Goal: Task Accomplishment & Management: Use online tool/utility

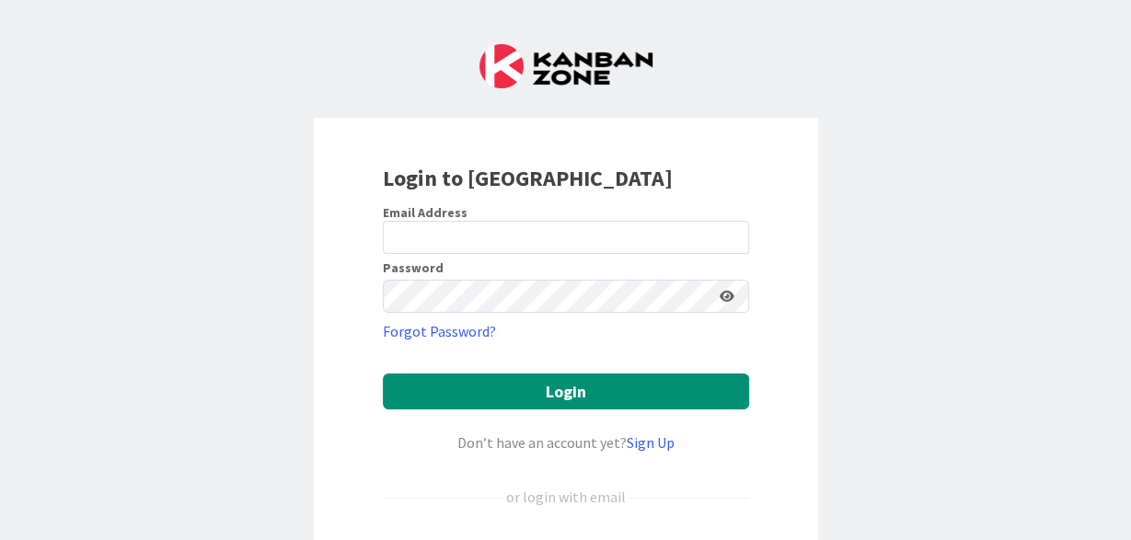
type input "[PERSON_NAME][EMAIL_ADDRESS][DOMAIN_NAME]"
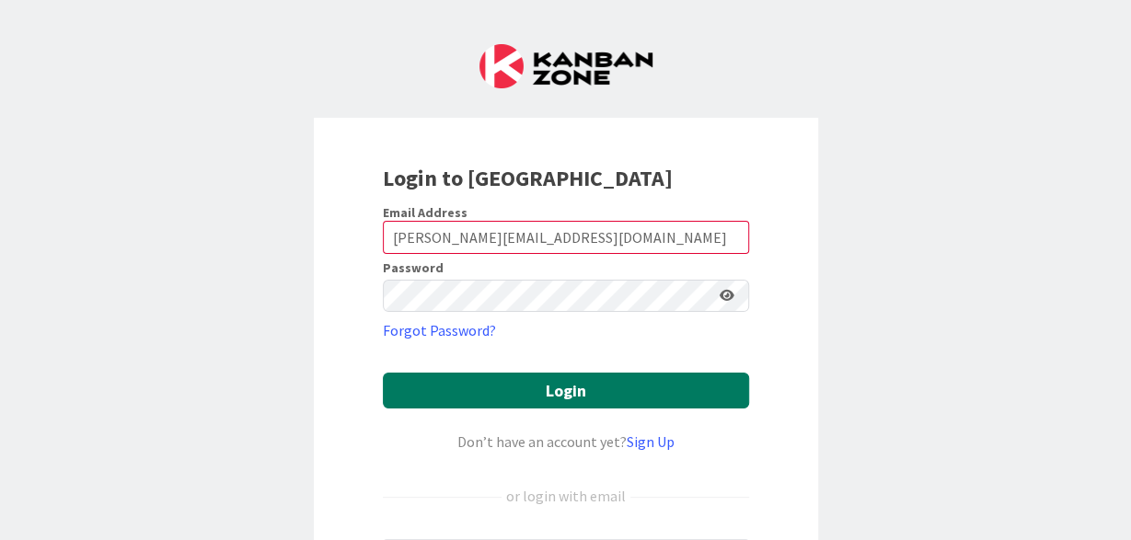
click at [542, 380] on button "Login" at bounding box center [566, 391] width 366 height 36
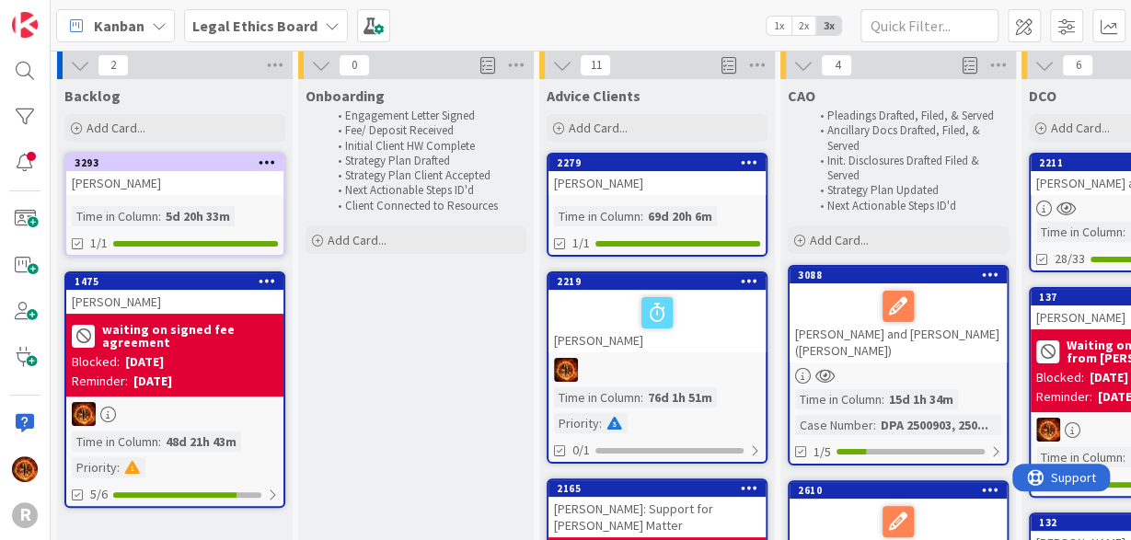
scroll to position [3, 0]
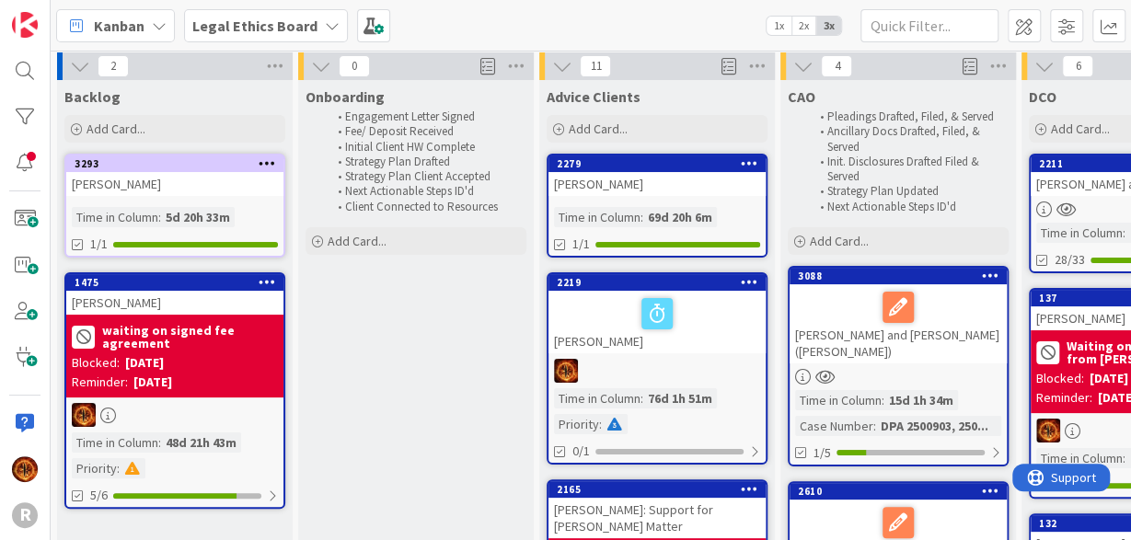
click at [248, 21] on b "Legal Ethics Board" at bounding box center [254, 26] width 125 height 18
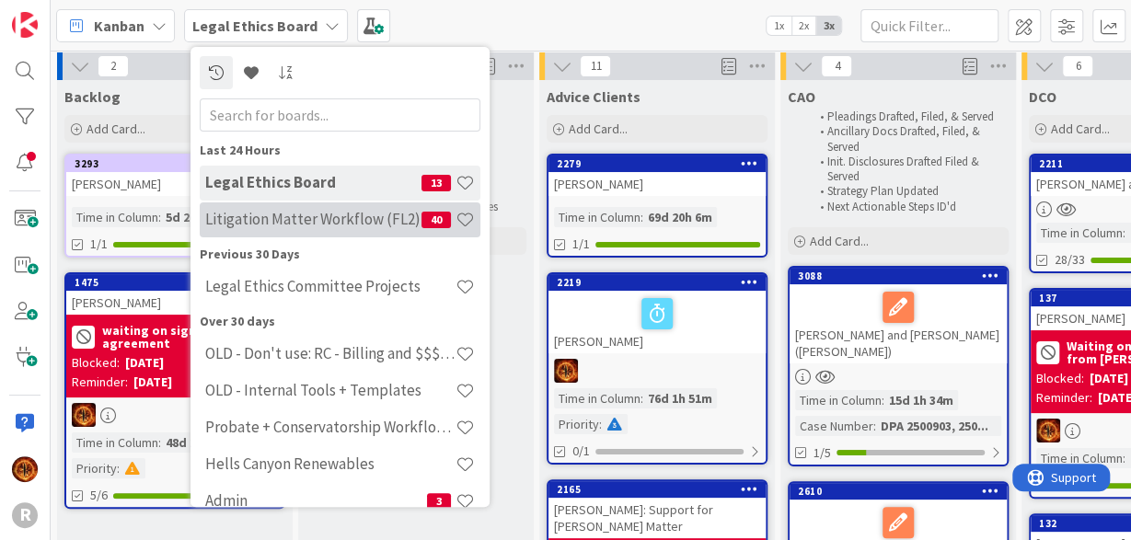
click at [235, 213] on h4 "Litigation Matter Workflow (FL2)" at bounding box center [313, 219] width 216 height 18
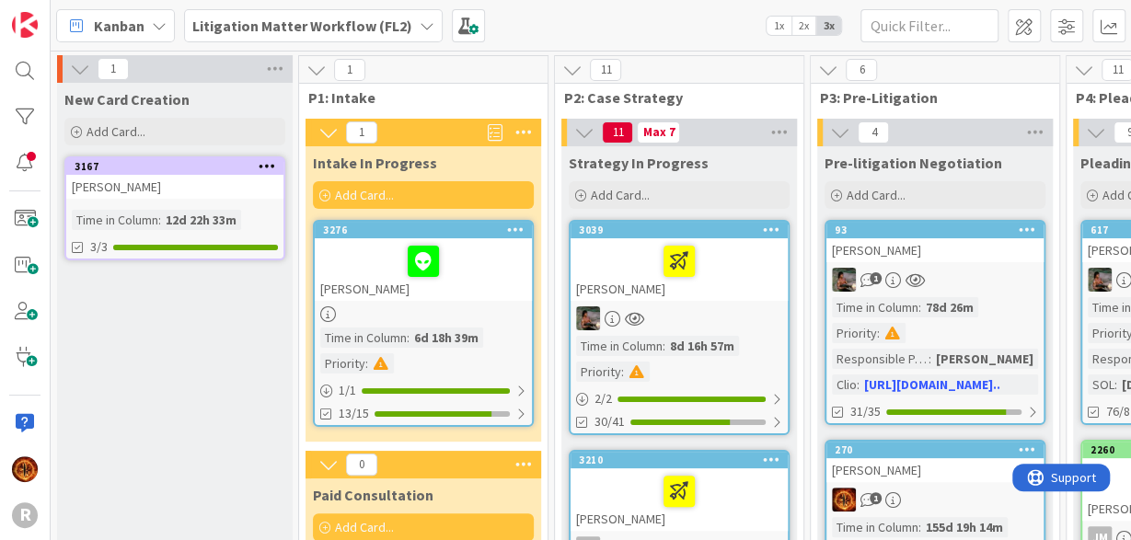
click at [381, 17] on b "Litigation Matter Workflow (FL2)" at bounding box center [302, 26] width 220 height 18
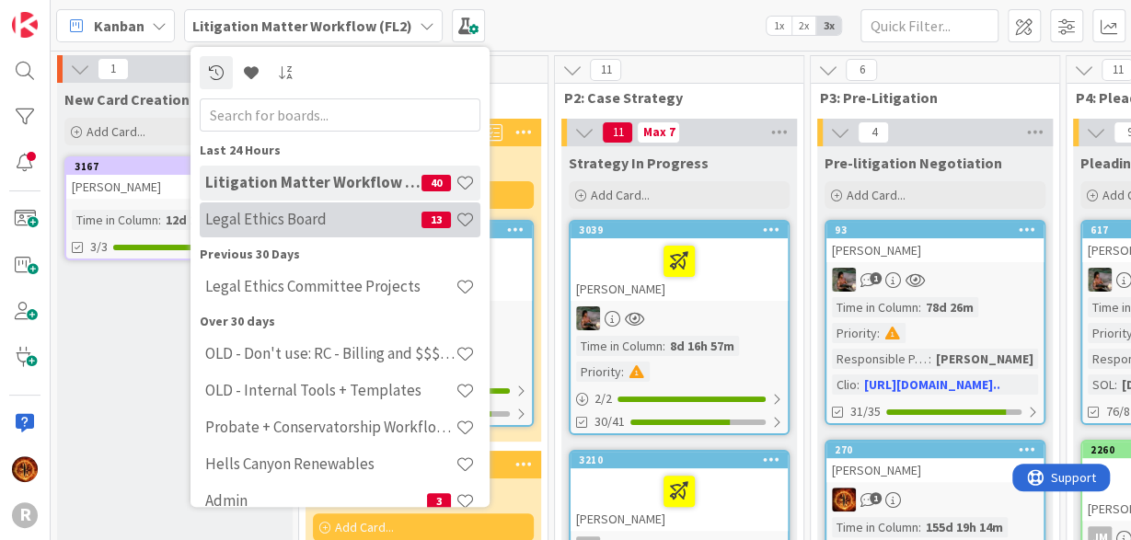
click at [306, 228] on h4 "Legal Ethics Board" at bounding box center [313, 219] width 216 height 18
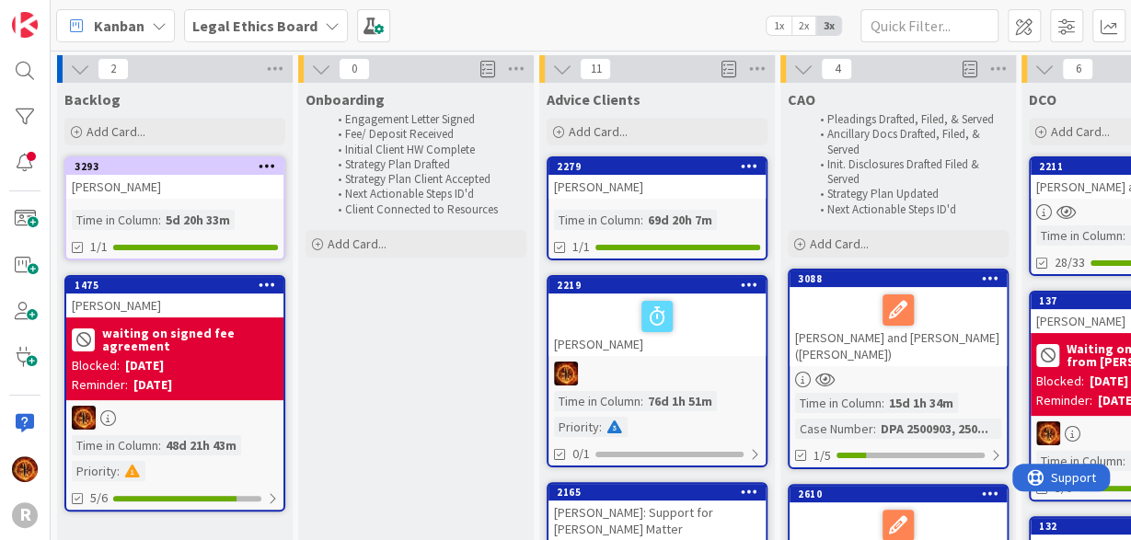
click at [259, 13] on div "Legal Ethics Board" at bounding box center [266, 25] width 164 height 33
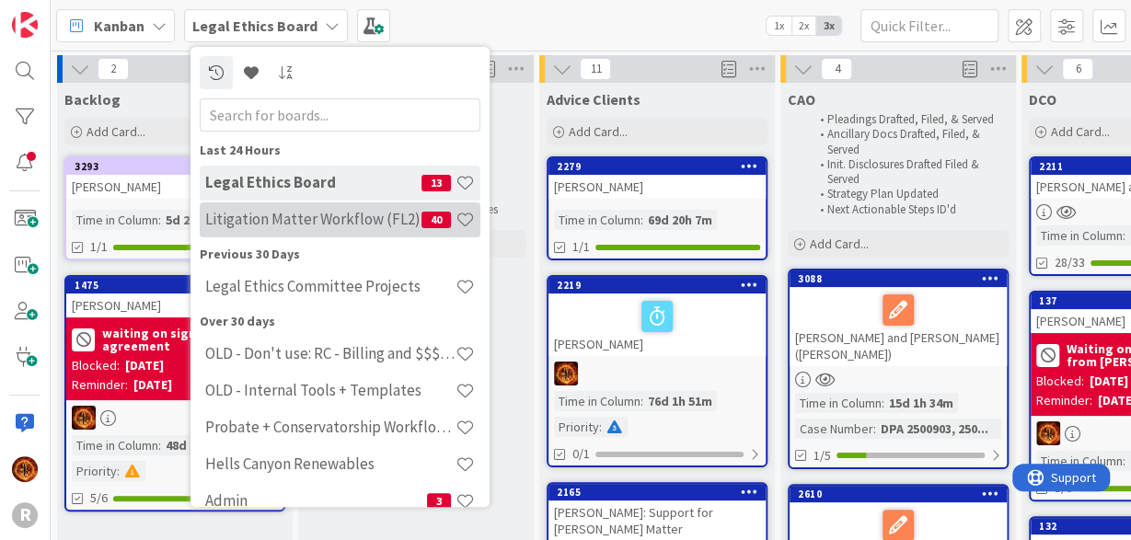
click at [260, 225] on h4 "Litigation Matter Workflow (FL2)" at bounding box center [313, 219] width 216 height 18
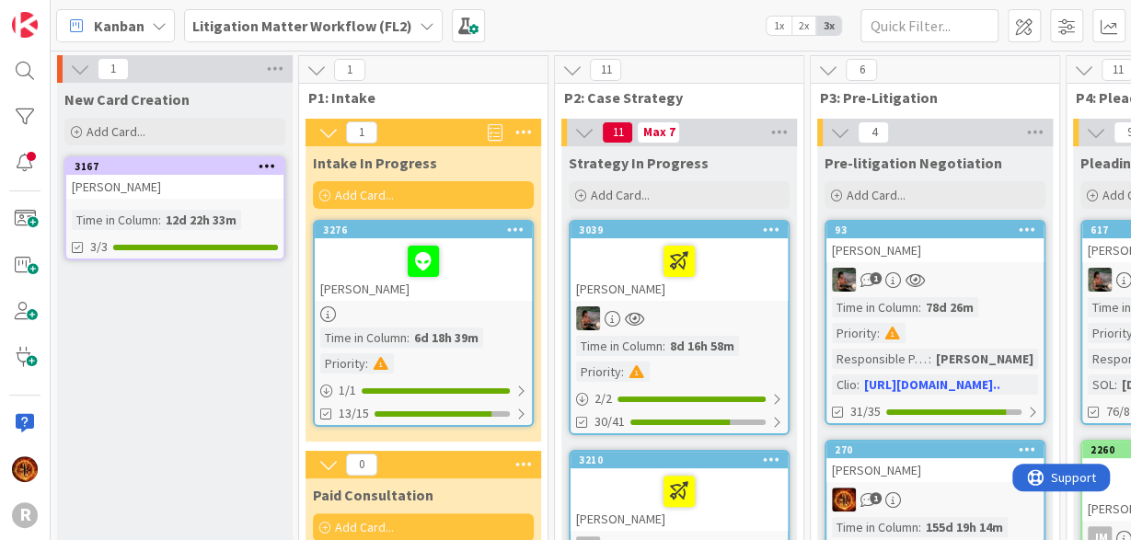
click at [612, 256] on div at bounding box center [679, 261] width 206 height 39
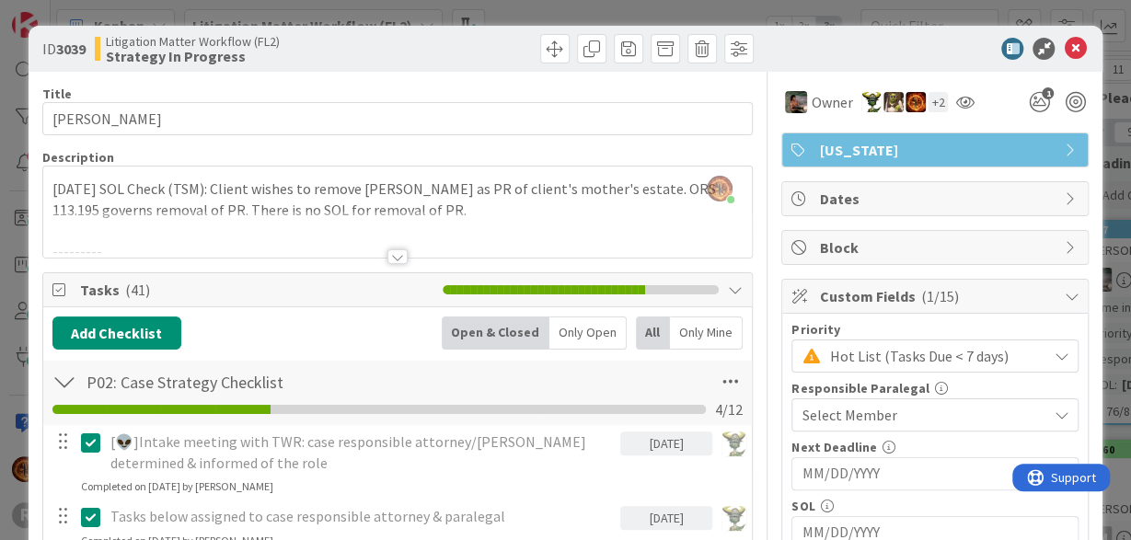
click at [410, 242] on div at bounding box center [398, 234] width 710 height 47
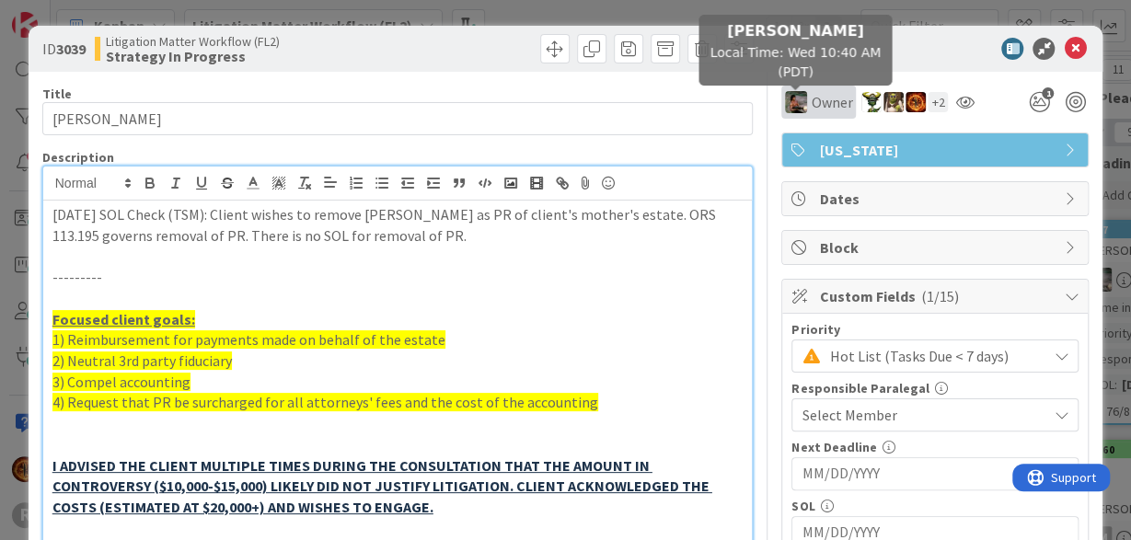
click at [805, 95] on img at bounding box center [796, 102] width 22 height 22
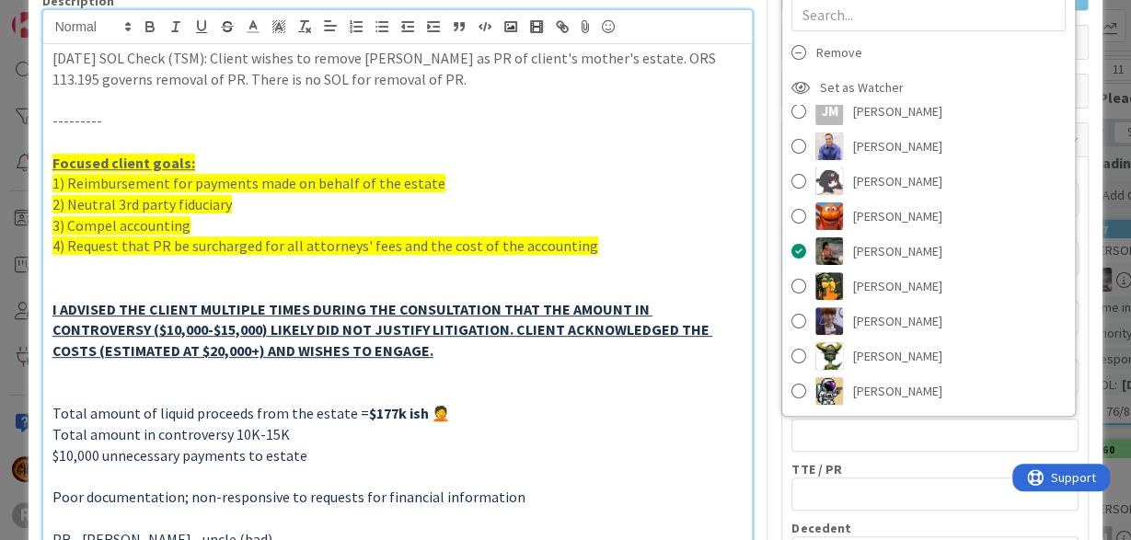
scroll to position [157, 0]
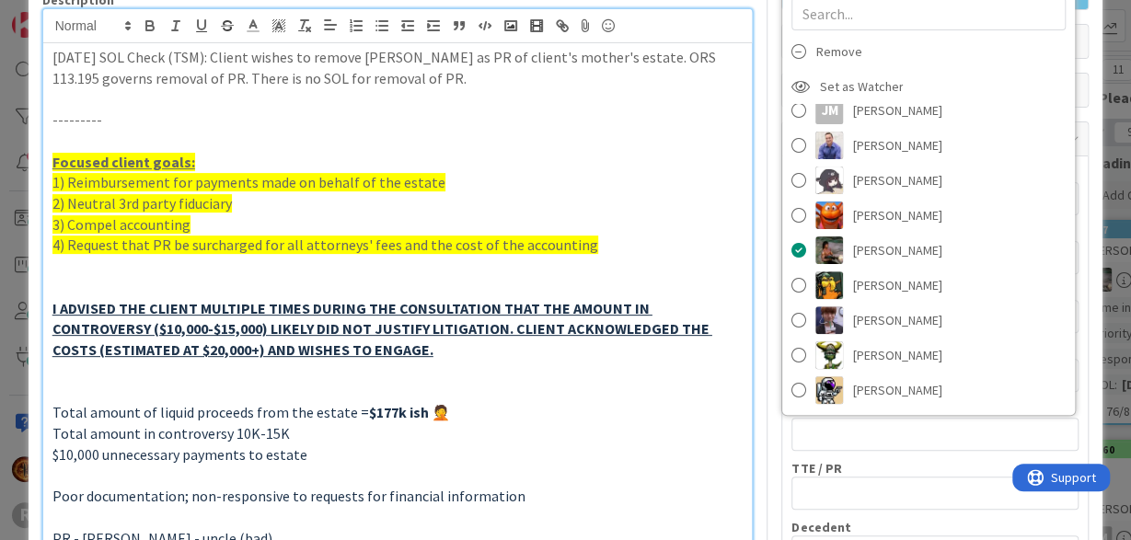
click at [639, 156] on p "Focused client goals:" at bounding box center [397, 162] width 691 height 21
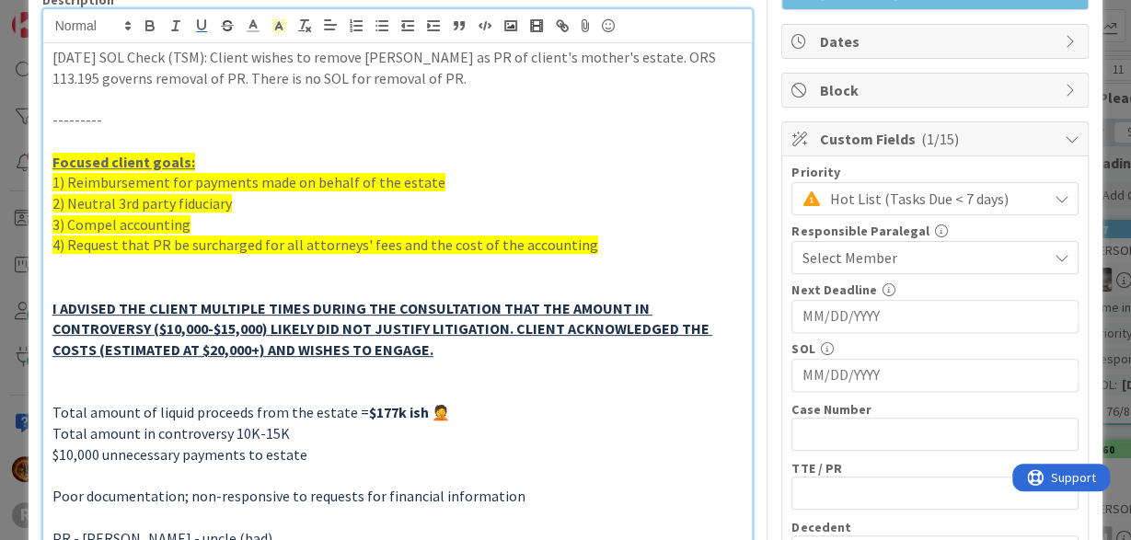
scroll to position [0, 0]
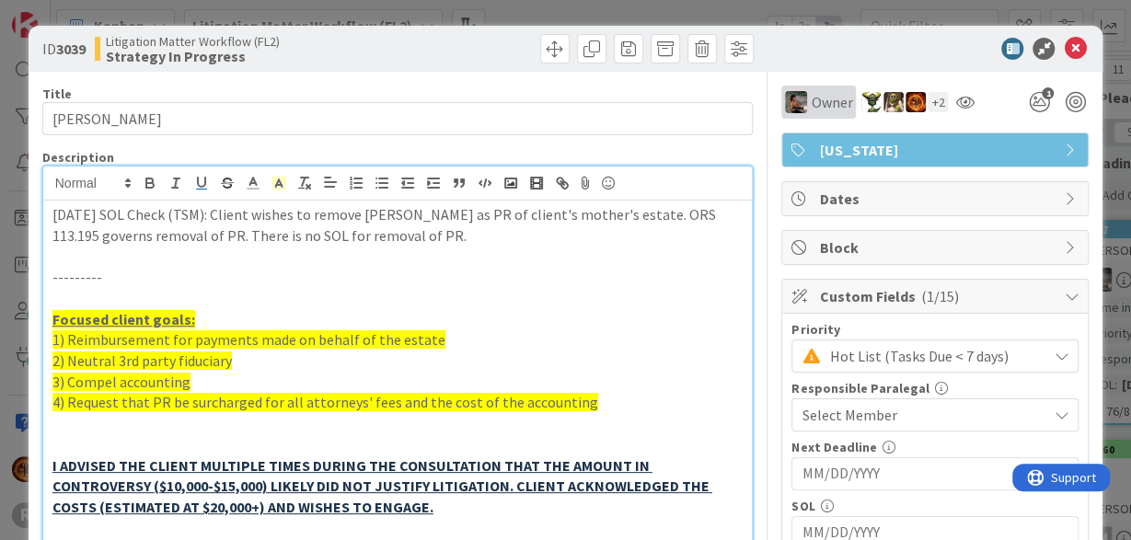
click at [811, 98] on span "Owner" at bounding box center [831, 102] width 41 height 22
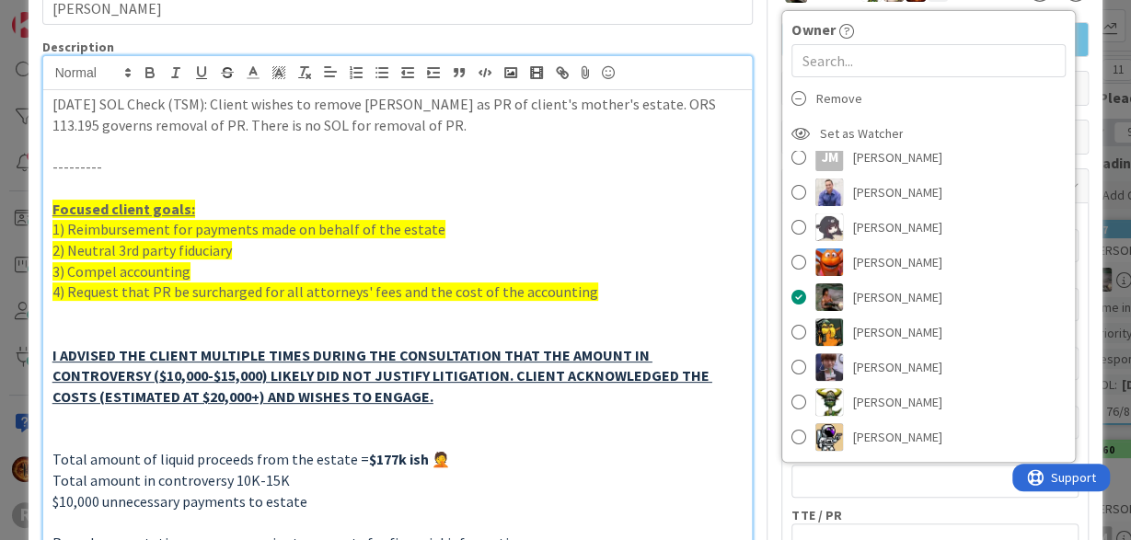
scroll to position [112, 0]
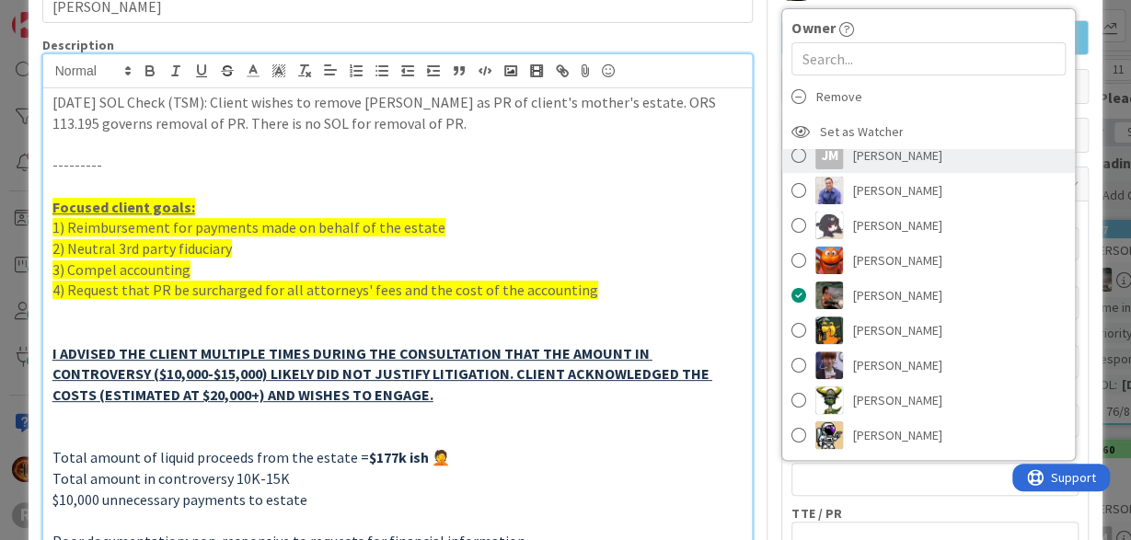
click at [840, 157] on div "JM" at bounding box center [829, 156] width 28 height 28
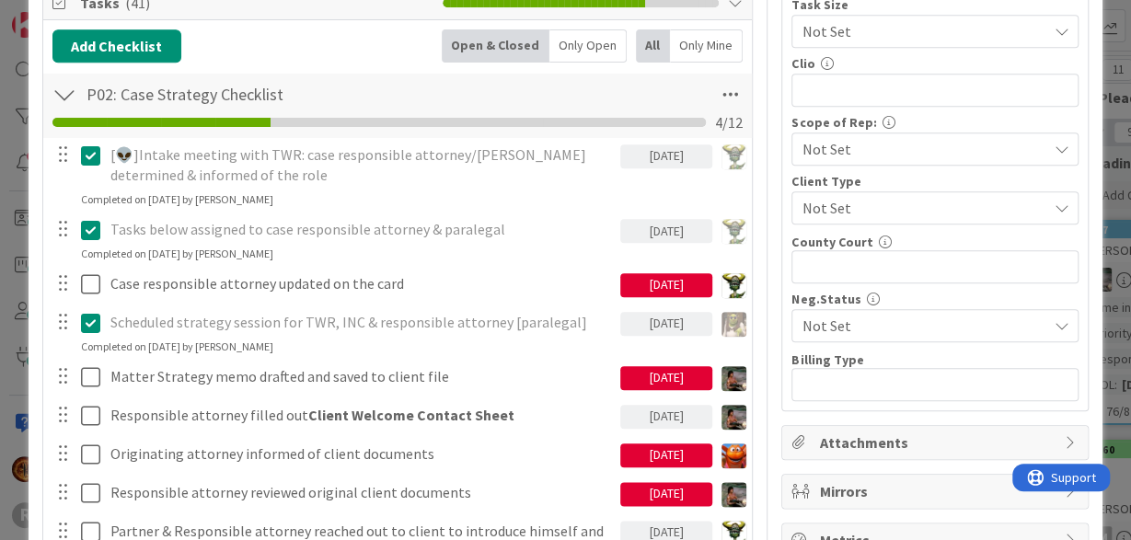
scroll to position [797, 0]
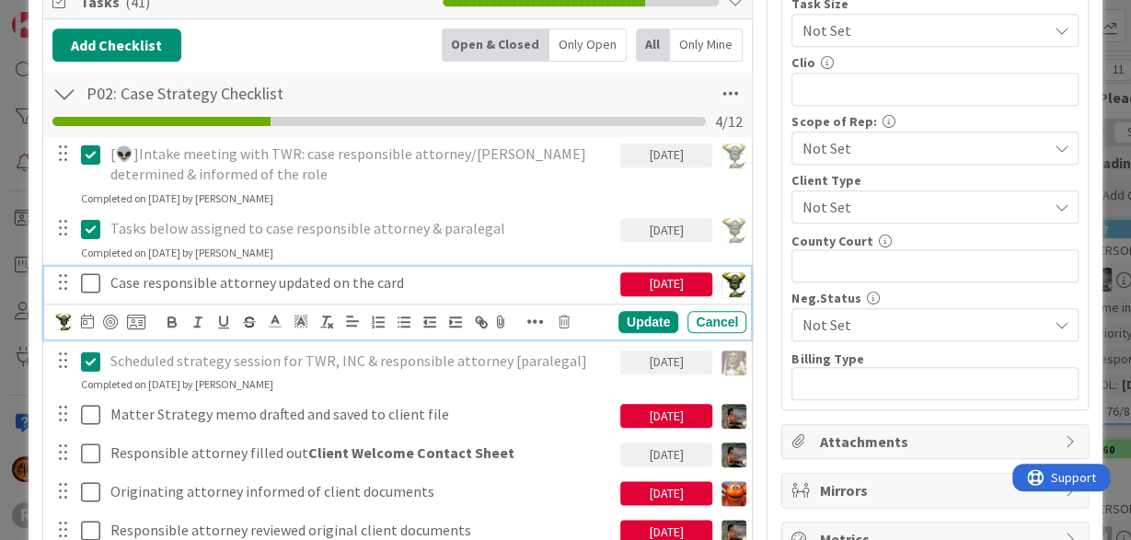
click at [86, 275] on icon at bounding box center [90, 283] width 19 height 22
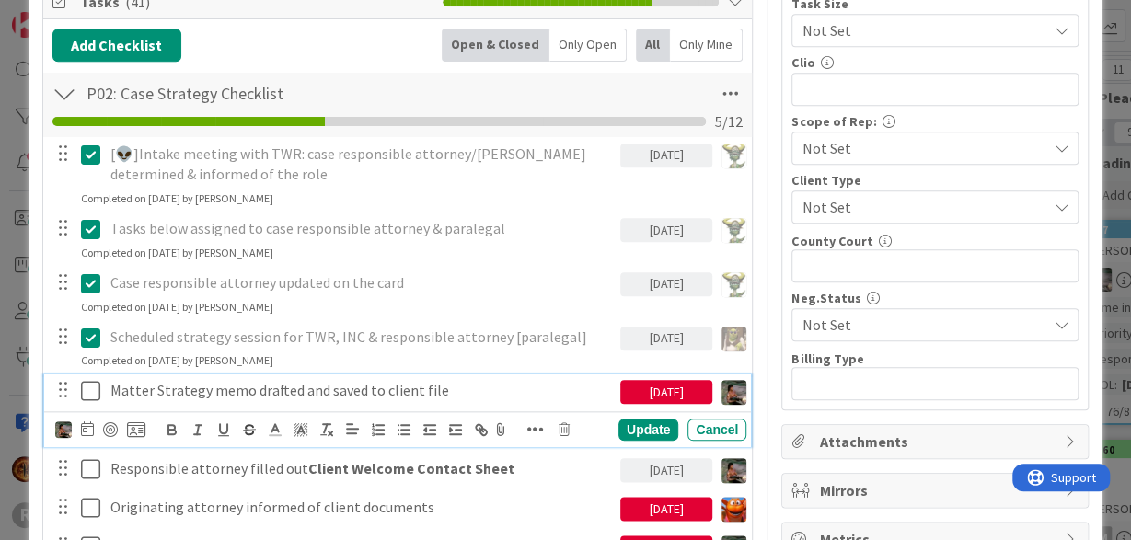
click at [436, 383] on p "Matter Strategy memo drafted and saved to client file" at bounding box center [361, 390] width 502 height 21
click at [83, 424] on icon at bounding box center [87, 428] width 13 height 15
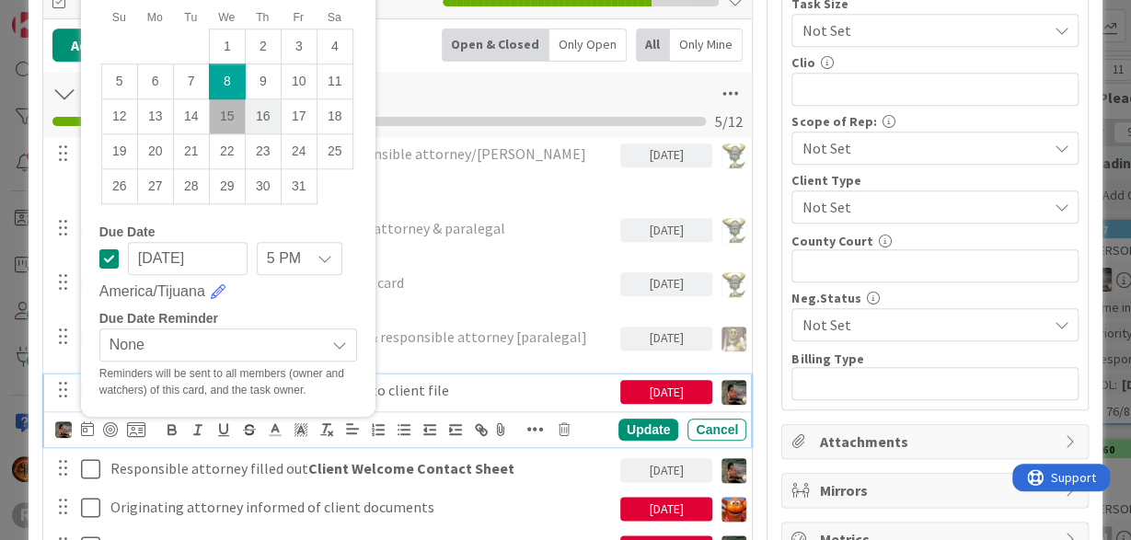
click at [270, 110] on td "16" at bounding box center [263, 116] width 36 height 35
type input "[DATE]"
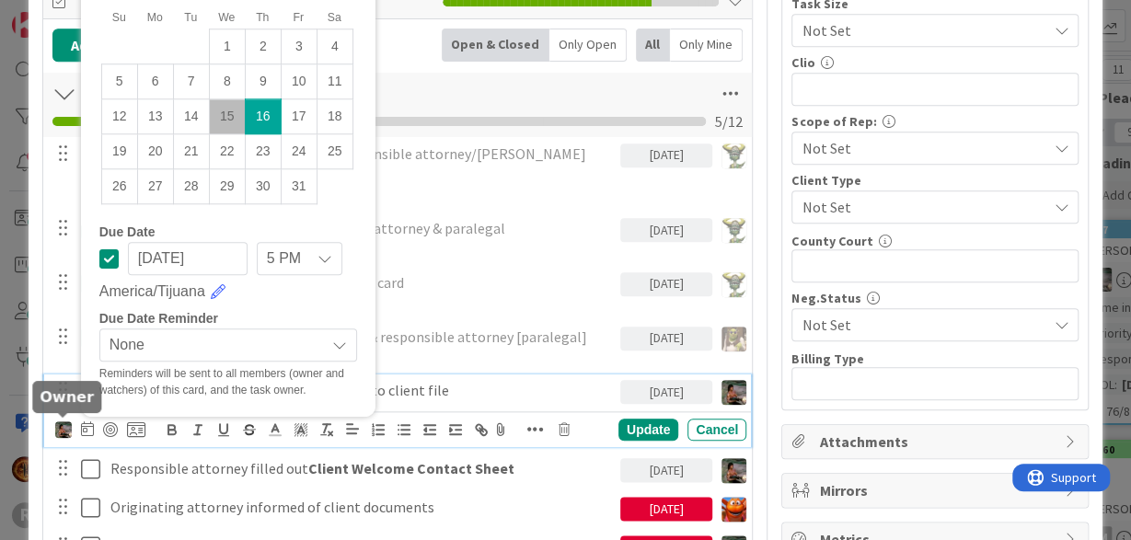
click at [62, 430] on img at bounding box center [63, 429] width 17 height 17
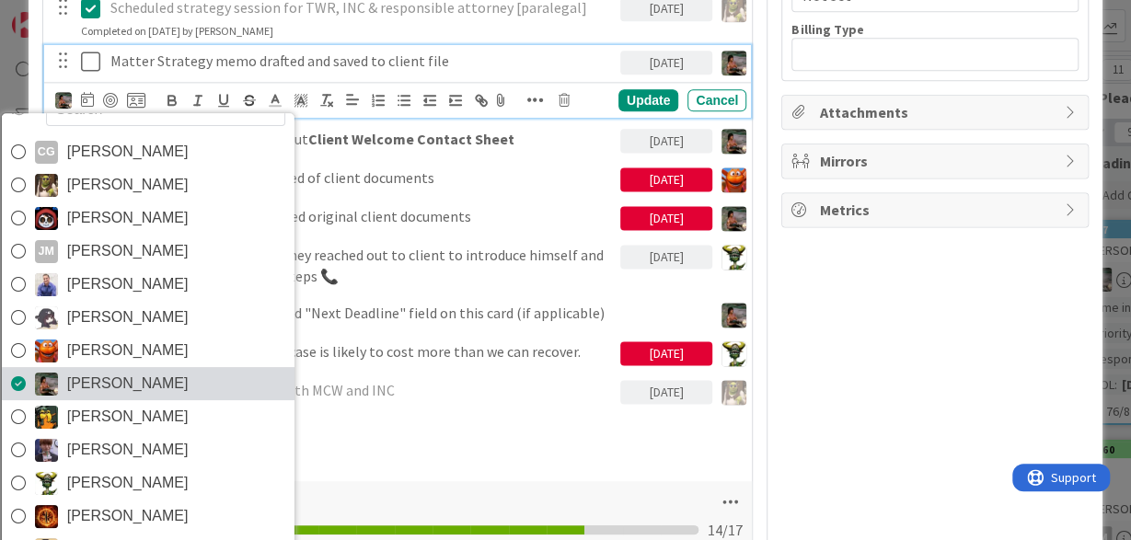
scroll to position [1127, 0]
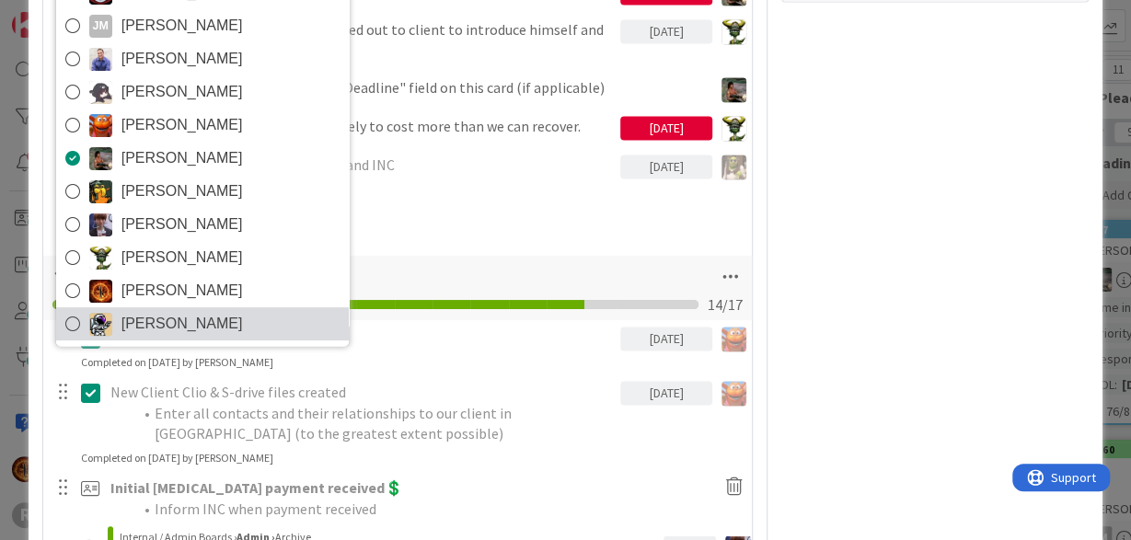
click at [69, 324] on icon at bounding box center [72, 324] width 15 height 28
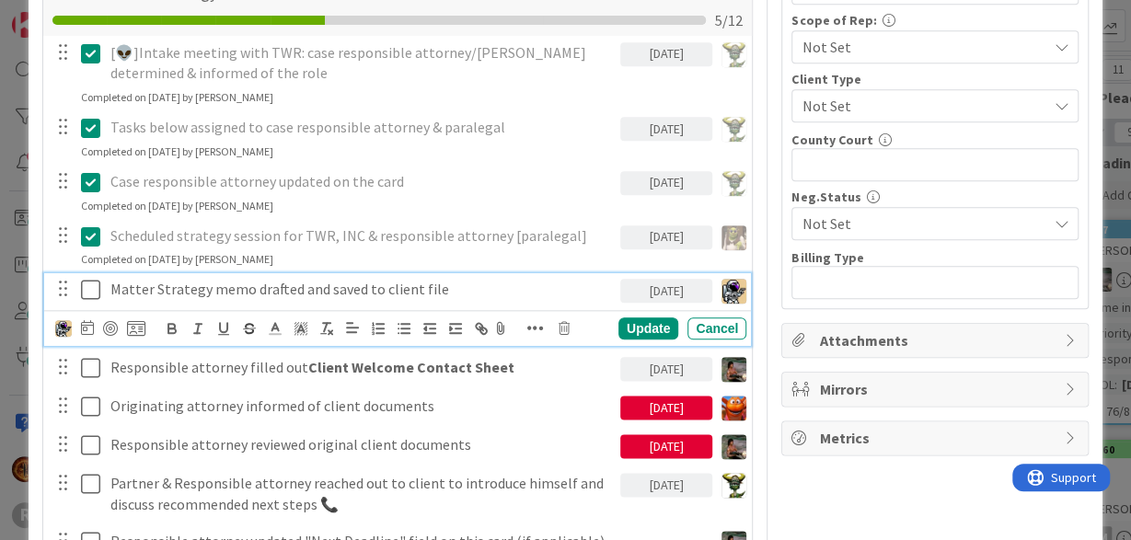
scroll to position [899, 0]
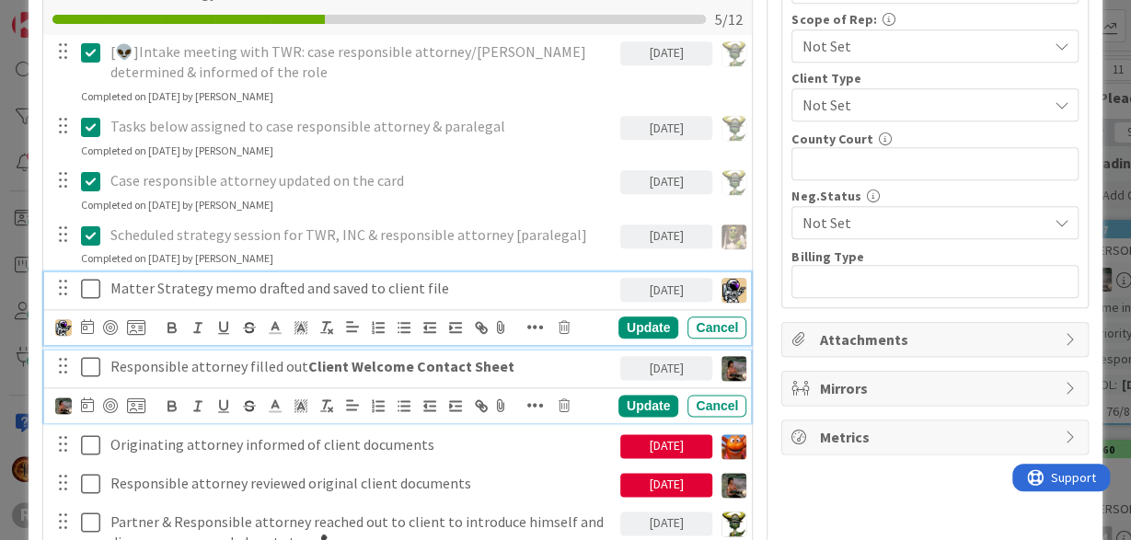
click at [225, 369] on p "Responsible attorney filled out Client Welcome Contact Sheet" at bounding box center [361, 366] width 502 height 21
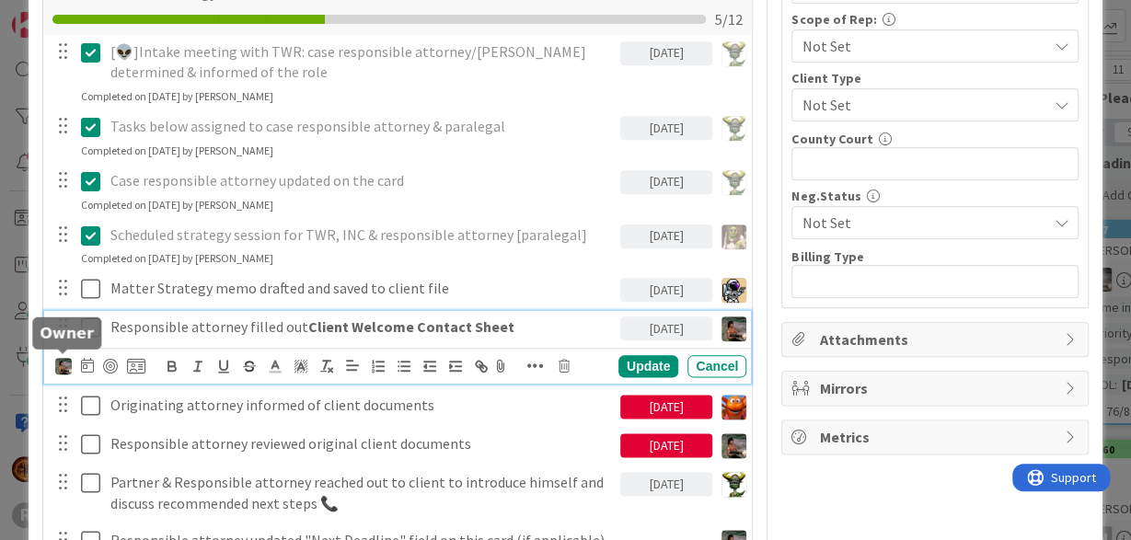
click at [65, 364] on img at bounding box center [63, 366] width 17 height 17
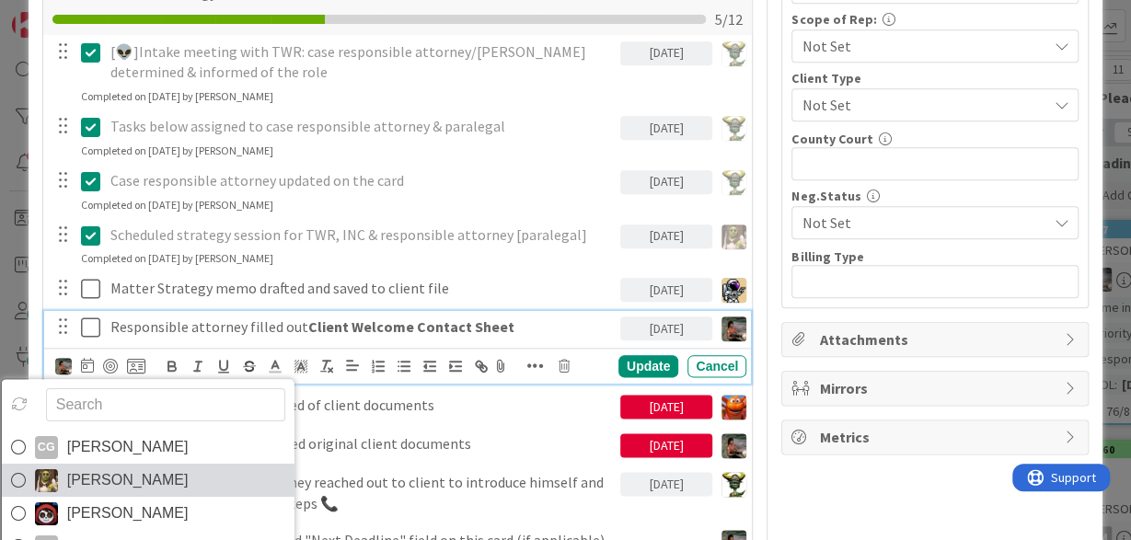
scroll to position [29, 0]
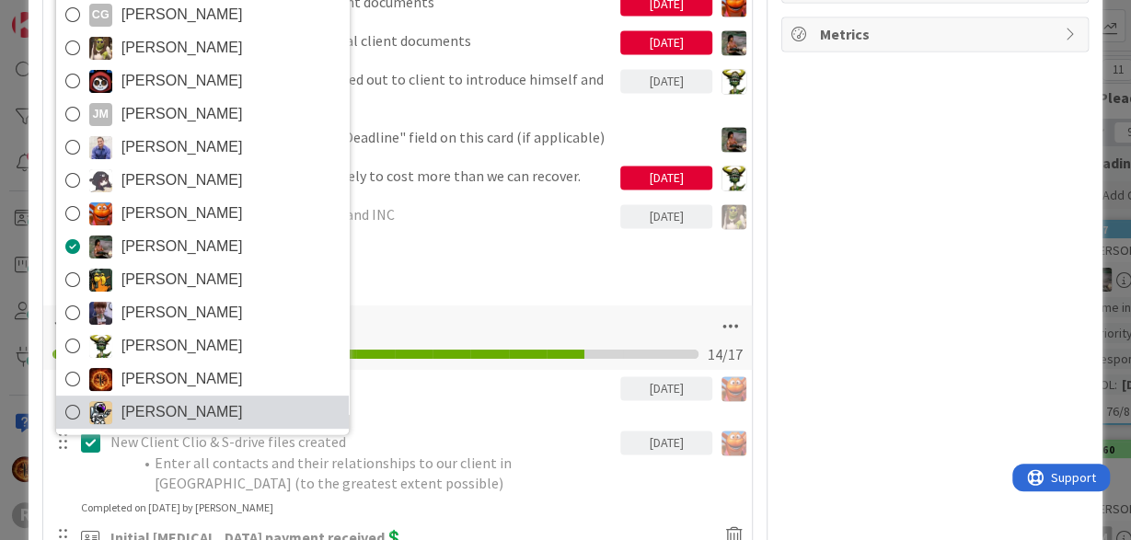
click at [154, 408] on span "[PERSON_NAME]" at bounding box center [181, 412] width 121 height 28
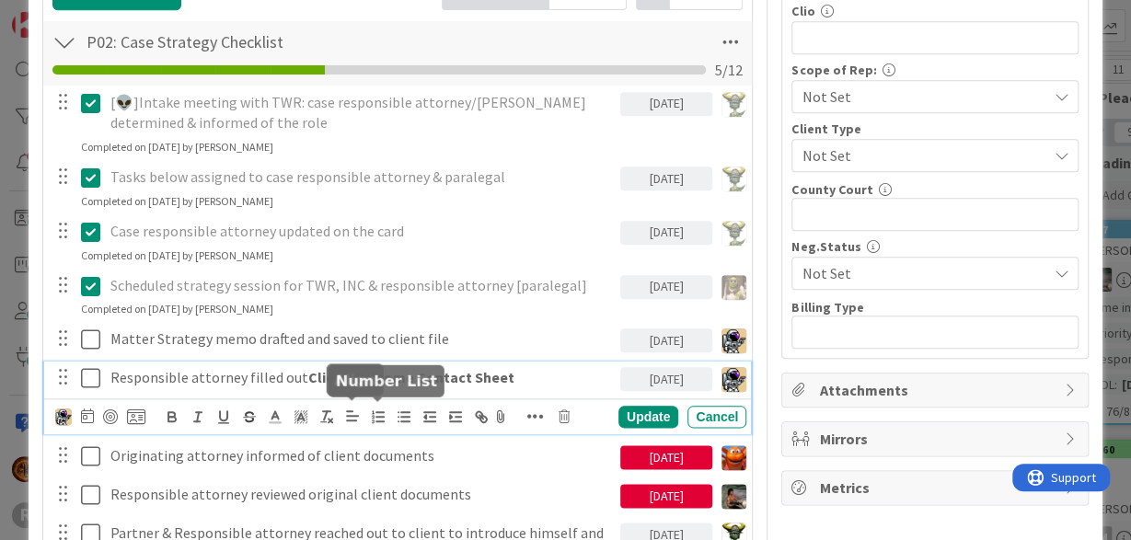
scroll to position [848, 0]
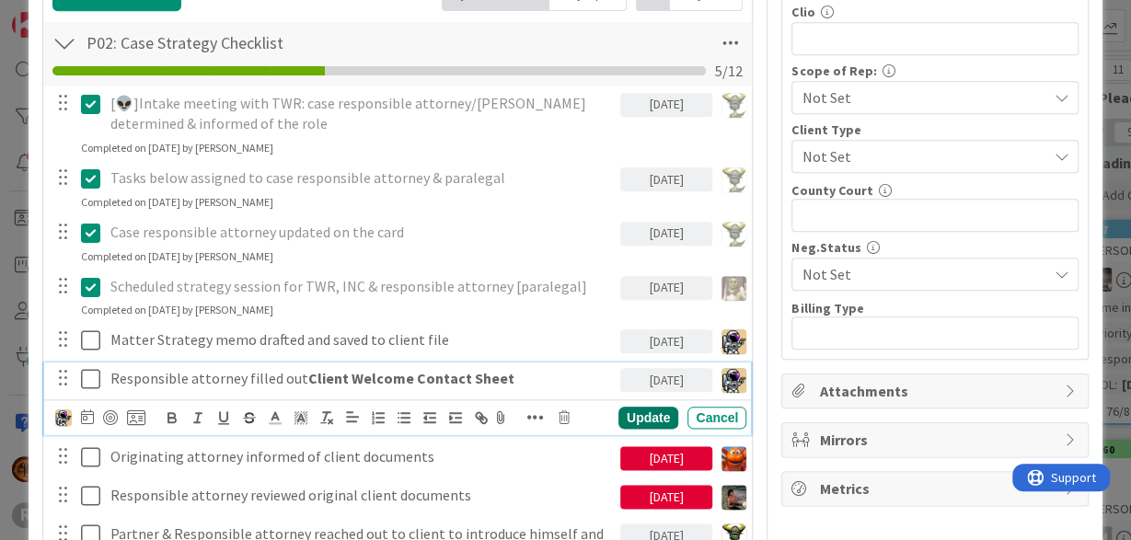
click at [643, 421] on div "Update" at bounding box center [648, 418] width 60 height 22
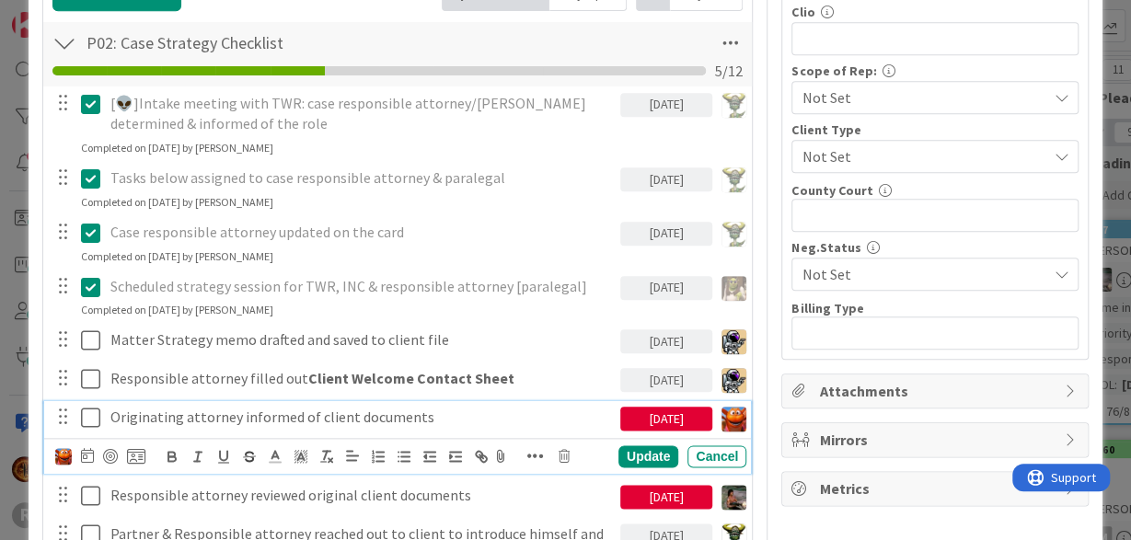
click at [123, 414] on p "Originating attorney informed of client documents" at bounding box center [361, 417] width 502 height 21
click at [87, 456] on icon at bounding box center [87, 455] width 13 height 15
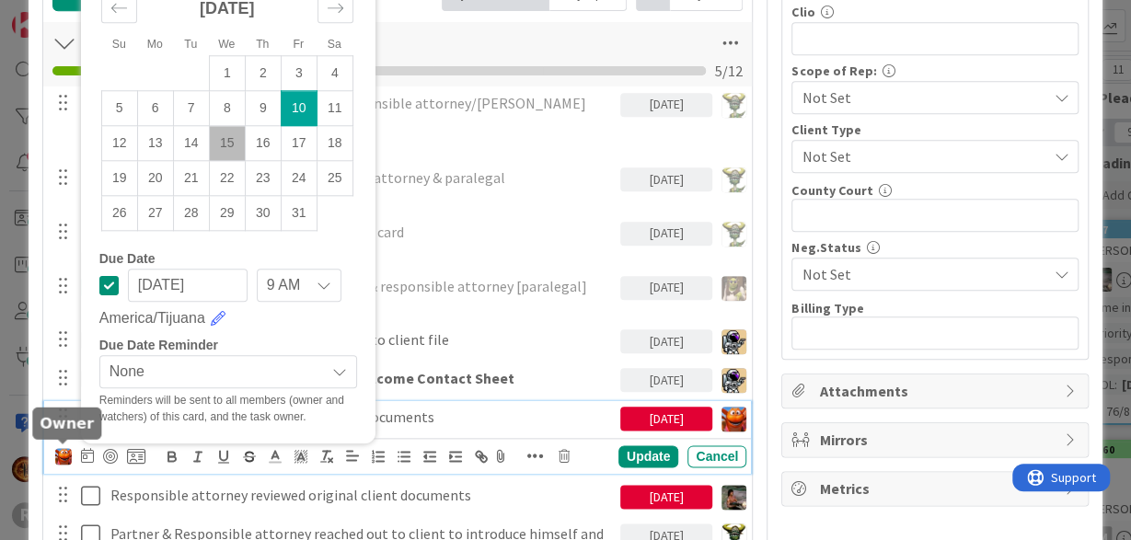
click at [59, 454] on img at bounding box center [63, 456] width 17 height 17
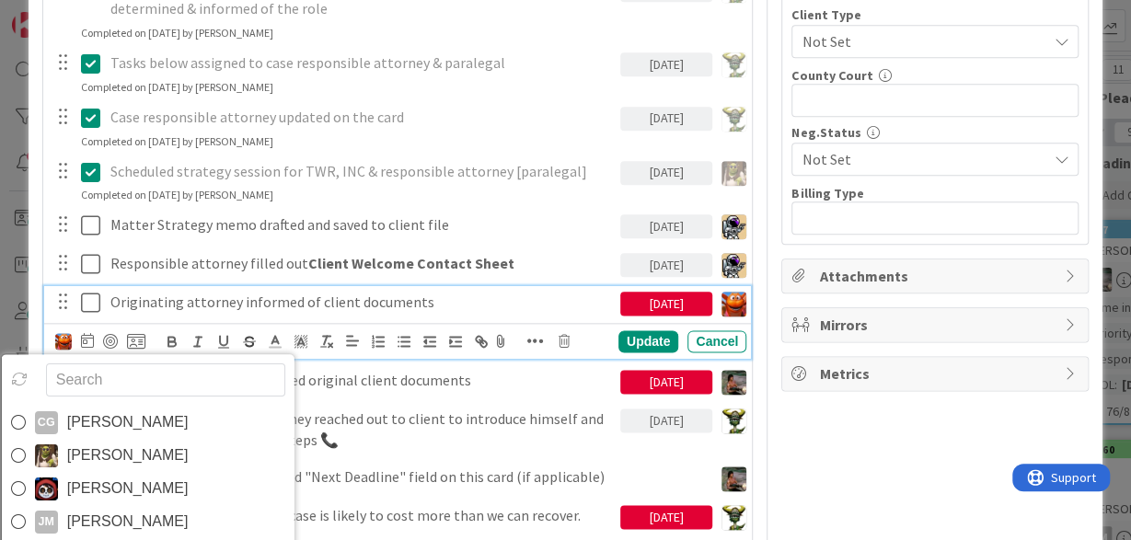
scroll to position [962, 0]
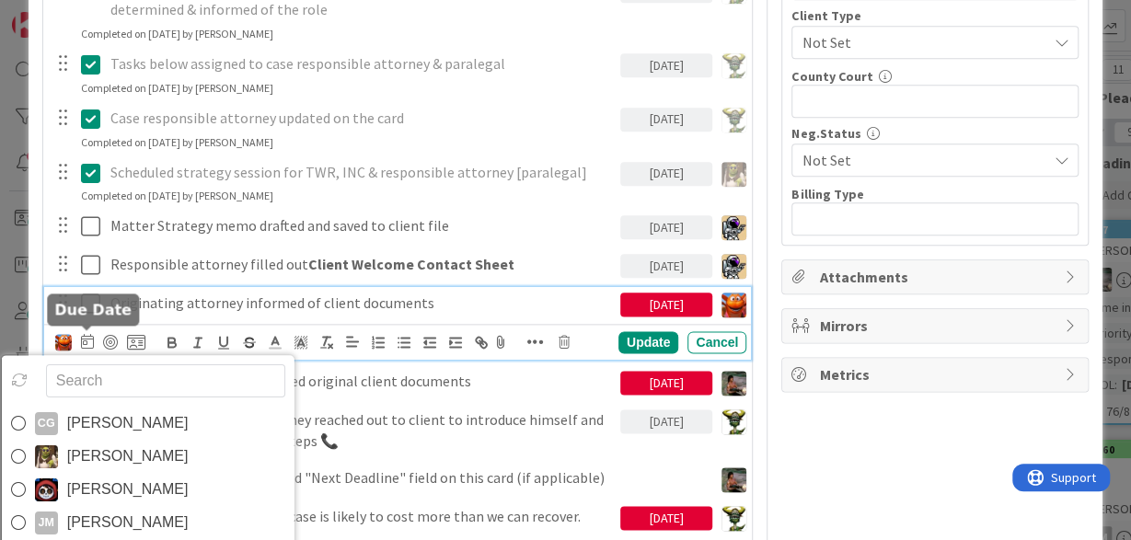
click at [86, 339] on icon at bounding box center [87, 341] width 13 height 15
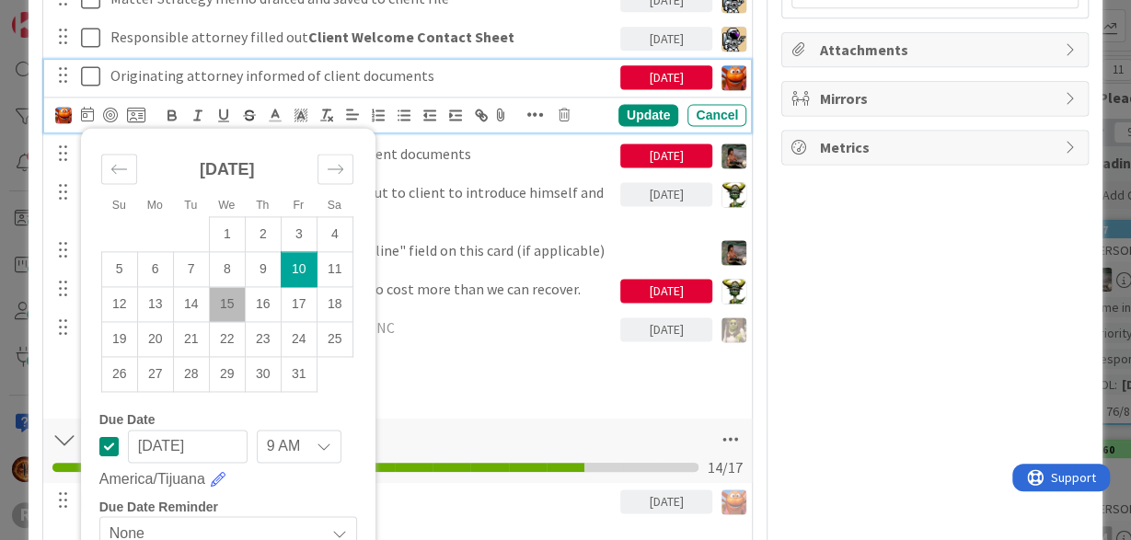
scroll to position [1189, 0]
drag, startPoint x: 233, startPoint y: 304, endPoint x: 222, endPoint y: 299, distance: 12.0
click at [233, 303] on td "15" at bounding box center [227, 304] width 36 height 35
type input "[DATE]"
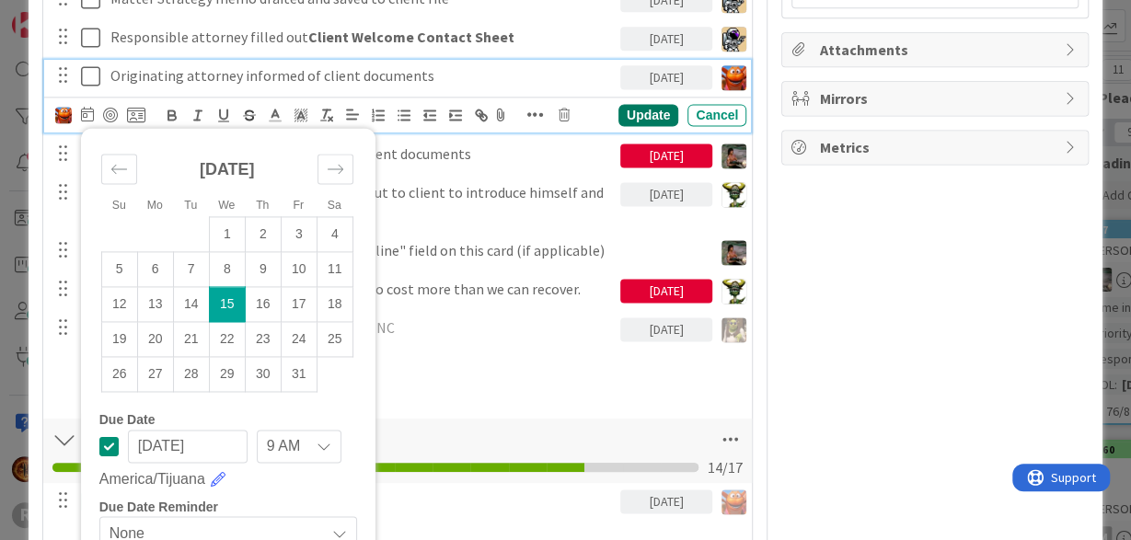
click at [668, 108] on div "Update" at bounding box center [648, 115] width 60 height 22
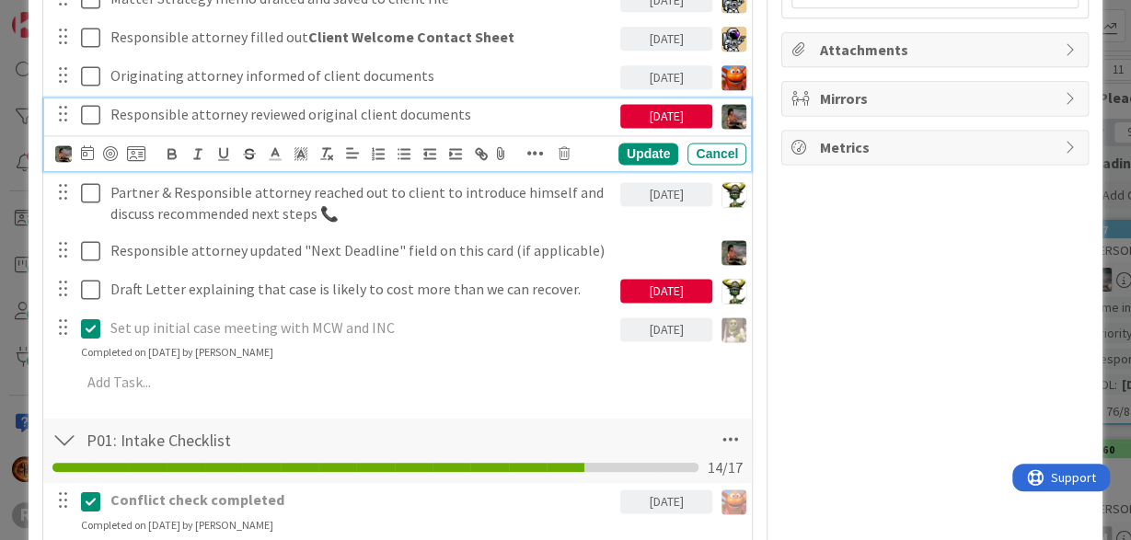
click at [317, 110] on p "Responsible attorney reviewed original client documents" at bounding box center [361, 114] width 502 height 21
click at [86, 153] on icon at bounding box center [87, 152] width 13 height 15
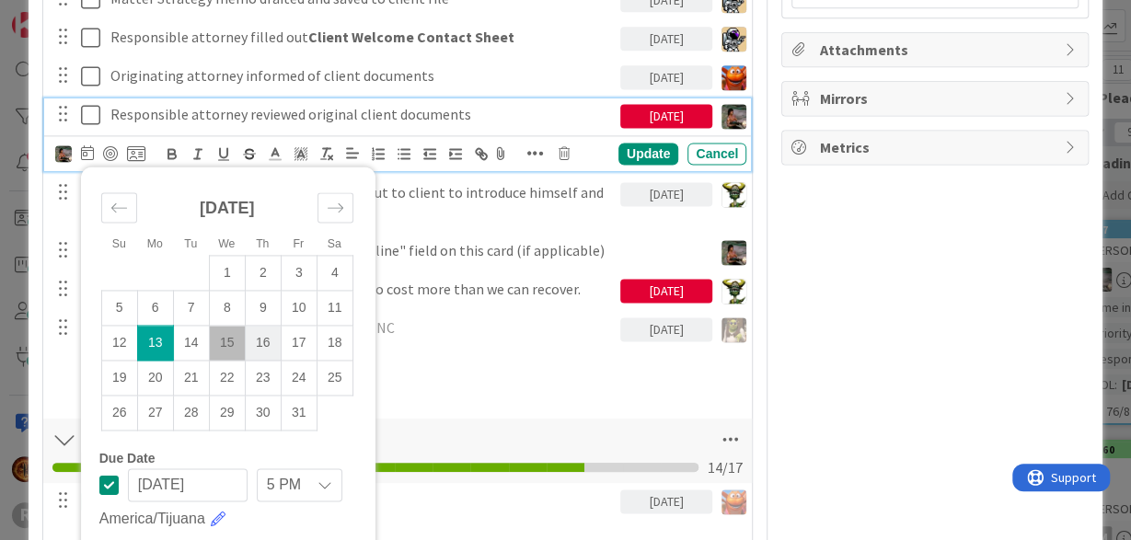
click at [266, 339] on td "16" at bounding box center [263, 343] width 36 height 35
type input "[DATE]"
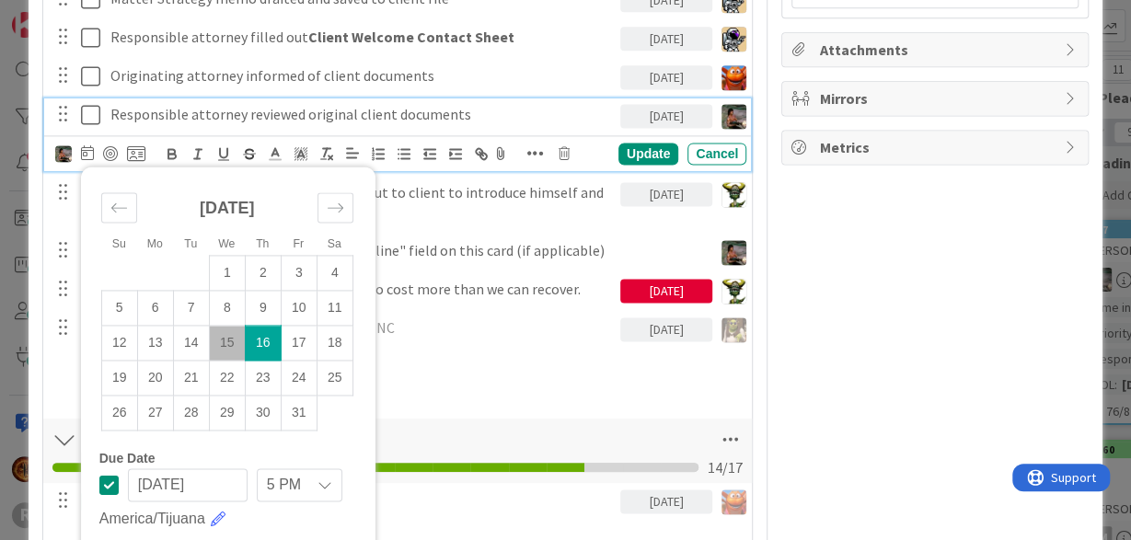
drag, startPoint x: 648, startPoint y: 146, endPoint x: 640, endPoint y: 142, distance: 9.5
click at [645, 144] on div "Update" at bounding box center [648, 154] width 60 height 22
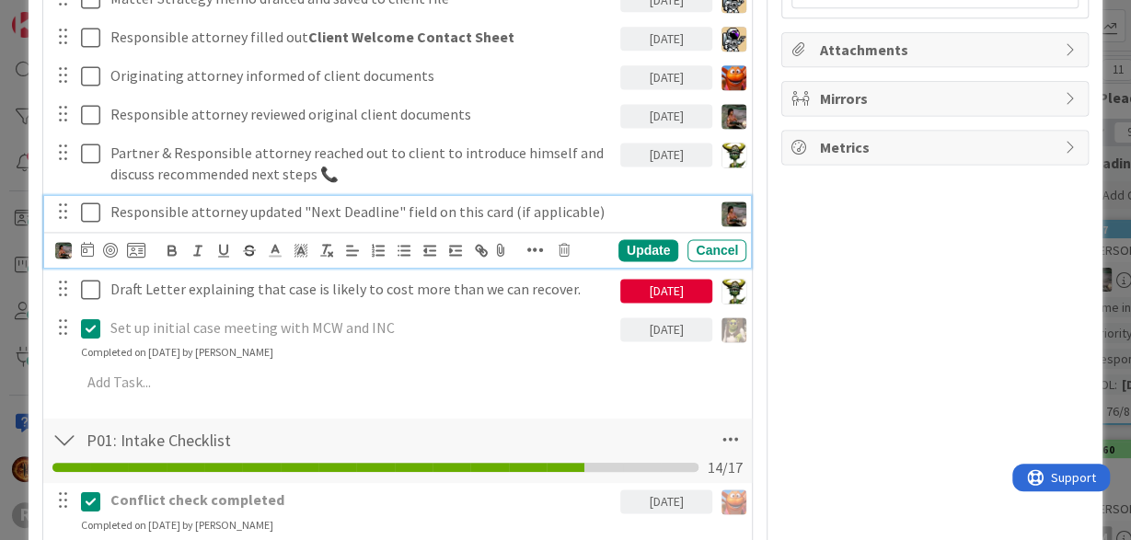
click at [129, 209] on p "Responsible attorney updated "Next Deadline" field on this card (if applicable)" at bounding box center [407, 212] width 594 height 21
click at [61, 239] on div at bounding box center [63, 237] width 12 height 6
click at [186, 210] on p "Responsible attorney updated "Next Deadline" field on this card (if applicable)" at bounding box center [407, 212] width 594 height 21
click at [67, 242] on img at bounding box center [63, 250] width 17 height 17
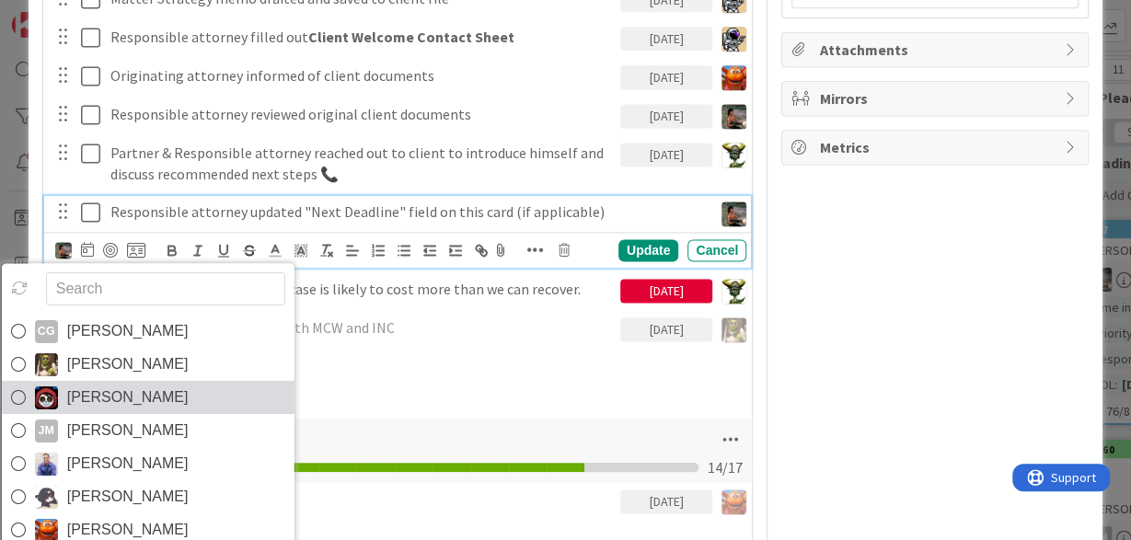
scroll to position [29, 0]
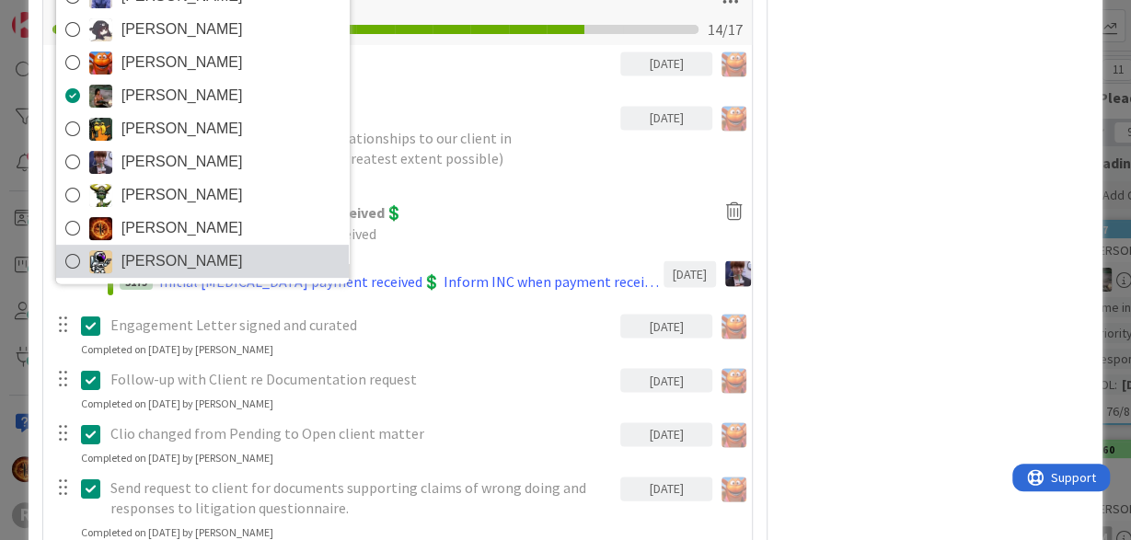
click at [89, 255] on img at bounding box center [100, 261] width 23 height 23
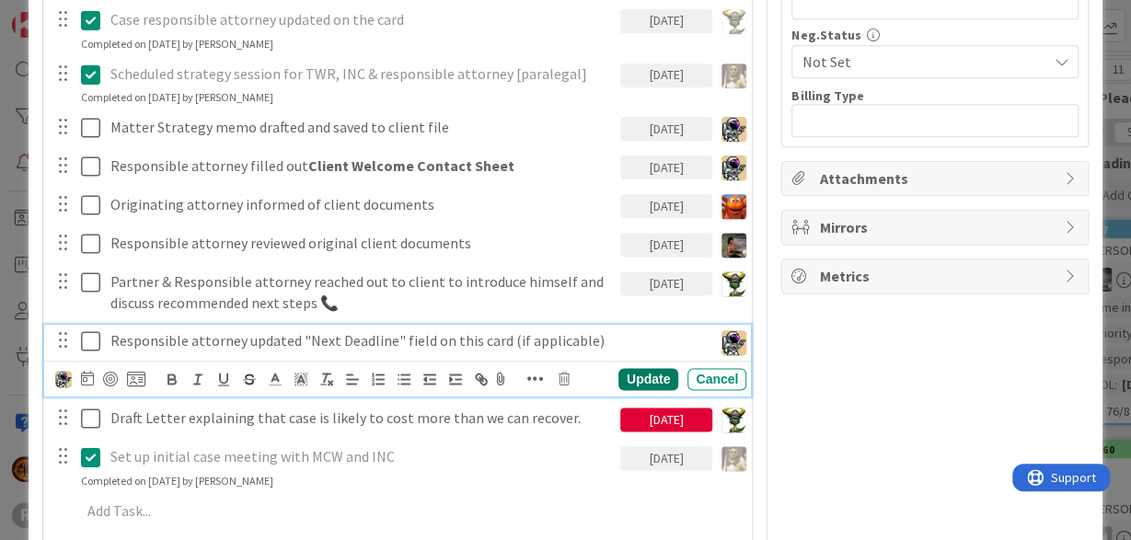
scroll to position [1058, 0]
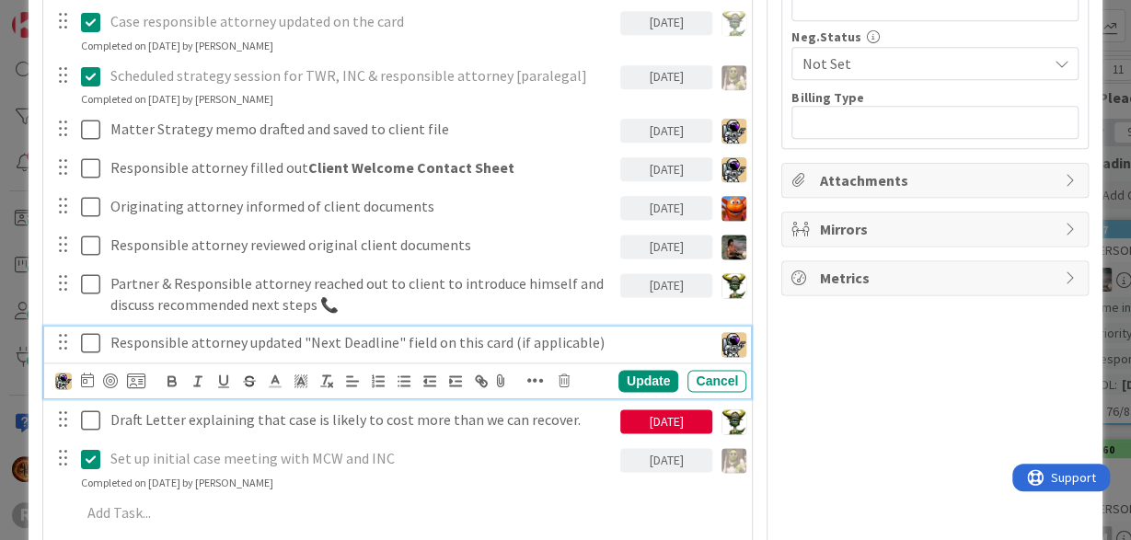
click at [634, 375] on div "Update" at bounding box center [648, 381] width 60 height 22
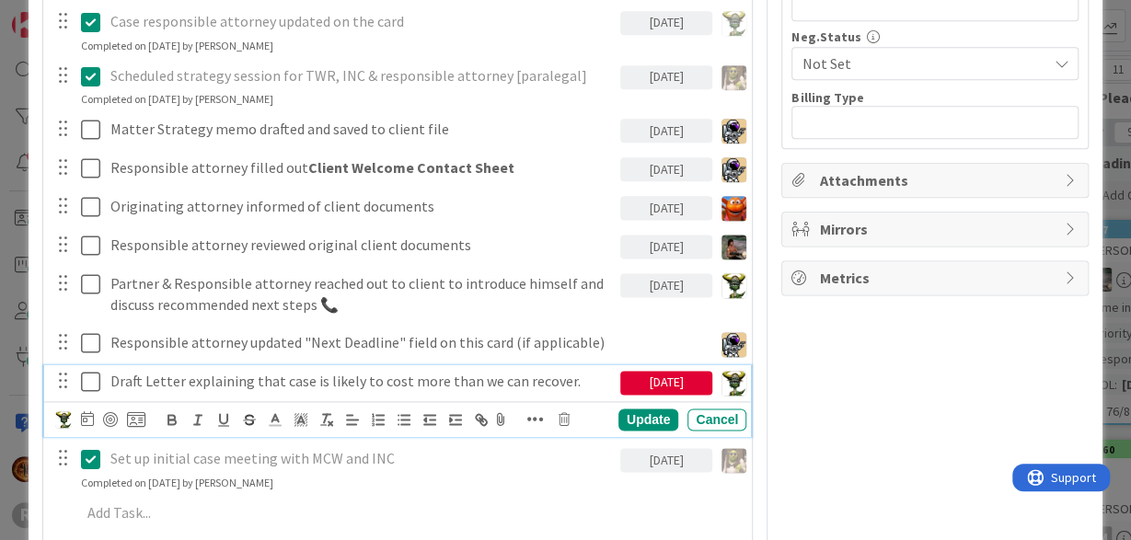
click at [328, 375] on p "Draft Letter explaining that case is likely to cost more than we can recover." at bounding box center [361, 381] width 502 height 21
click at [87, 415] on icon at bounding box center [87, 418] width 13 height 15
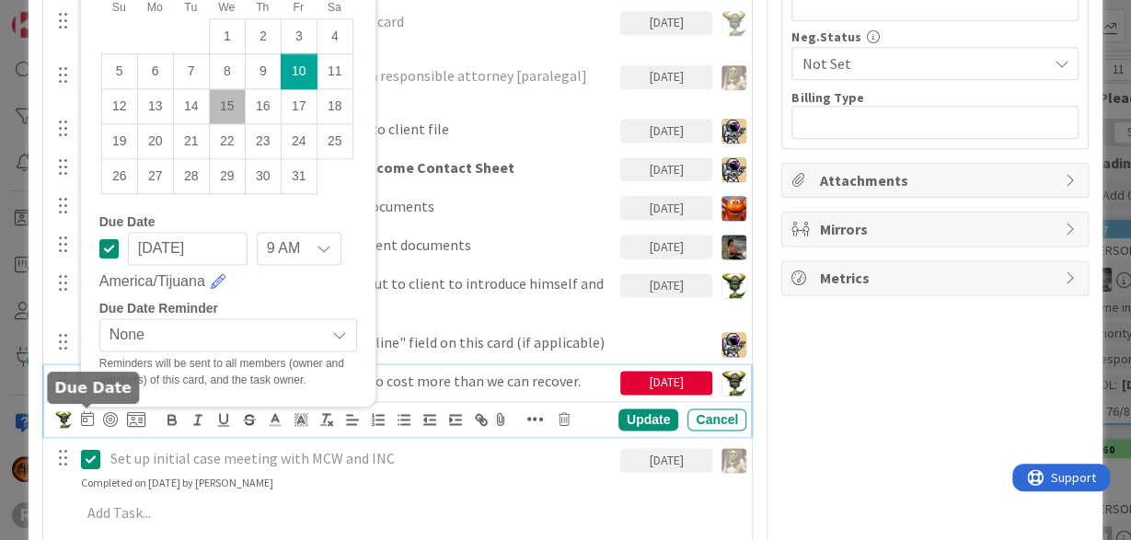
click at [87, 415] on icon at bounding box center [87, 418] width 13 height 15
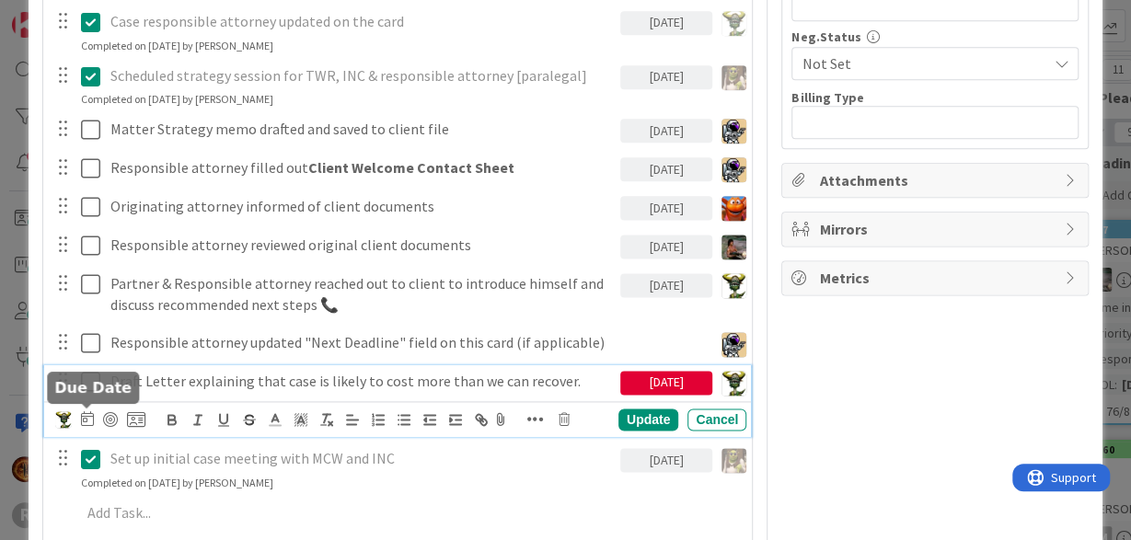
click at [91, 417] on icon at bounding box center [87, 418] width 13 height 15
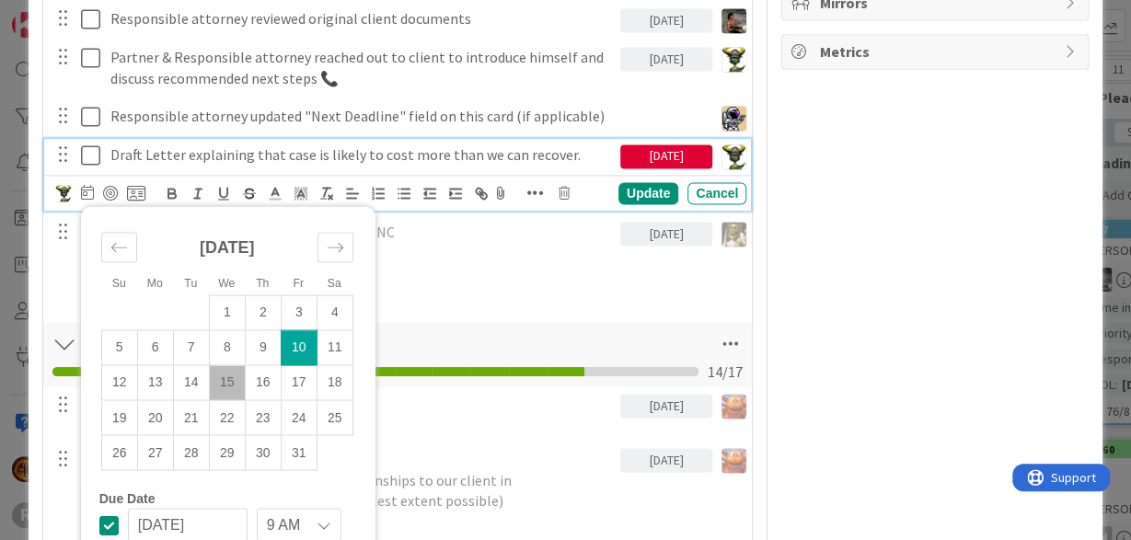
scroll to position [1285, 0]
click at [260, 380] on td "16" at bounding box center [263, 382] width 36 height 35
type input "[DATE]"
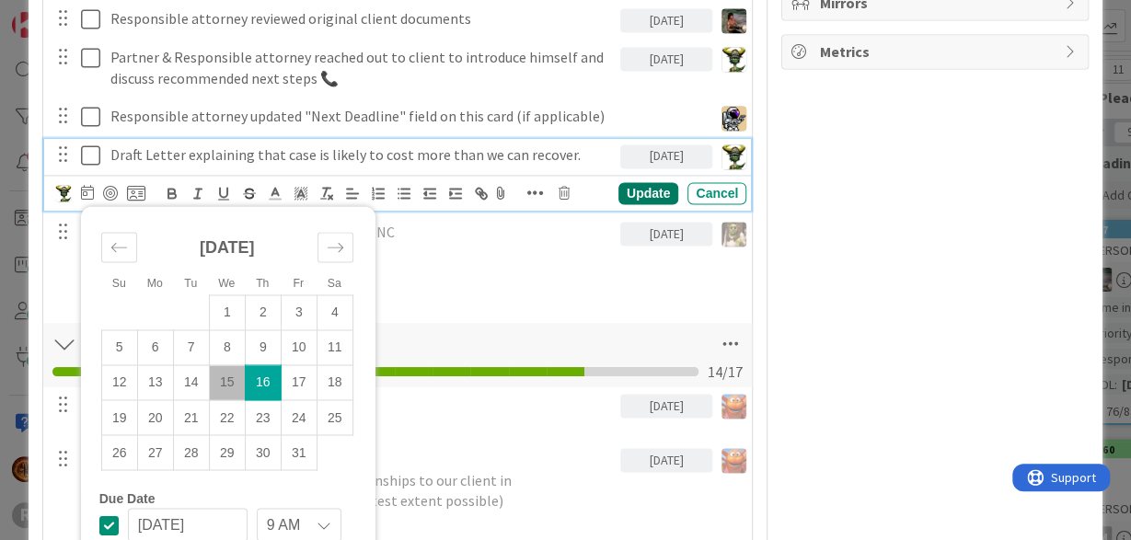
click at [652, 187] on div "Update" at bounding box center [648, 193] width 60 height 22
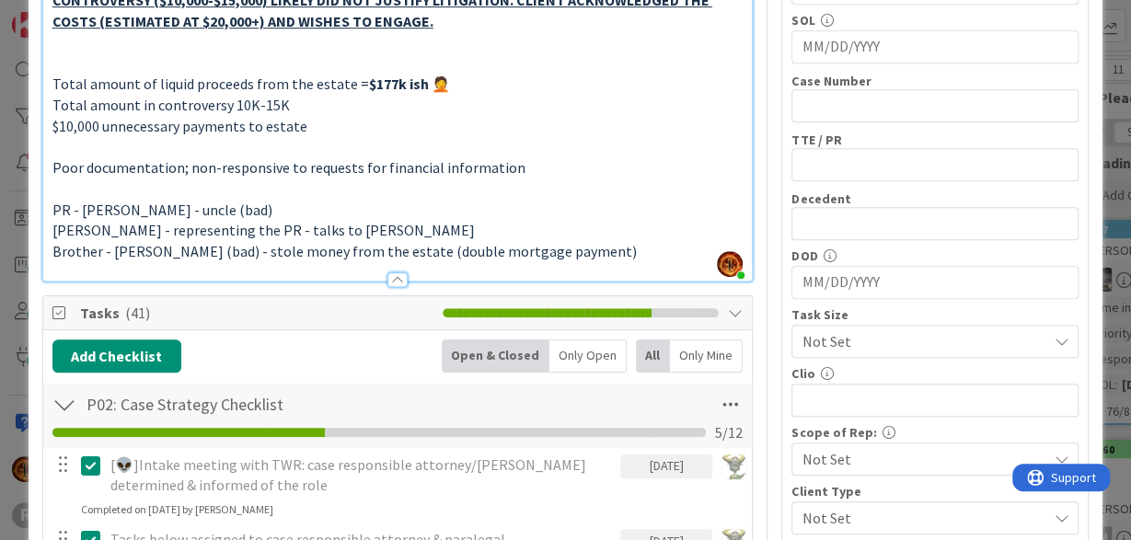
scroll to position [486, 0]
click at [610, 347] on div "Only Open" at bounding box center [587, 356] width 77 height 33
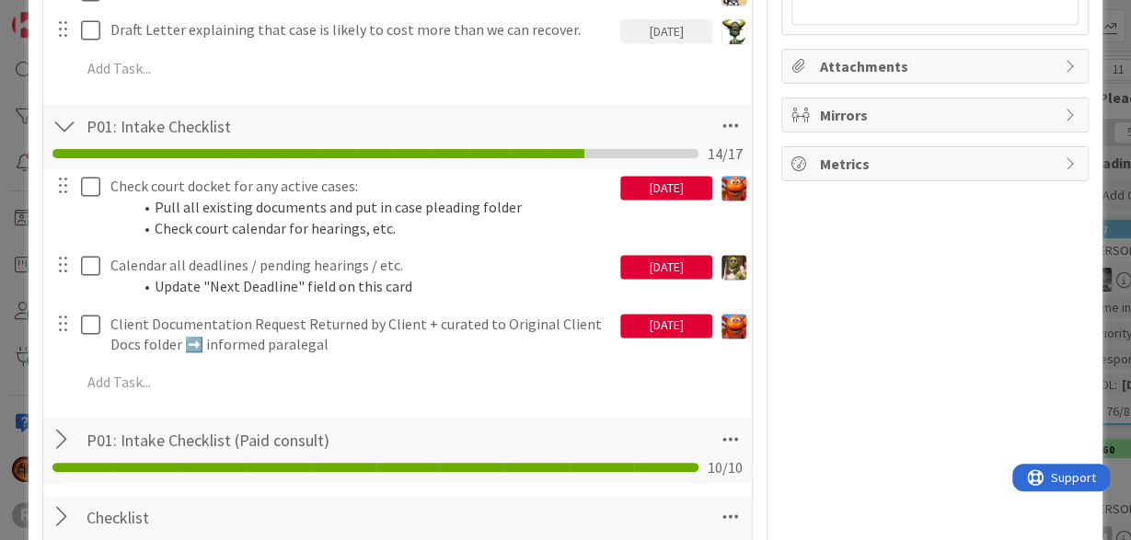
scroll to position [1172, 0]
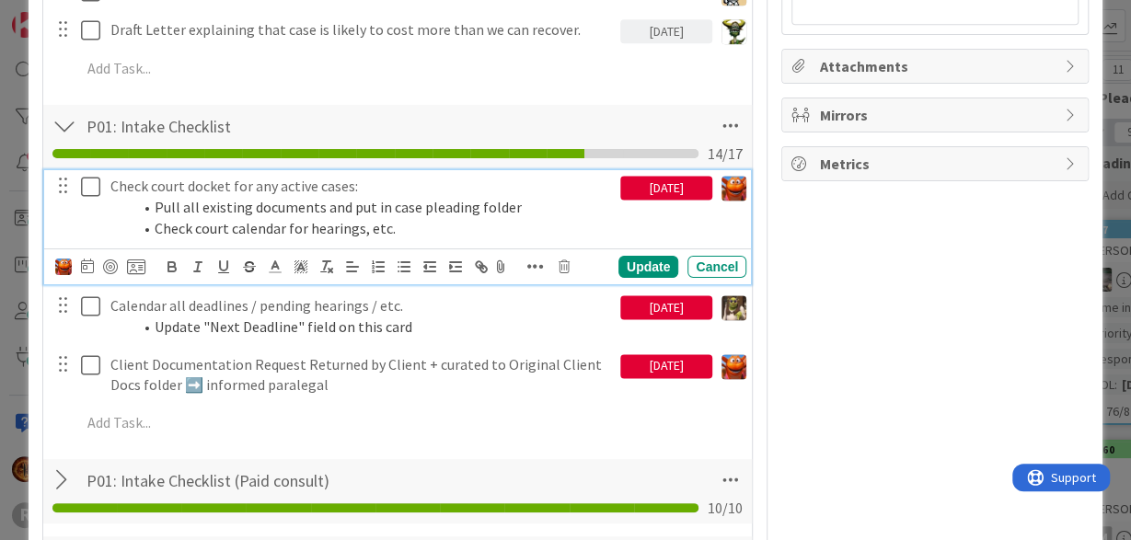
click at [220, 197] on li "Pull all existing documents and put in case pleading folder" at bounding box center [373, 207] width 480 height 21
click at [86, 267] on icon at bounding box center [87, 266] width 13 height 15
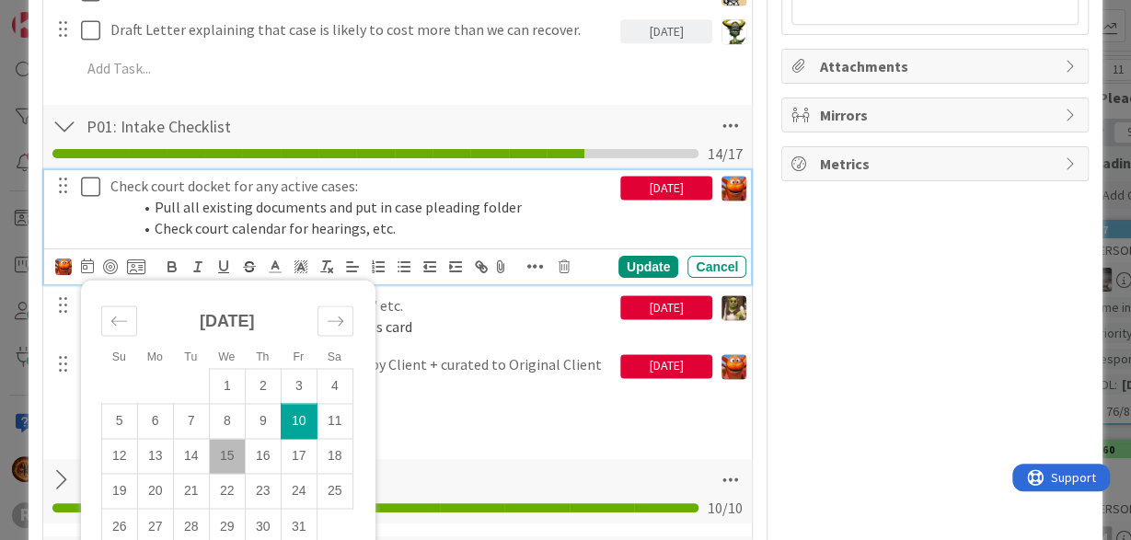
click at [235, 456] on td "15" at bounding box center [227, 456] width 36 height 35
type input "[DATE]"
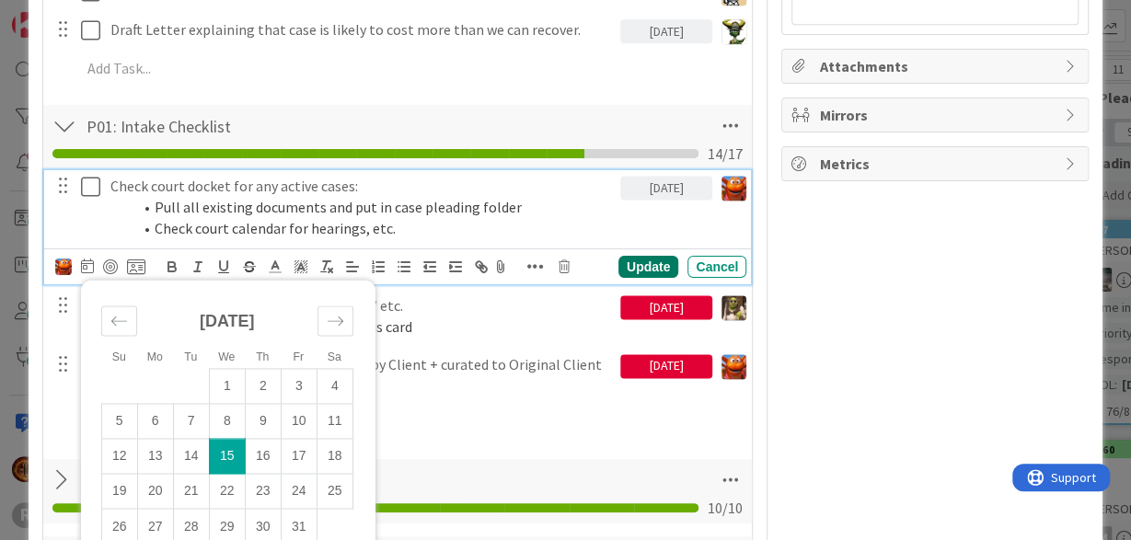
click at [643, 257] on div "Update" at bounding box center [648, 267] width 60 height 22
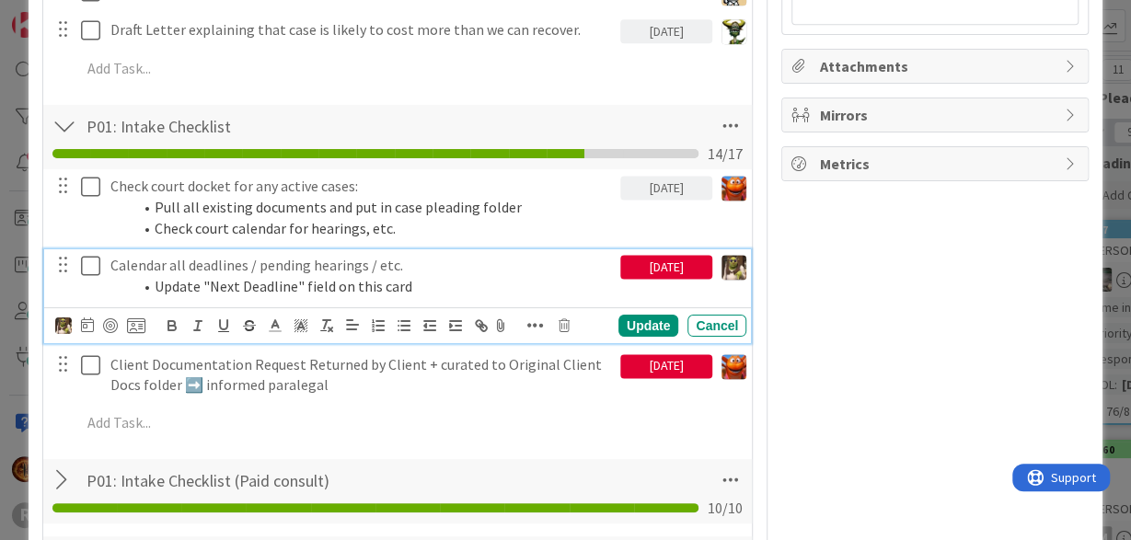
click at [135, 263] on p "Calendar all deadlines / pending hearings / etc." at bounding box center [361, 265] width 502 height 21
click at [86, 325] on icon at bounding box center [87, 324] width 13 height 15
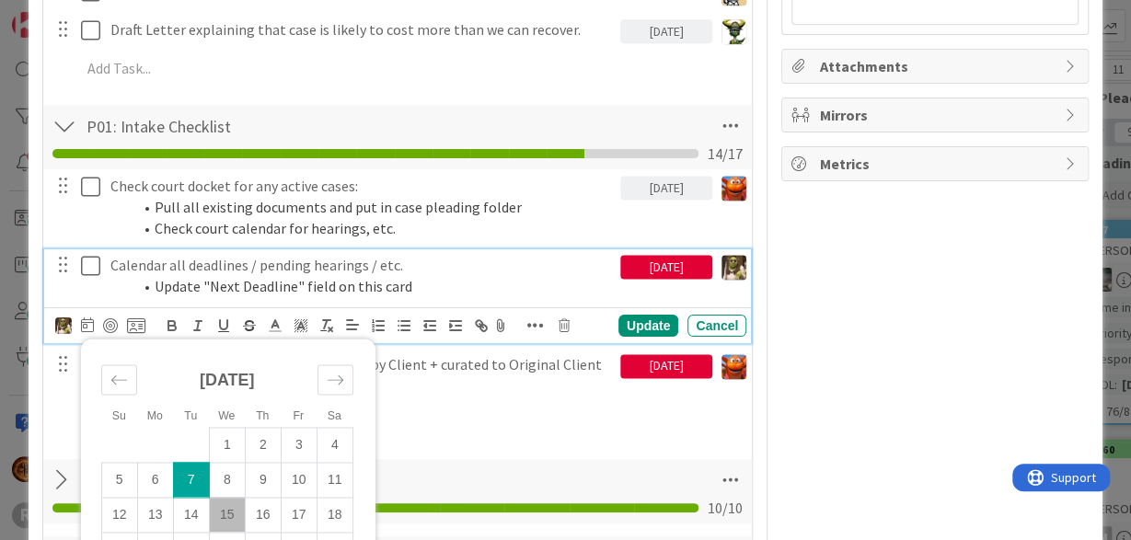
click at [227, 514] on td "15" at bounding box center [227, 514] width 36 height 35
type input "[DATE]"
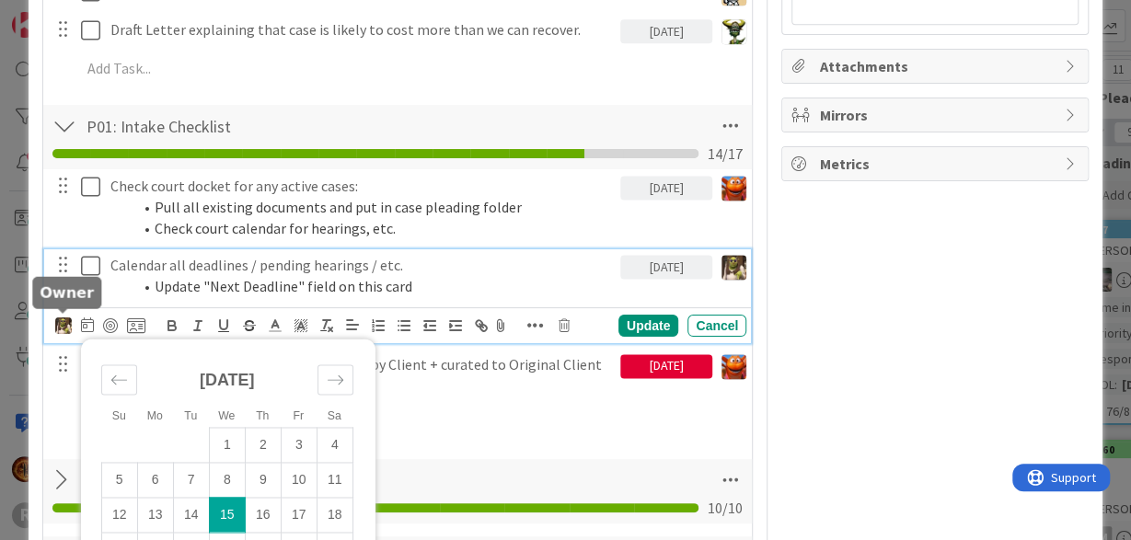
click at [57, 320] on img at bounding box center [63, 325] width 17 height 17
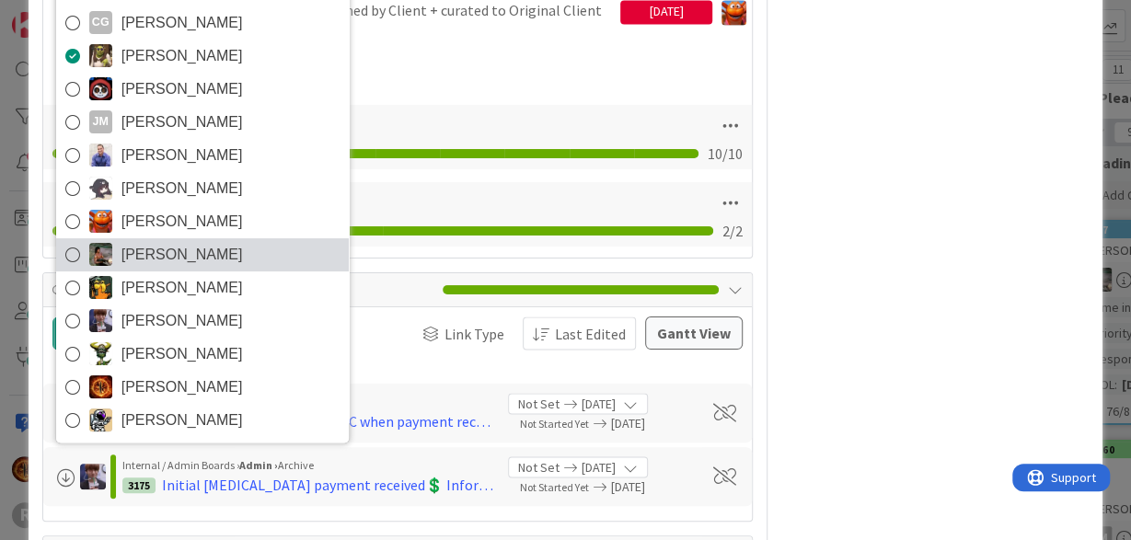
scroll to position [1528, 0]
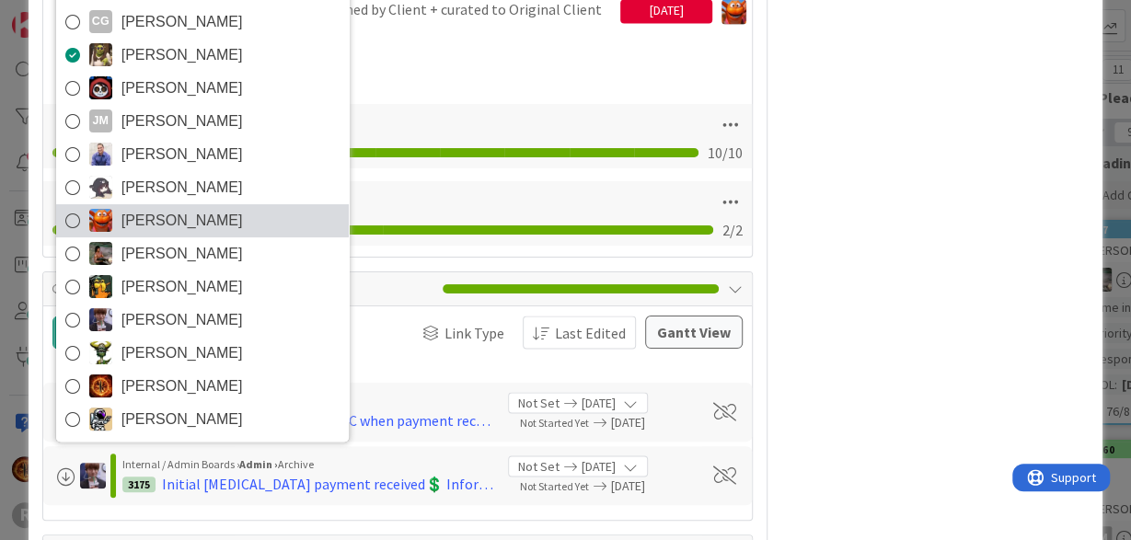
click at [104, 223] on img at bounding box center [100, 220] width 23 height 23
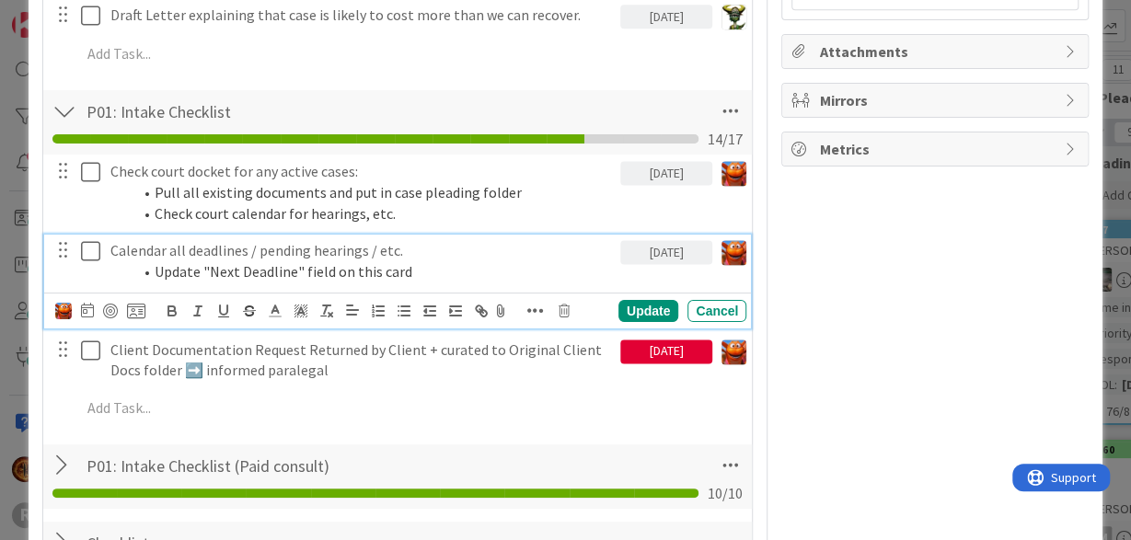
click at [656, 318] on div "Update" at bounding box center [648, 311] width 60 height 22
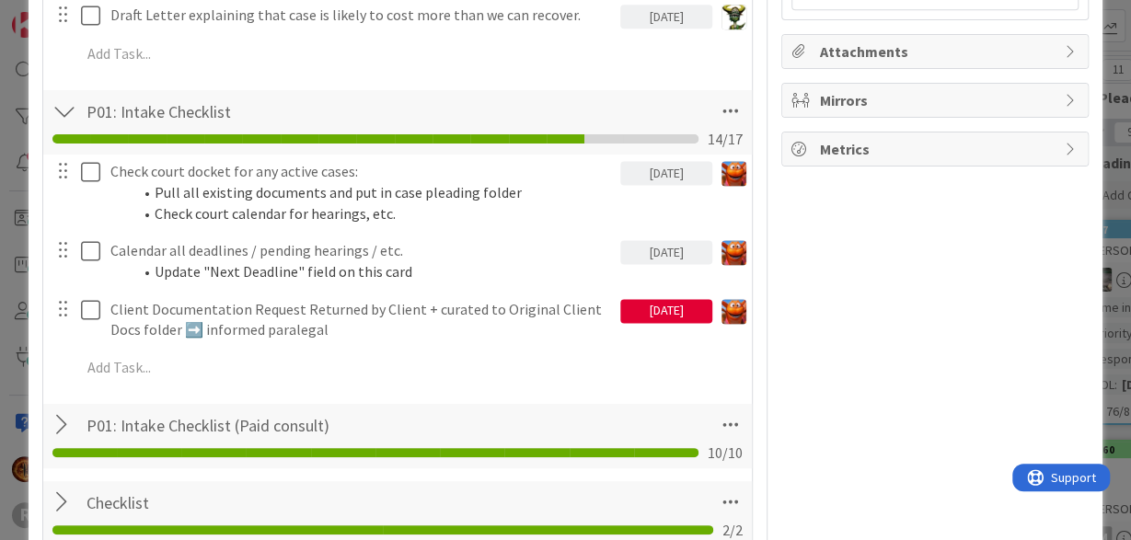
scroll to position [1186, 0]
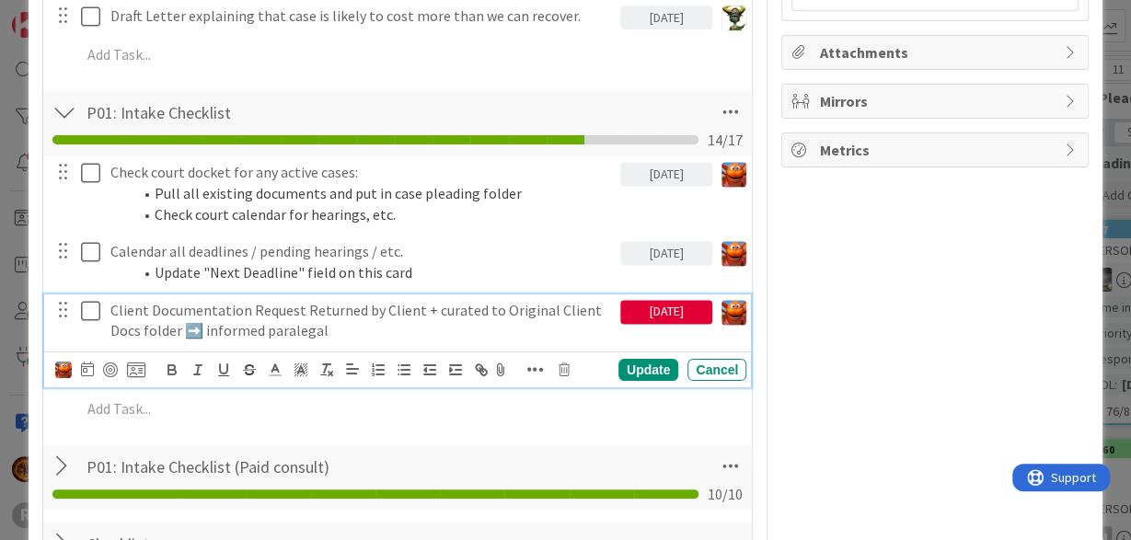
click at [365, 321] on p "Client Documentation Request Returned by Client + curated to Original Client Do…" at bounding box center [361, 320] width 502 height 41
click at [85, 367] on icon at bounding box center [87, 369] width 13 height 15
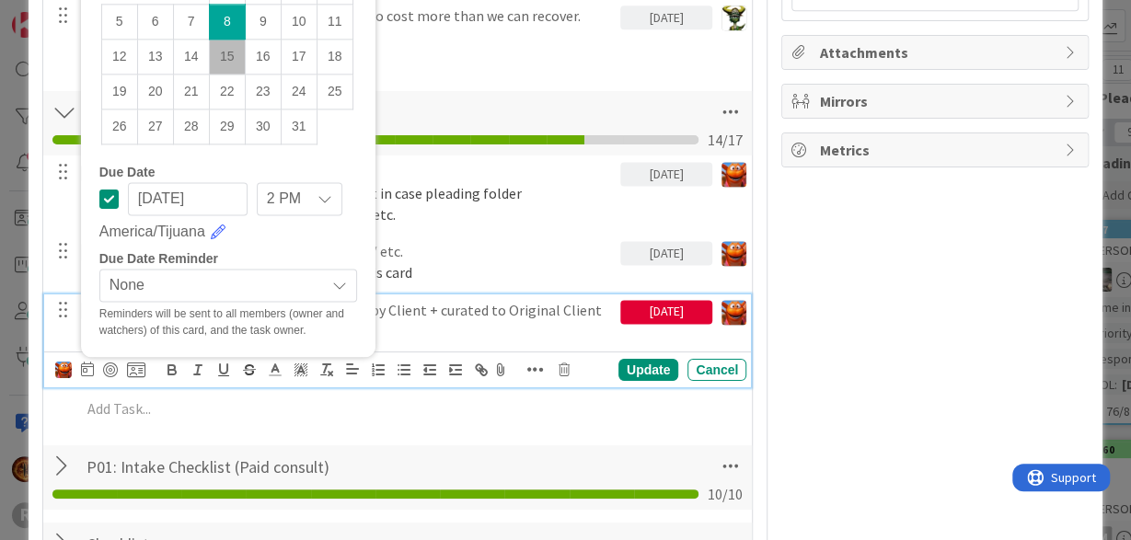
click at [228, 50] on td "15" at bounding box center [227, 57] width 36 height 35
type input "[DATE]"
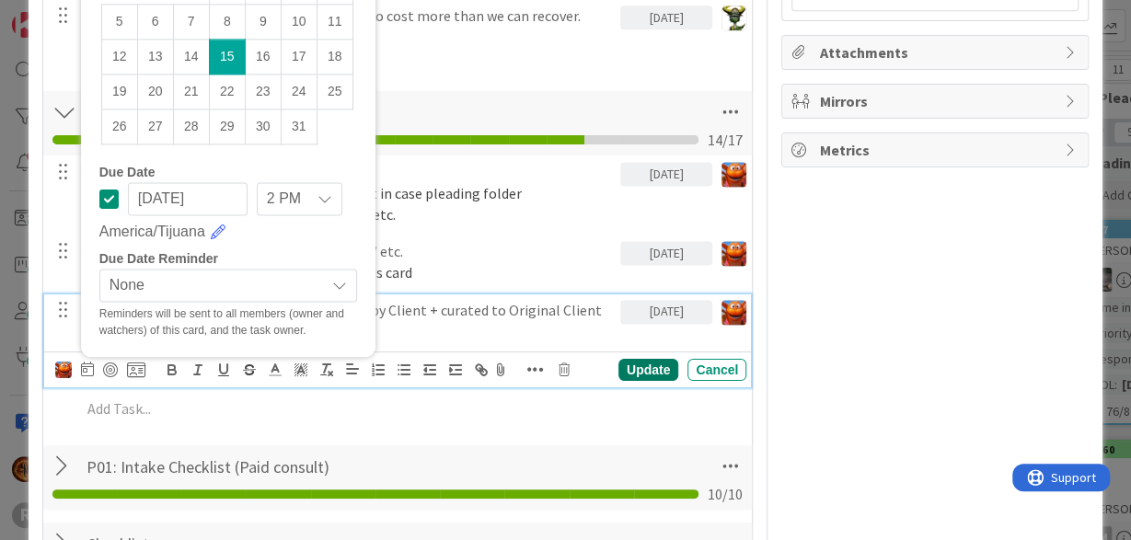
click at [648, 364] on div "Update" at bounding box center [648, 370] width 60 height 22
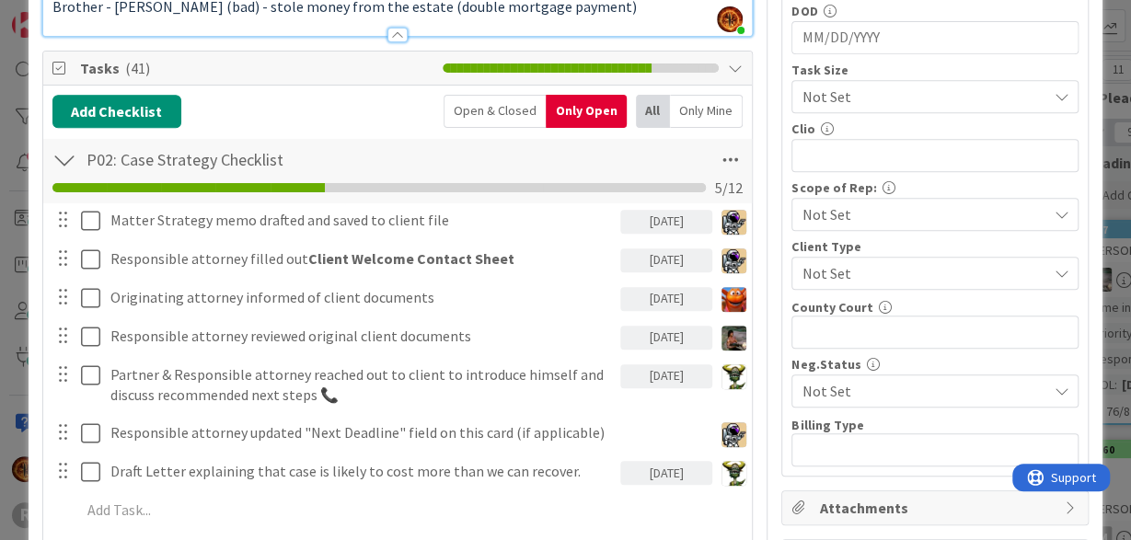
scroll to position [730, 0]
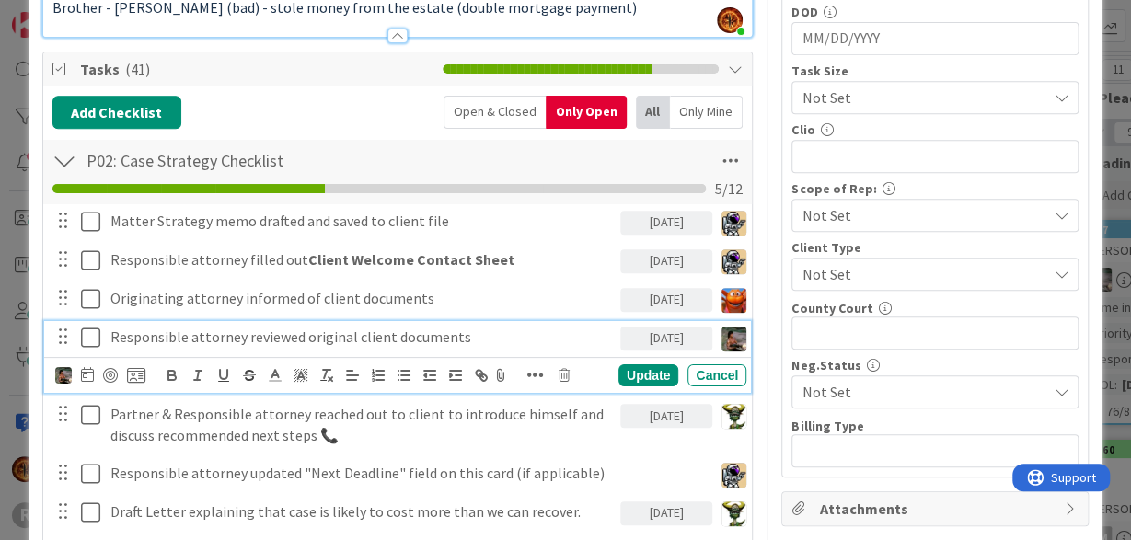
click at [404, 335] on p "Responsible attorney reviewed original client documents" at bounding box center [361, 337] width 502 height 21
click at [71, 374] on img at bounding box center [63, 375] width 17 height 17
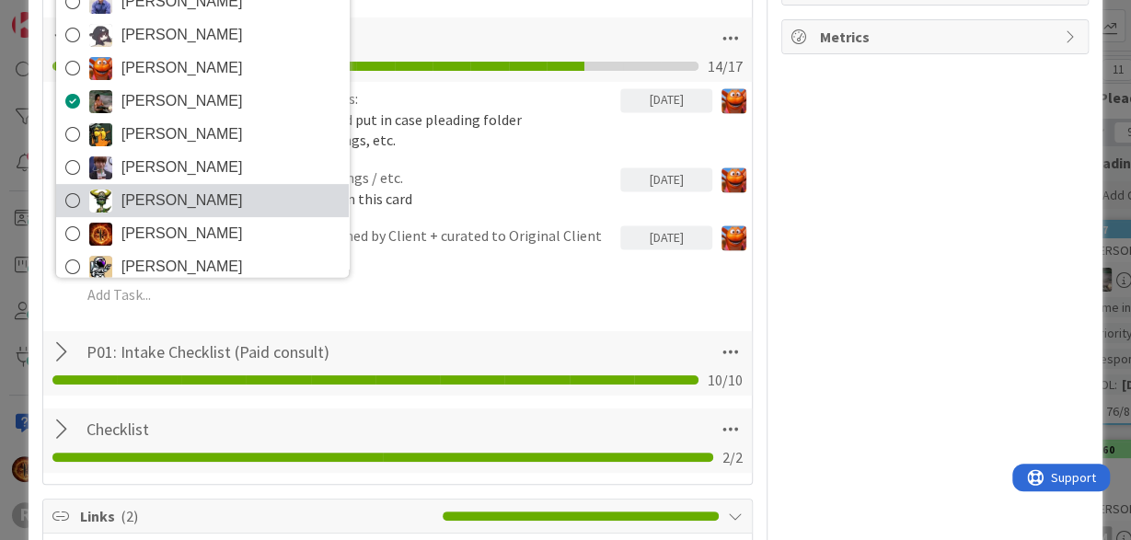
scroll to position [29, 0]
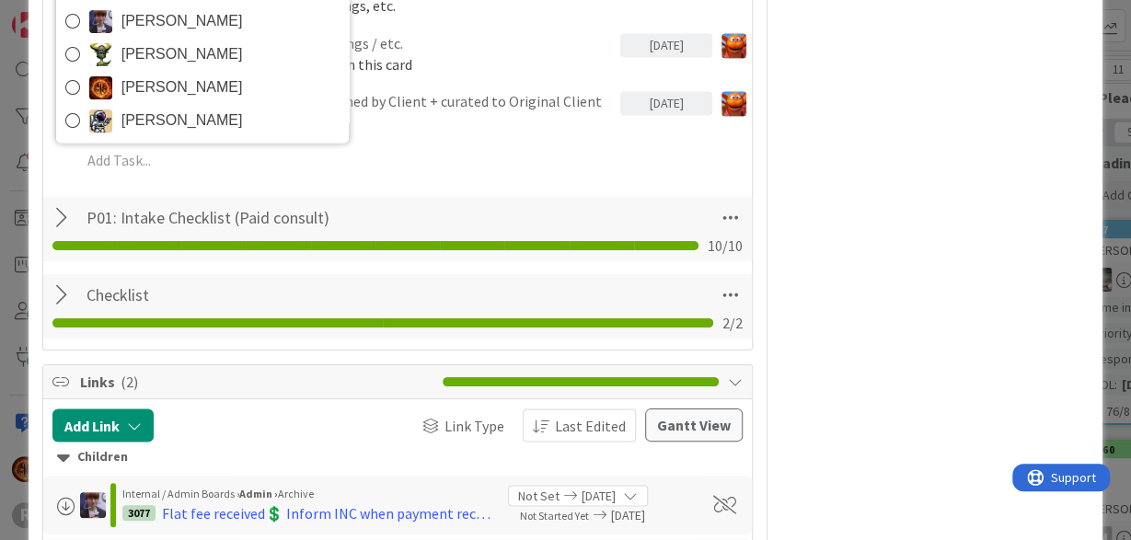
click at [122, 122] on span "[PERSON_NAME]" at bounding box center [181, 121] width 121 height 28
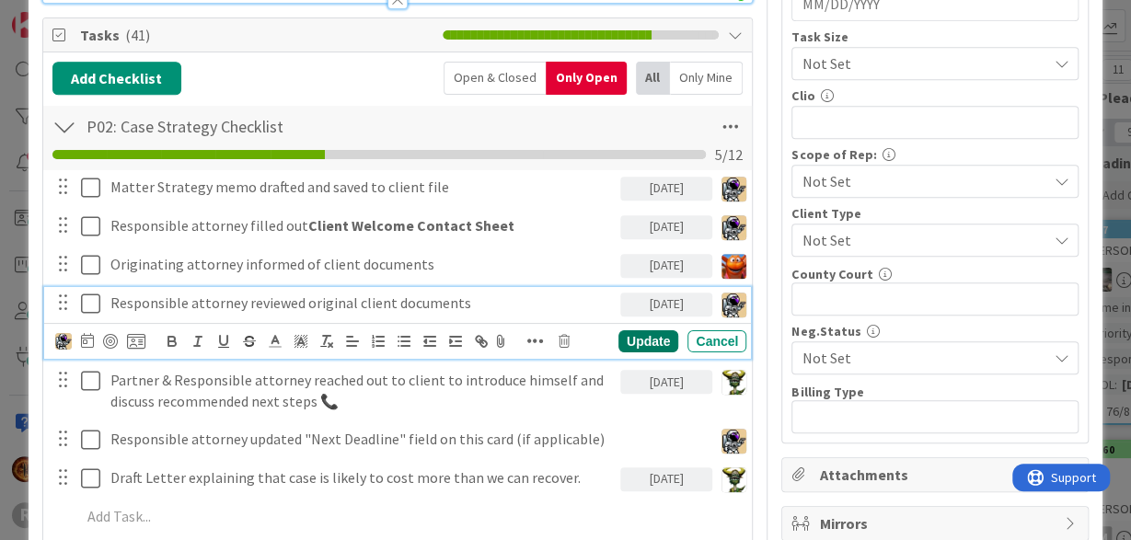
click at [645, 334] on div "Update" at bounding box center [648, 341] width 60 height 22
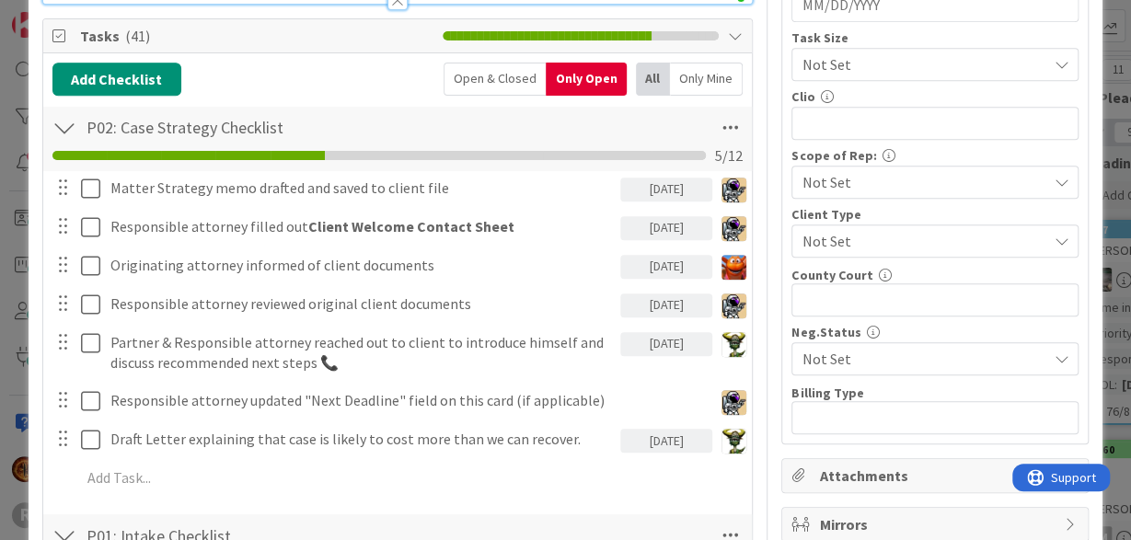
scroll to position [762, 0]
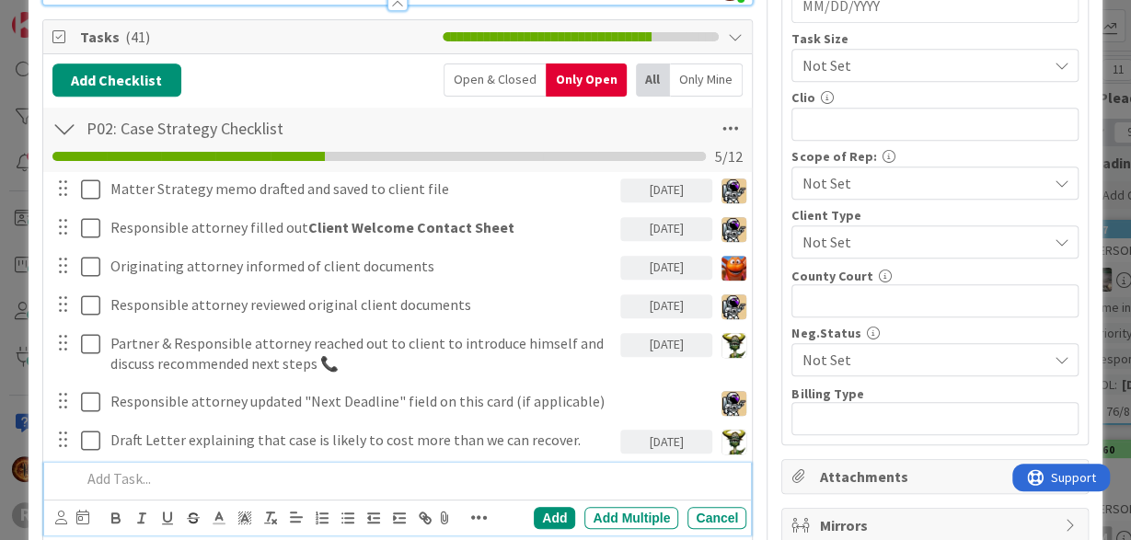
click at [102, 479] on p at bounding box center [410, 478] width 659 height 21
click at [61, 508] on div at bounding box center [61, 518] width 12 height 20
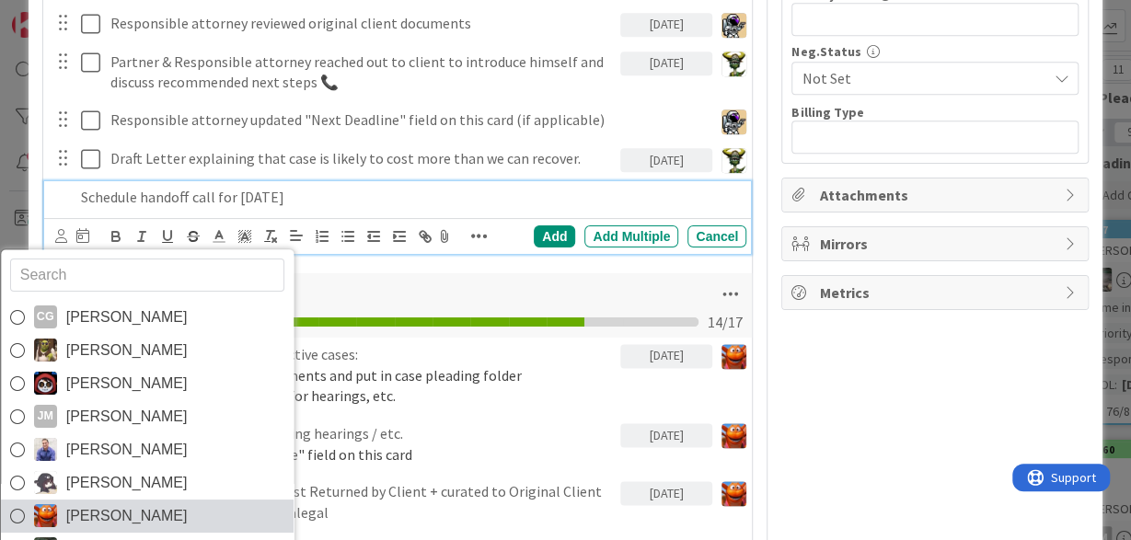
click at [58, 514] on link "[PERSON_NAME]" at bounding box center [147, 516] width 293 height 33
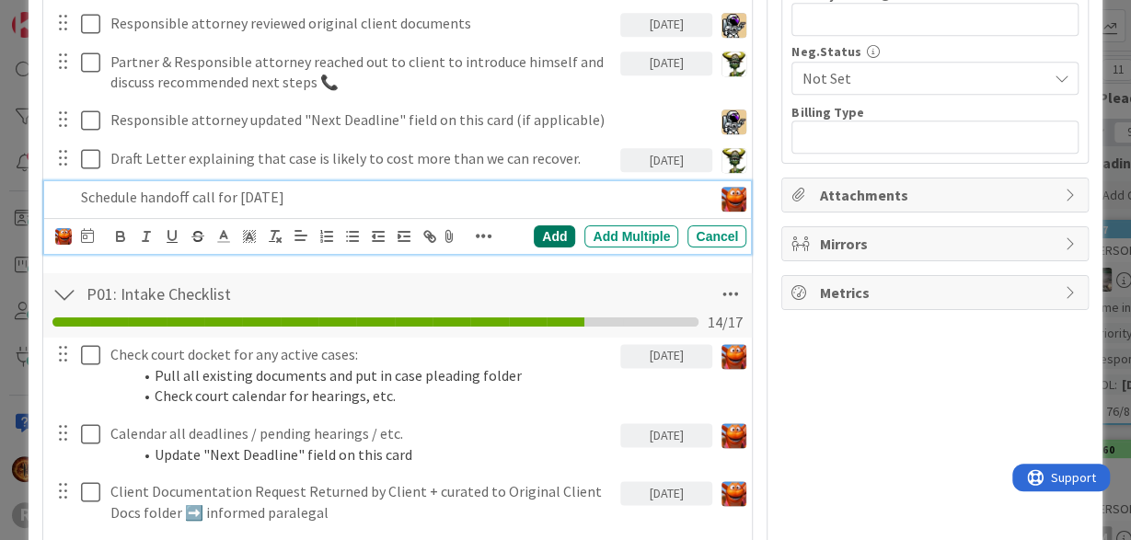
click at [555, 229] on div "Add" at bounding box center [554, 236] width 41 height 22
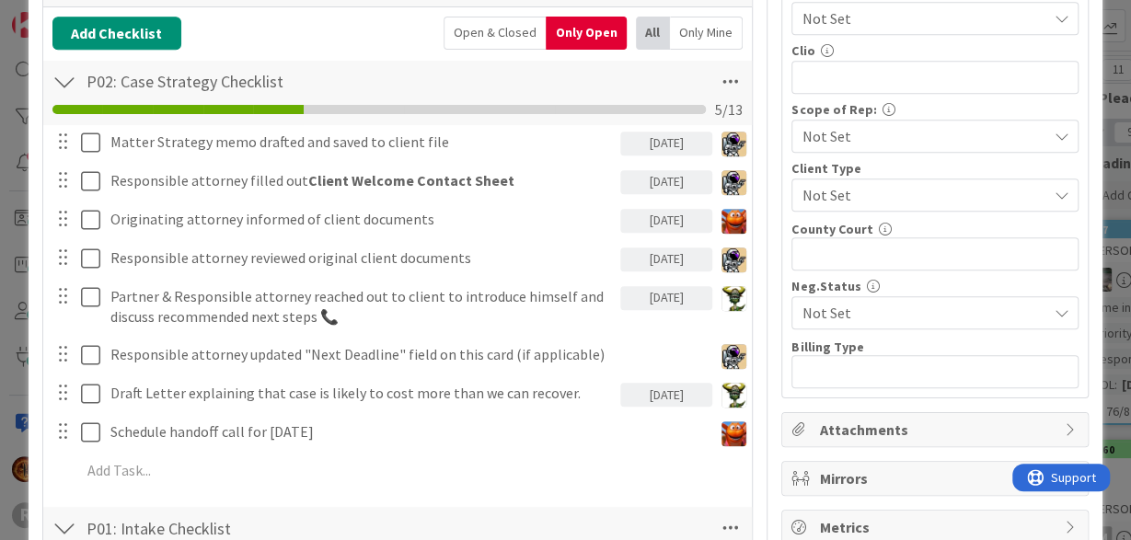
scroll to position [812, 0]
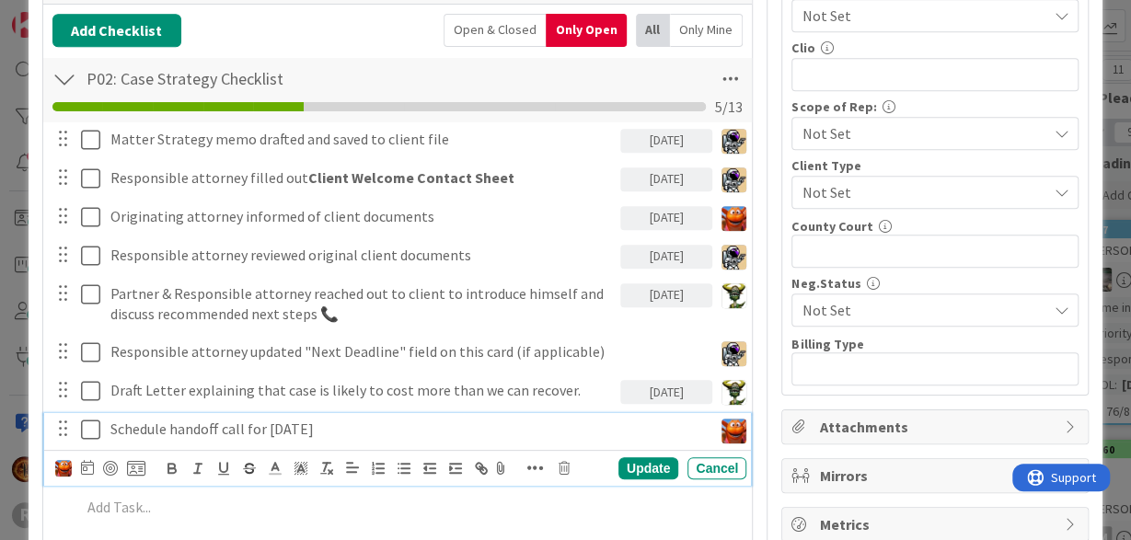
click at [371, 434] on p "Schedule handoff call for [DATE]" at bounding box center [407, 429] width 594 height 21
click at [627, 462] on div "Update" at bounding box center [648, 468] width 60 height 22
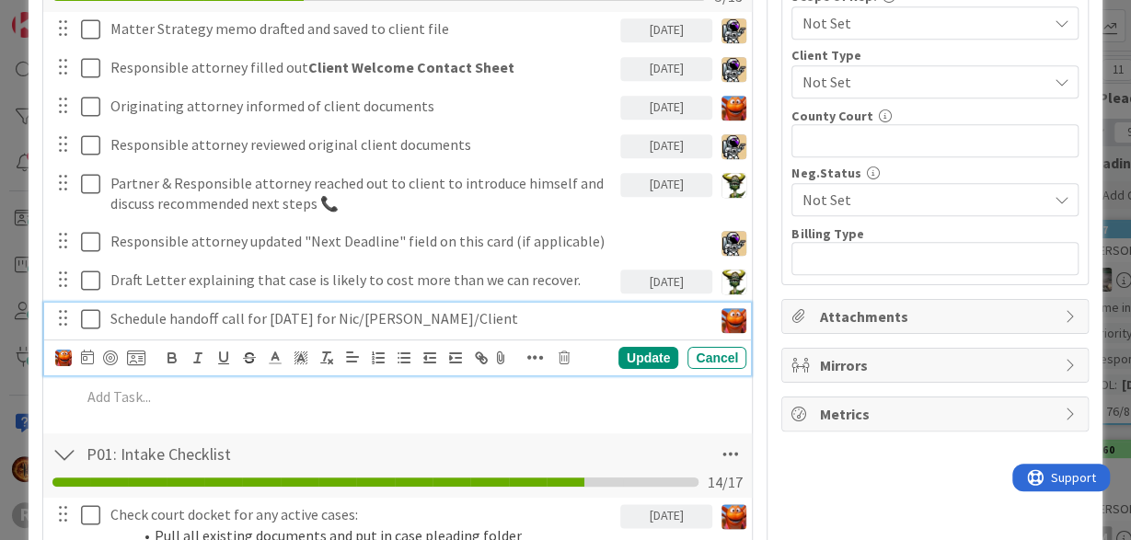
click at [491, 310] on p "Schedule handoff call for [DATE] for Nic/[PERSON_NAME]/Client" at bounding box center [407, 318] width 594 height 21
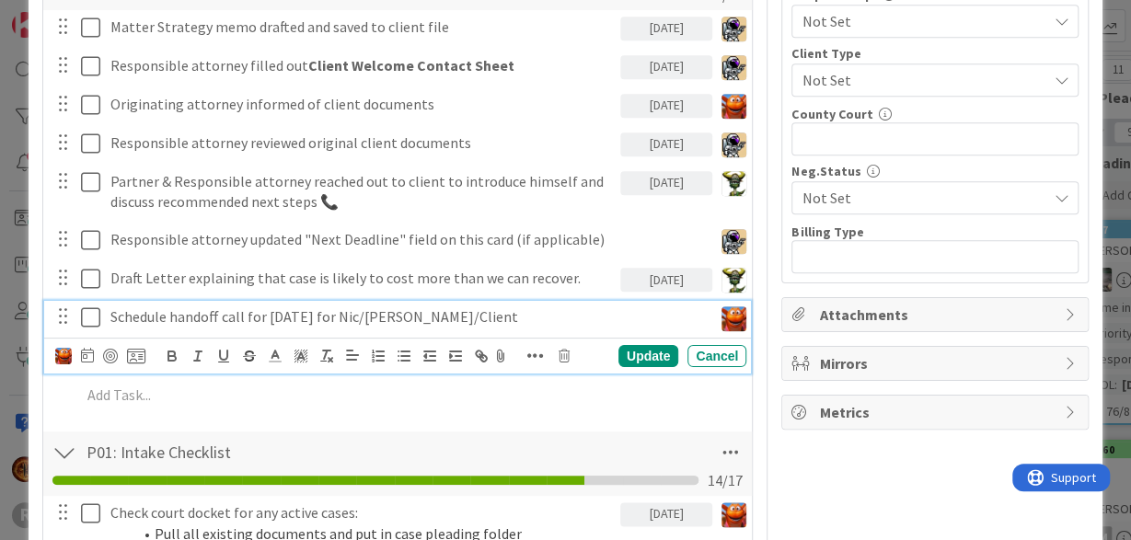
click at [345, 315] on p "Schedule handoff call for [DATE] for Nic/[PERSON_NAME]/Client" at bounding box center [407, 316] width 594 height 21
click at [86, 354] on icon at bounding box center [87, 355] width 13 height 15
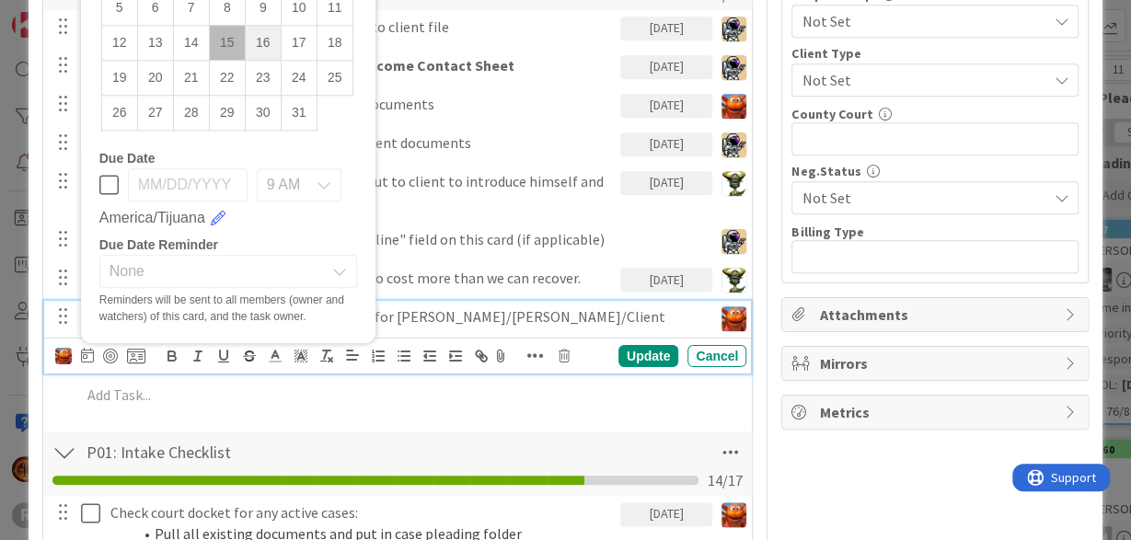
click at [264, 38] on td "16" at bounding box center [263, 42] width 36 height 35
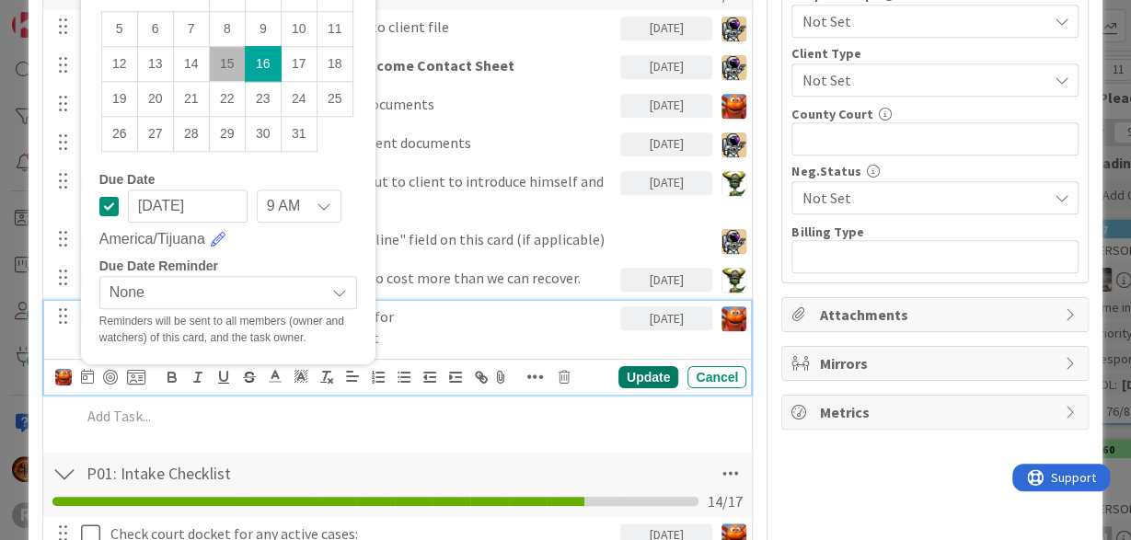
click at [645, 366] on div "Update" at bounding box center [648, 377] width 60 height 22
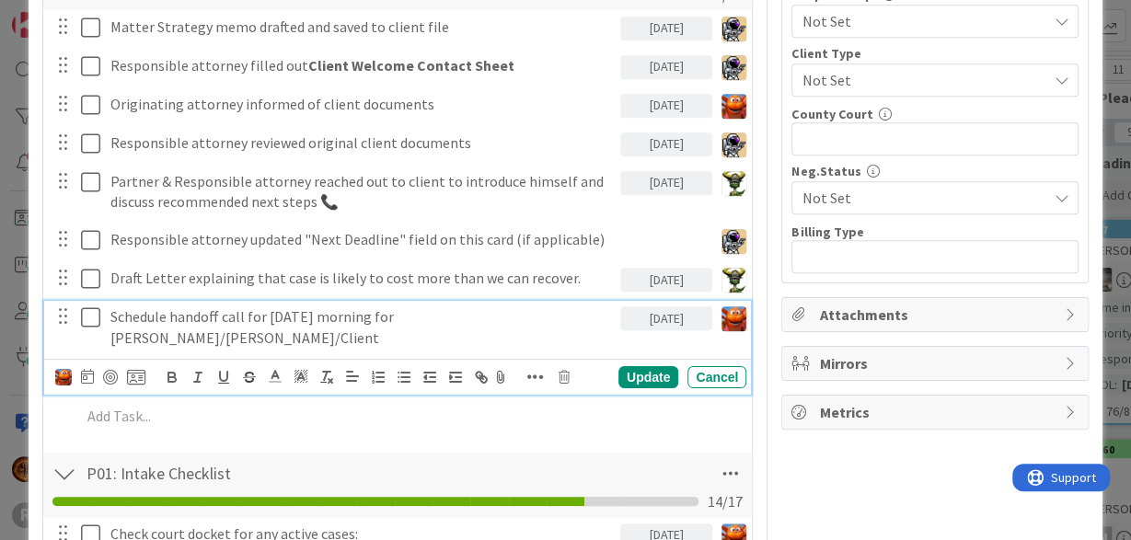
click at [219, 315] on p "Schedule handoff call for [DATE] morning for [PERSON_NAME]/[PERSON_NAME]/Client" at bounding box center [361, 326] width 502 height 41
click at [82, 366] on div "Su Mo Tu We Th Fr Sa [DATE] 1 2 3 4 5 6 7 8 9 10 11 12 13 14 15 16 17 18 19 20 …" at bounding box center [100, 377] width 90 height 22
click at [92, 369] on icon at bounding box center [87, 376] width 13 height 15
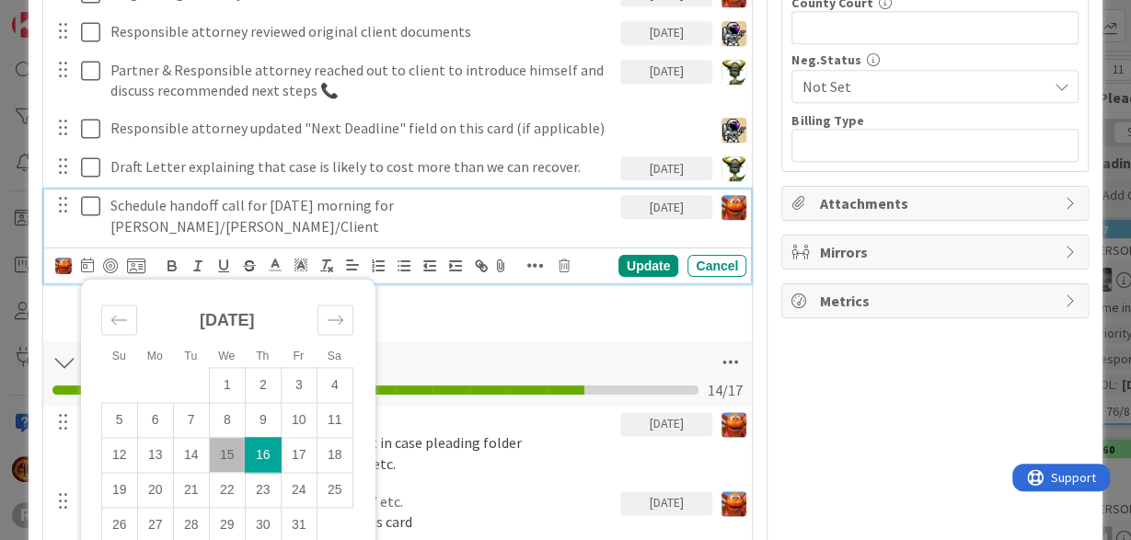
click at [224, 438] on td "15" at bounding box center [227, 454] width 36 height 35
type input "[DATE]"
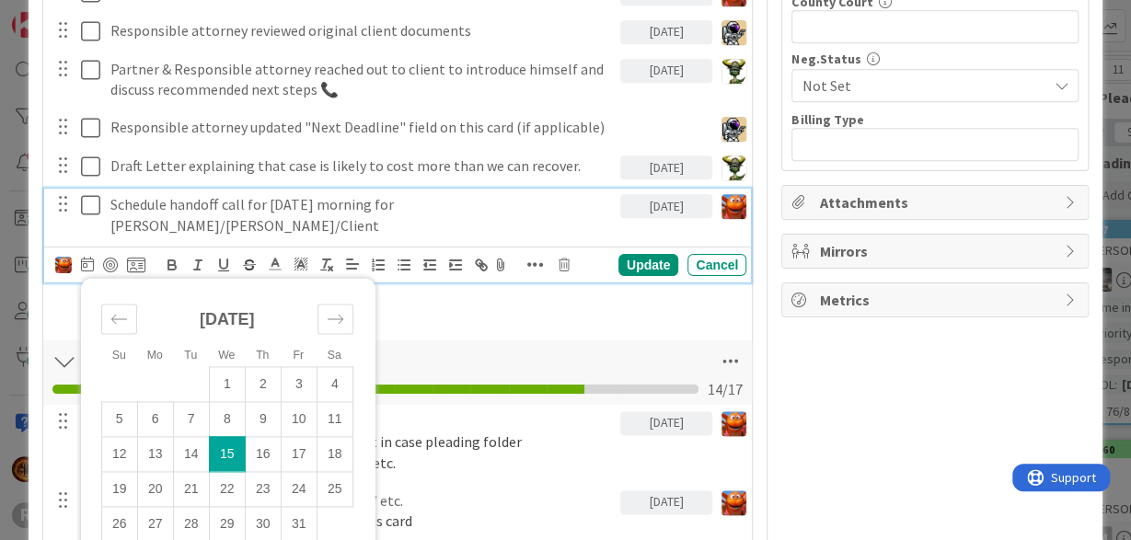
scroll to position [1037, 0]
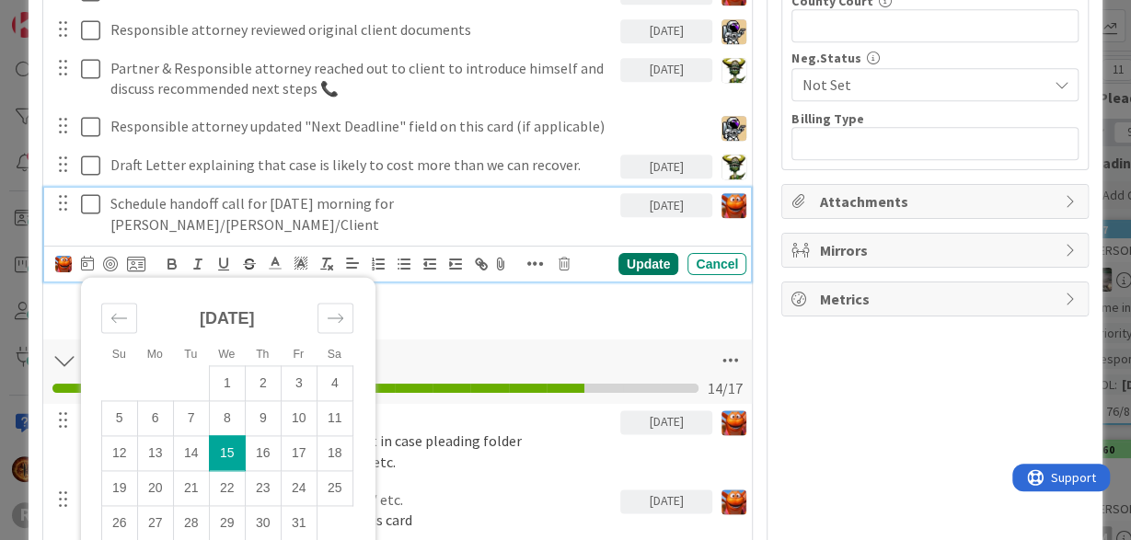
click at [647, 253] on div "Update" at bounding box center [648, 264] width 60 height 22
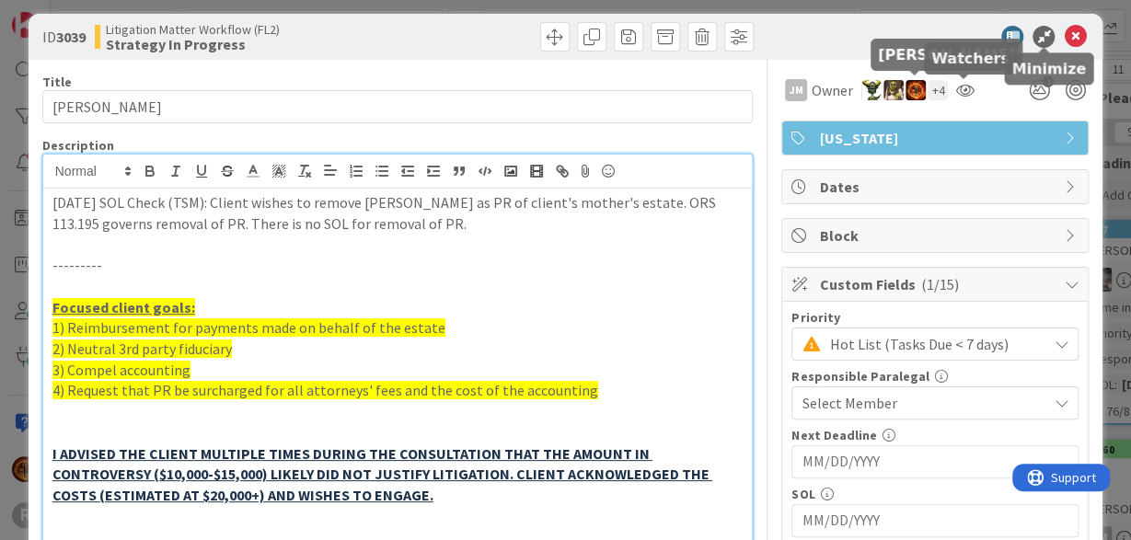
scroll to position [11, 0]
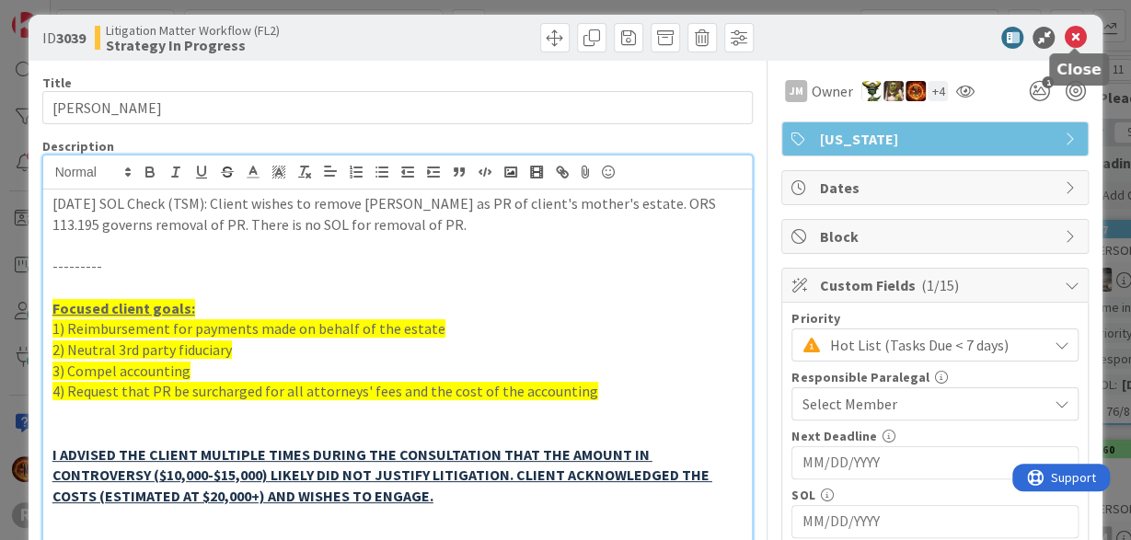
click at [1078, 33] on icon at bounding box center [1075, 38] width 22 height 22
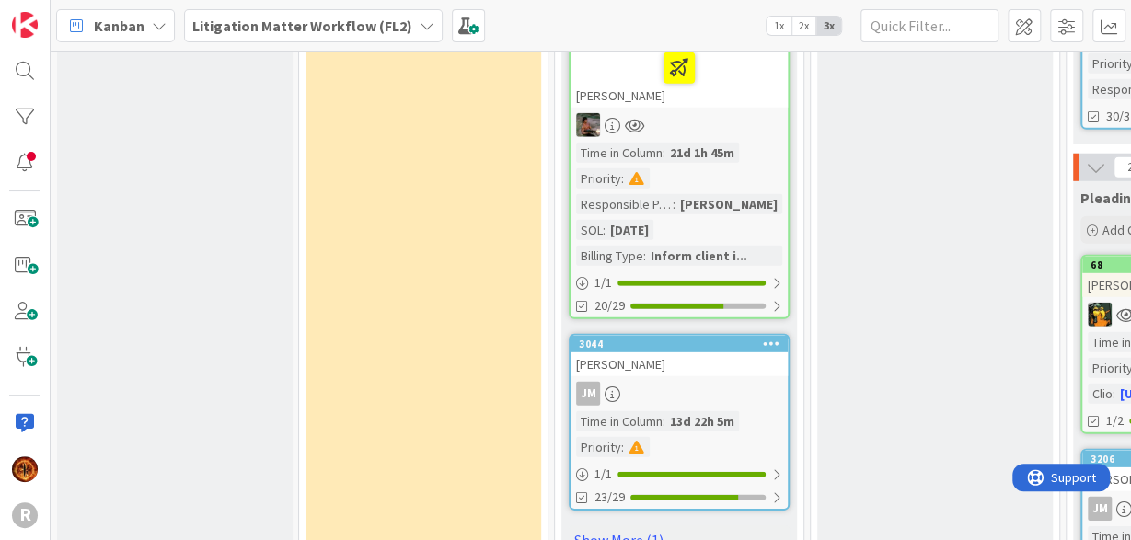
scroll to position [2510, 0]
click at [735, 86] on div at bounding box center [679, 69] width 206 height 39
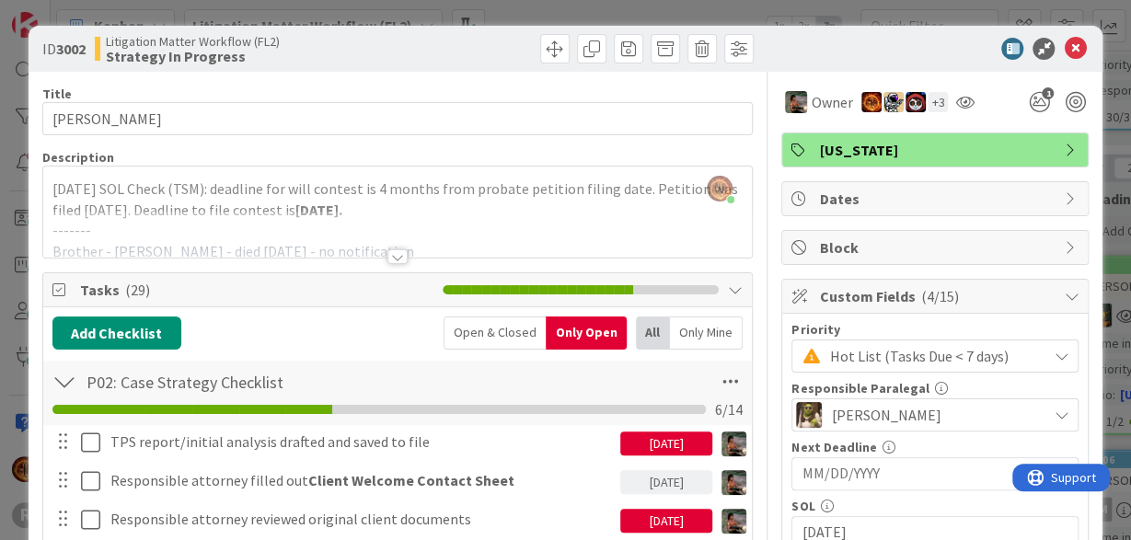
click at [393, 256] on div at bounding box center [397, 256] width 20 height 15
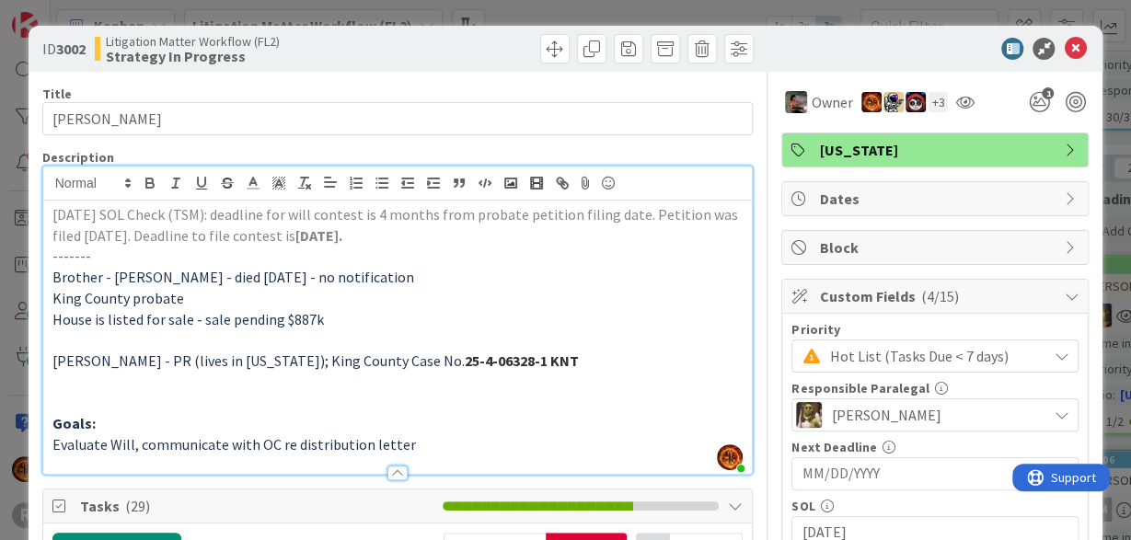
click at [492, 298] on p "King County probate" at bounding box center [397, 298] width 691 height 21
drag, startPoint x: 581, startPoint y: 235, endPoint x: 12, endPoint y: 149, distance: 575.1
click at [43, 201] on div "[DATE] SOL Check (TSM): deadline for will contest is 4 months from probate peti…" at bounding box center [398, 337] width 710 height 273
click at [270, 288] on p "King County probate" at bounding box center [397, 298] width 691 height 21
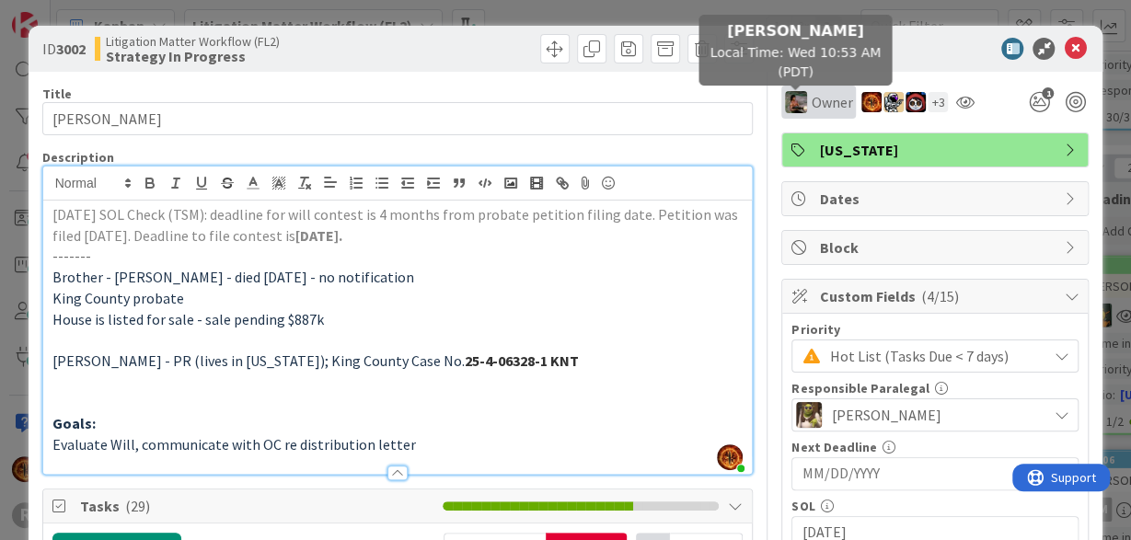
click at [793, 97] on img at bounding box center [796, 102] width 22 height 22
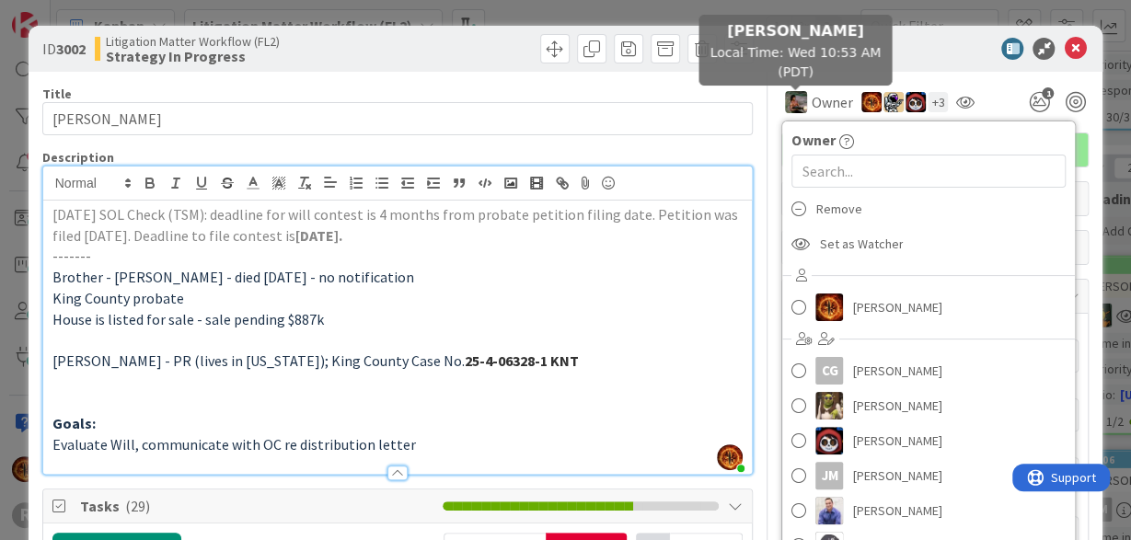
scroll to position [208, 0]
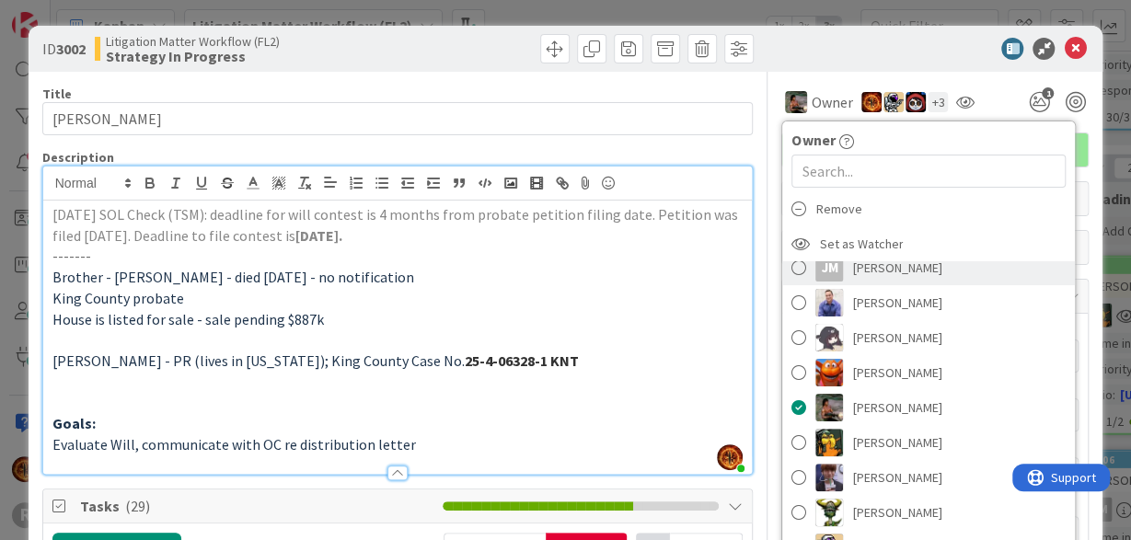
click at [800, 264] on div "Owner Remove Set as Watcher [PERSON_NAME] CG [PERSON_NAME] [PERSON_NAME] [PERSO…" at bounding box center [928, 347] width 294 height 453
click at [800, 264] on span at bounding box center [798, 268] width 15 height 28
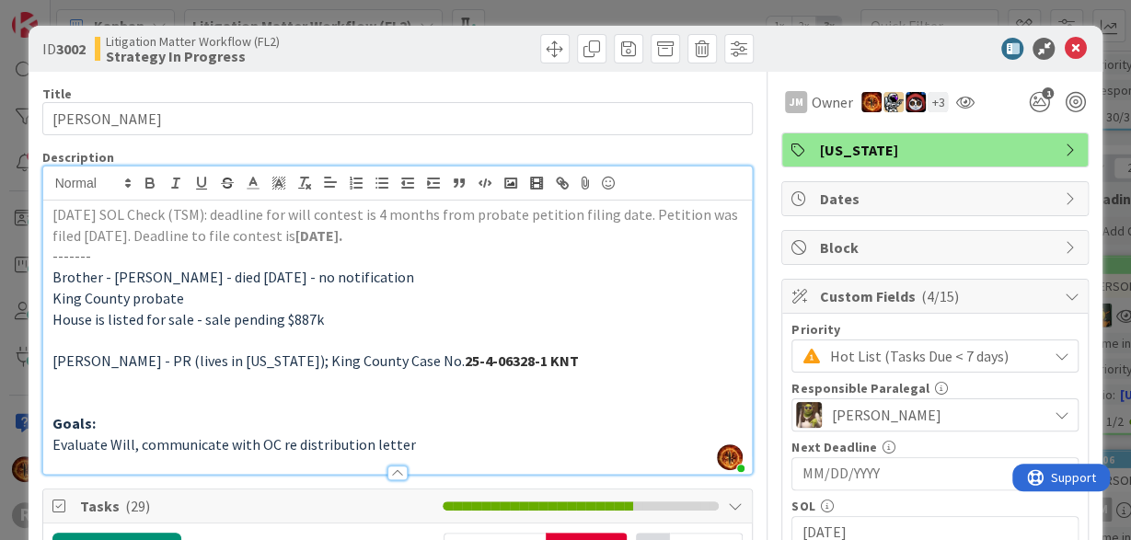
click at [940, 102] on div "+ 3" at bounding box center [938, 102] width 20 height 20
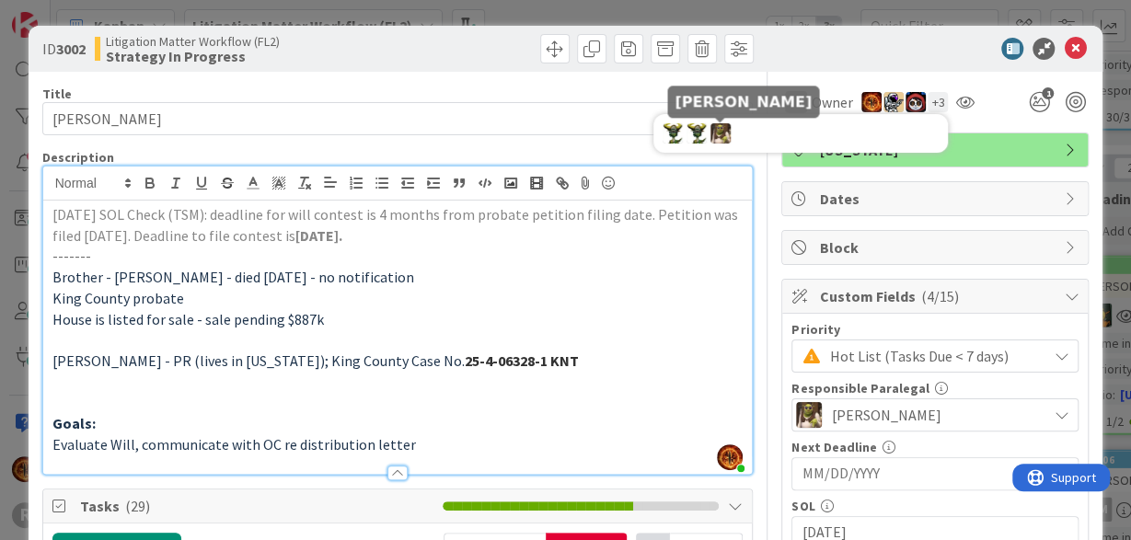
click at [718, 133] on img at bounding box center [720, 133] width 20 height 20
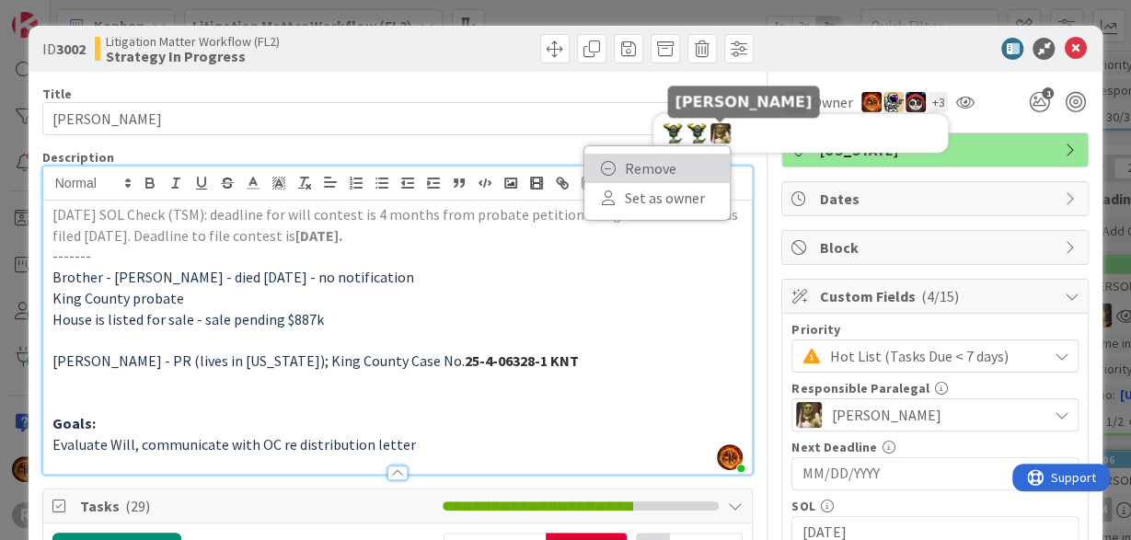
click at [613, 163] on icon at bounding box center [608, 168] width 18 height 15
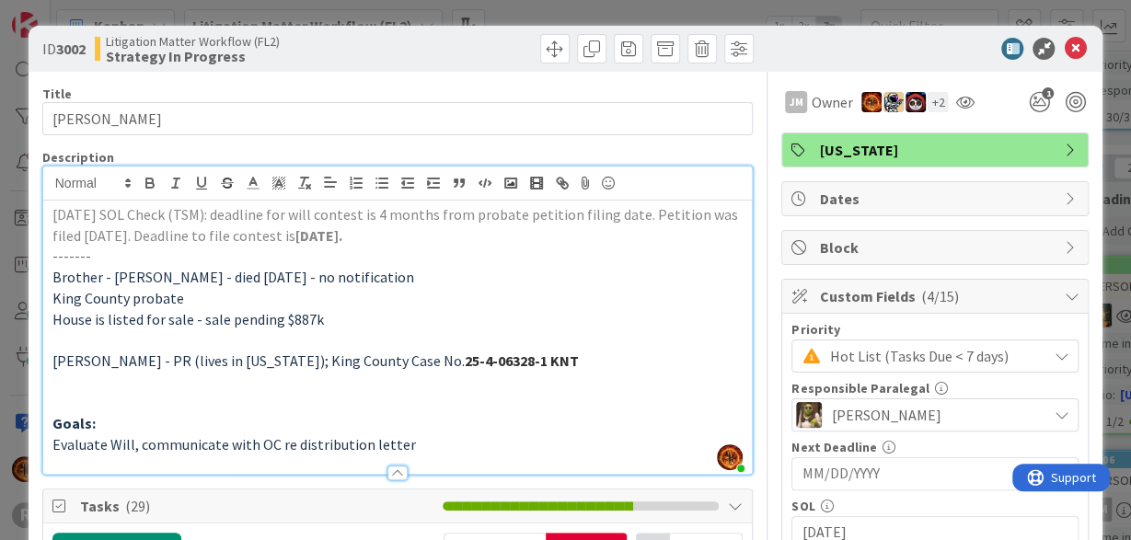
click at [936, 104] on div "+ 2" at bounding box center [938, 102] width 20 height 20
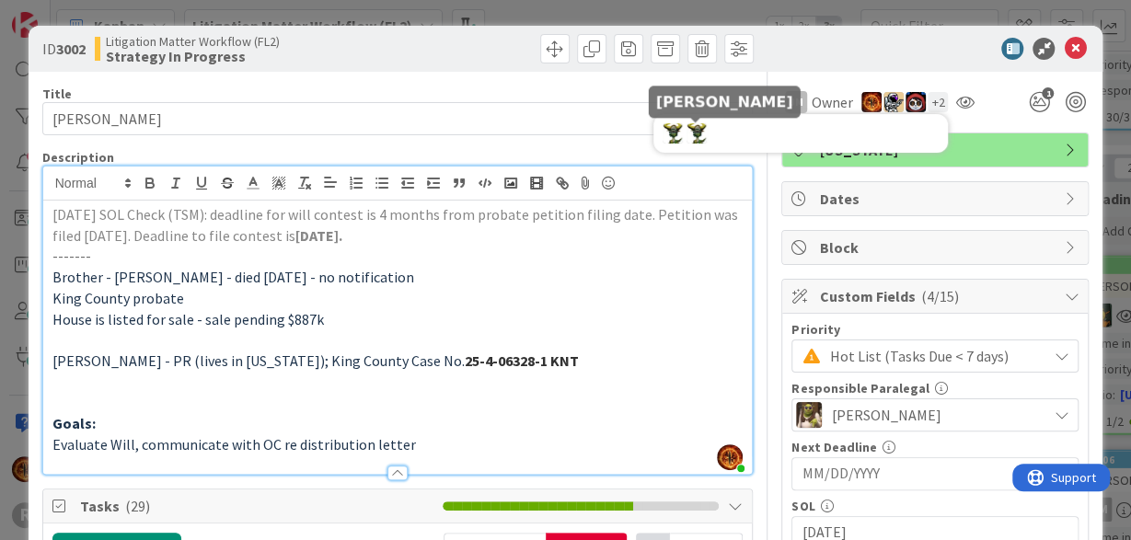
click at [700, 134] on img at bounding box center [697, 133] width 20 height 20
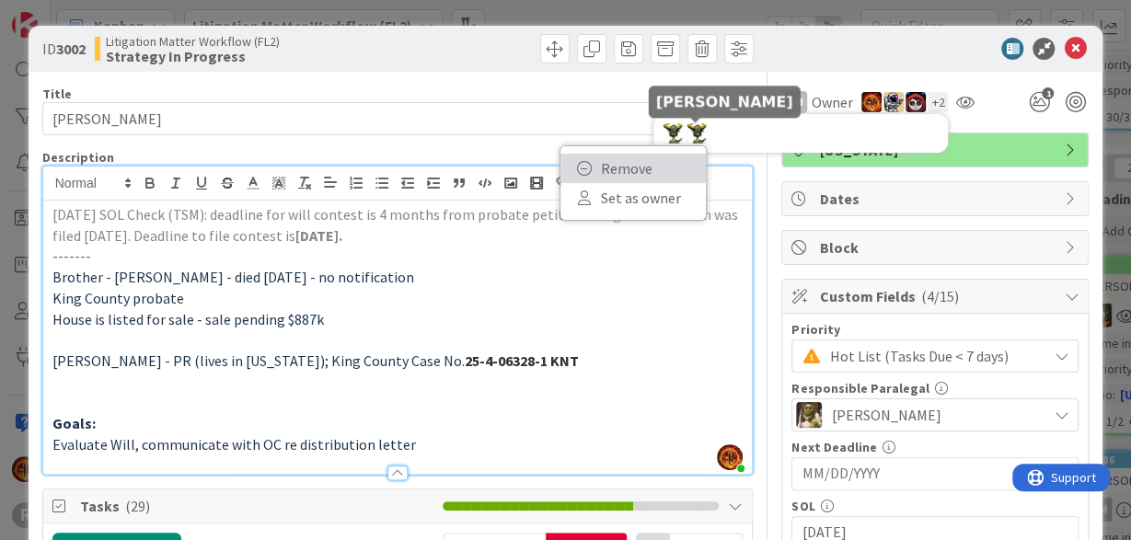
click at [660, 172] on link "Remove" at bounding box center [632, 168] width 145 height 29
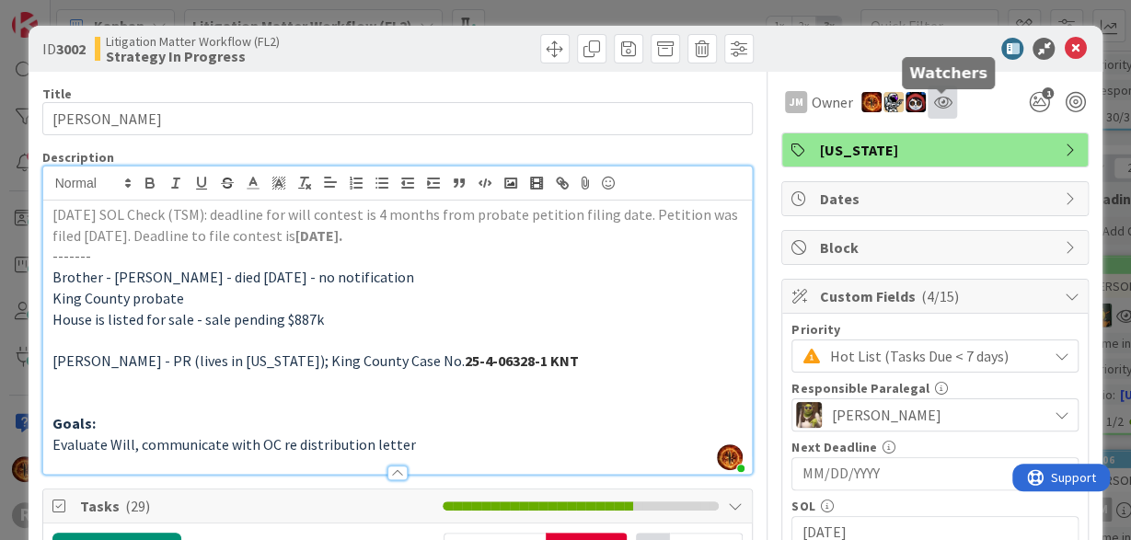
click at [940, 98] on icon at bounding box center [942, 102] width 18 height 15
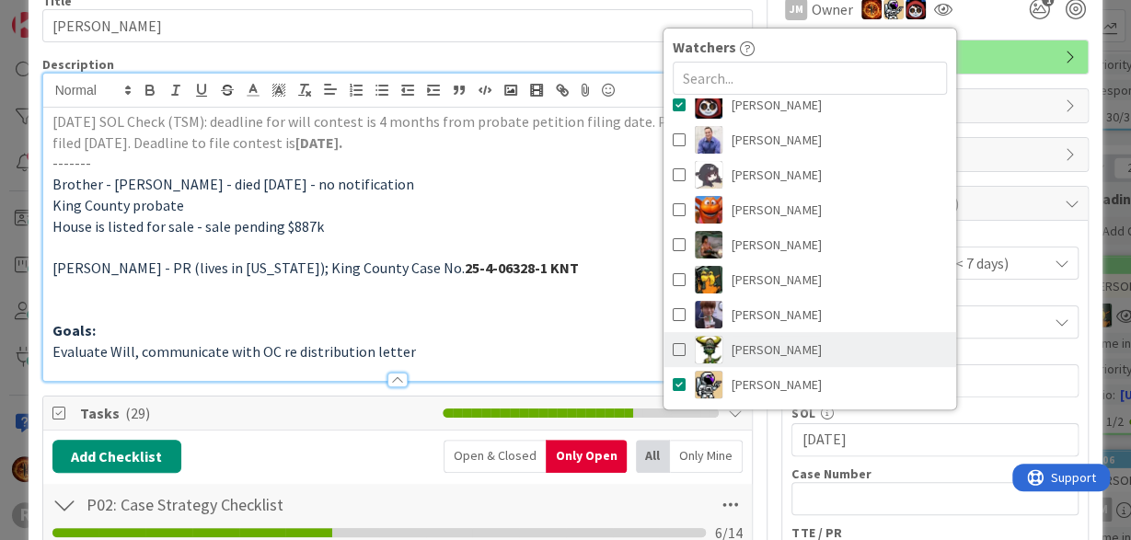
scroll to position [94, 0]
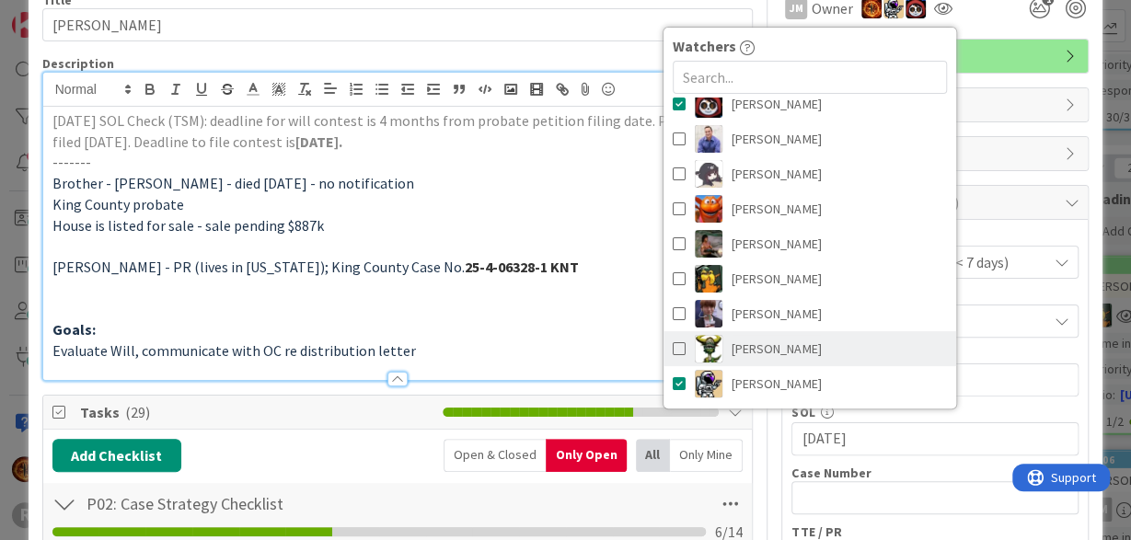
click at [681, 342] on span at bounding box center [679, 349] width 13 height 28
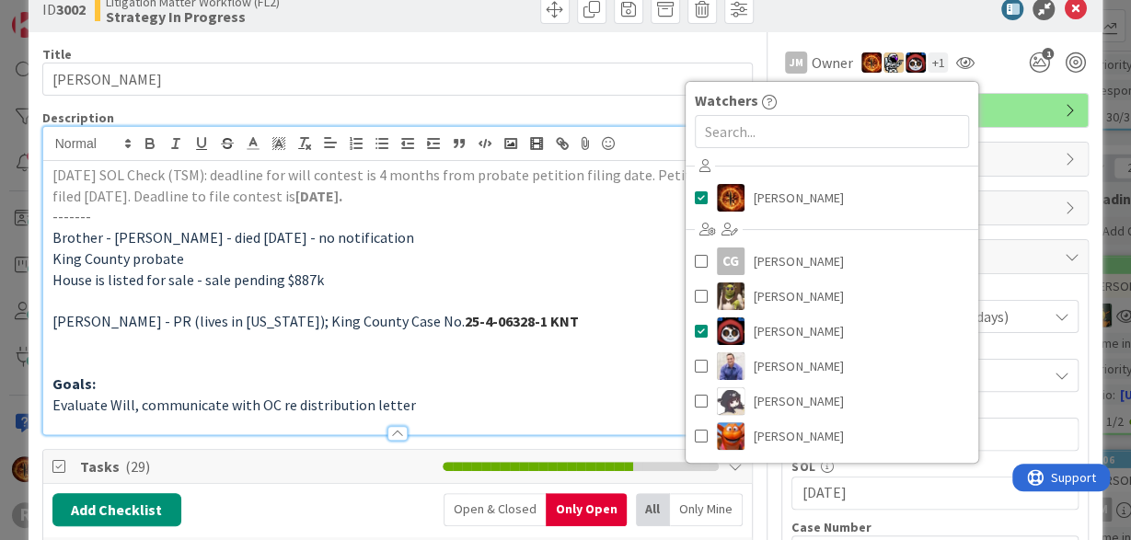
scroll to position [39, 0]
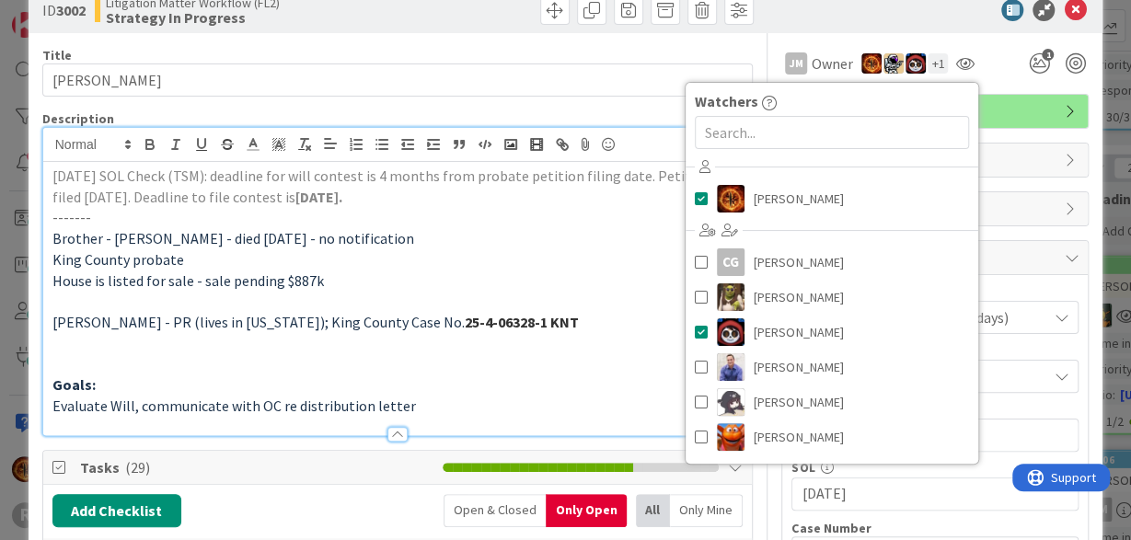
click at [980, 41] on div "JM Owner Owner Remove Set as Watcher [PERSON_NAME] CG [PERSON_NAME] [PERSON_NAM…" at bounding box center [934, 56] width 307 height 47
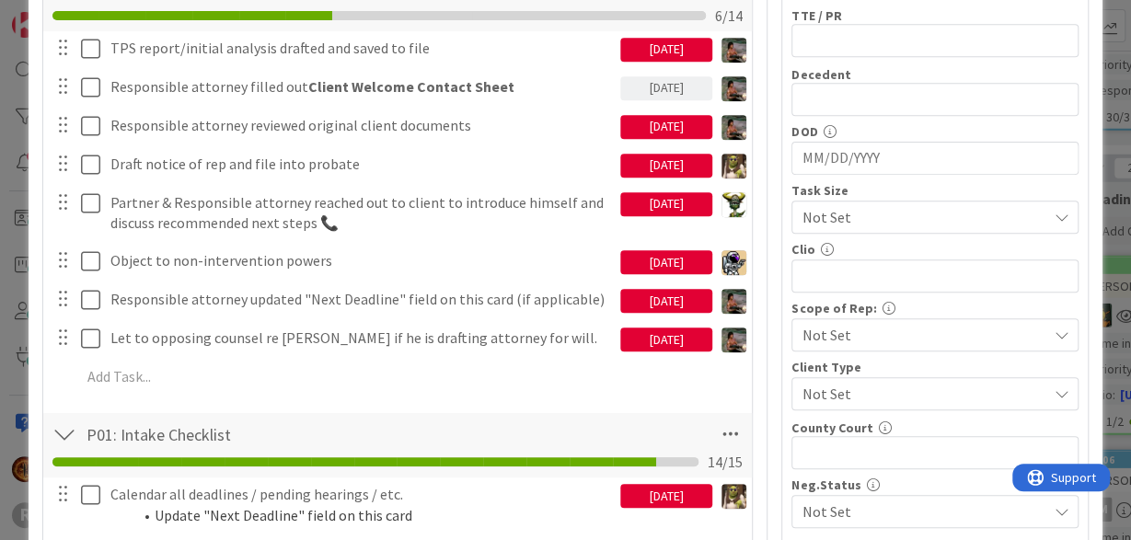
scroll to position [609, 0]
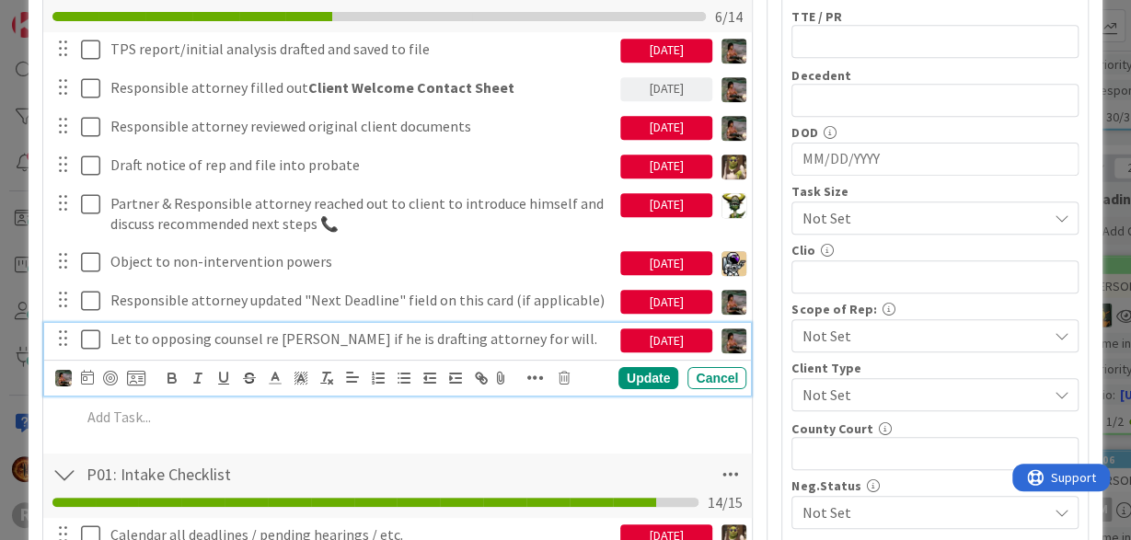
click at [422, 342] on p "Let to opposing counsel re [PERSON_NAME] if he is drafting attorney for will." at bounding box center [361, 339] width 502 height 21
click at [82, 373] on icon at bounding box center [87, 377] width 13 height 15
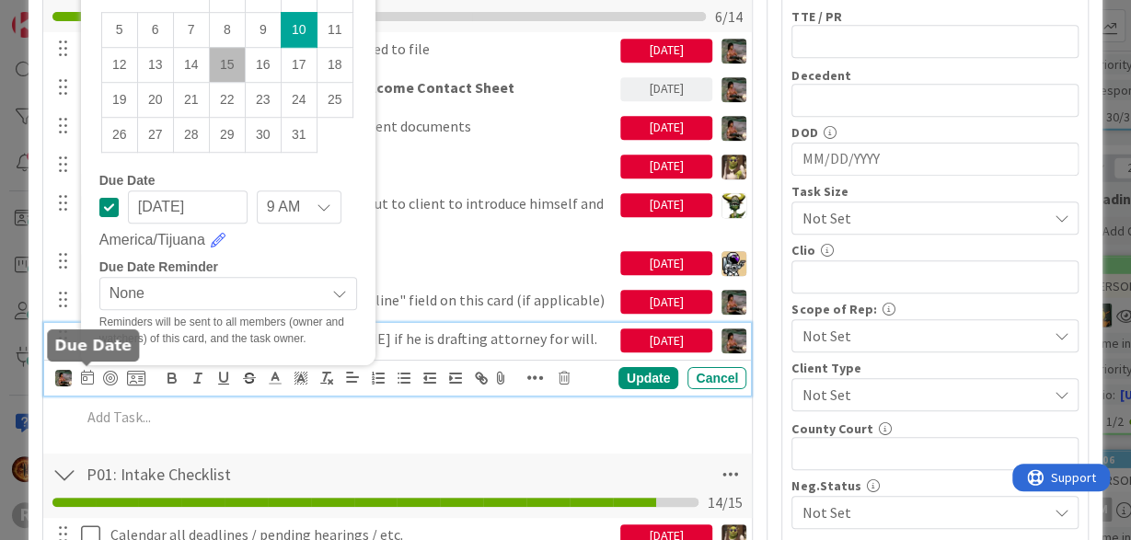
click at [84, 373] on icon at bounding box center [87, 377] width 13 height 15
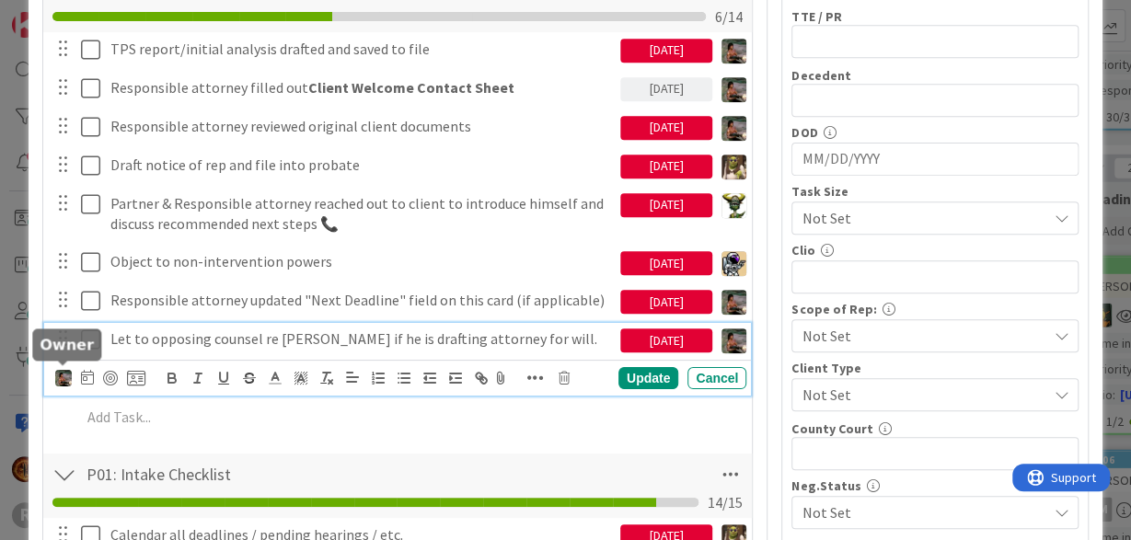
click at [63, 374] on img at bounding box center [63, 378] width 17 height 17
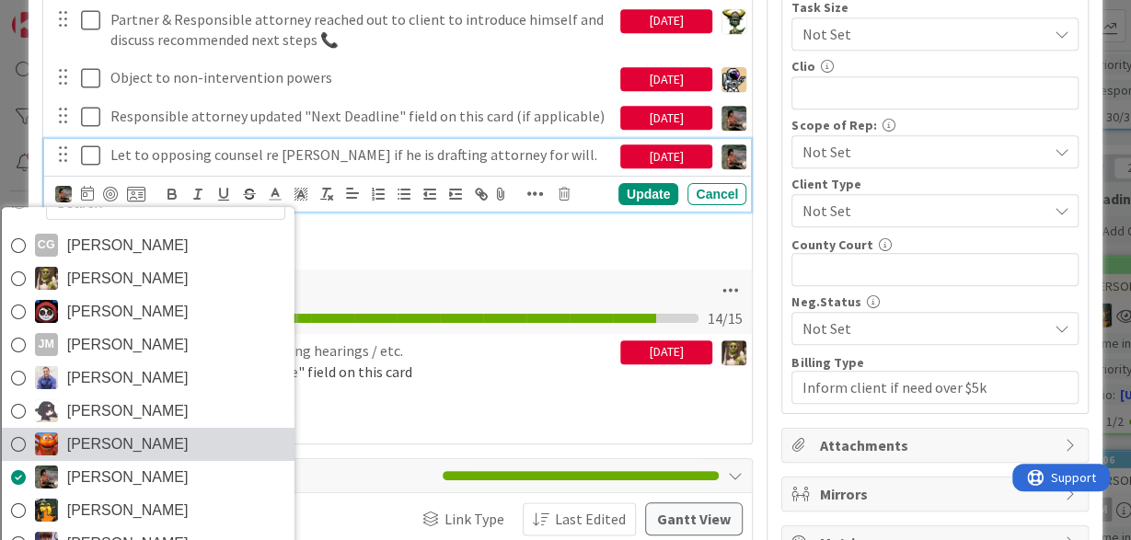
scroll to position [793, 0]
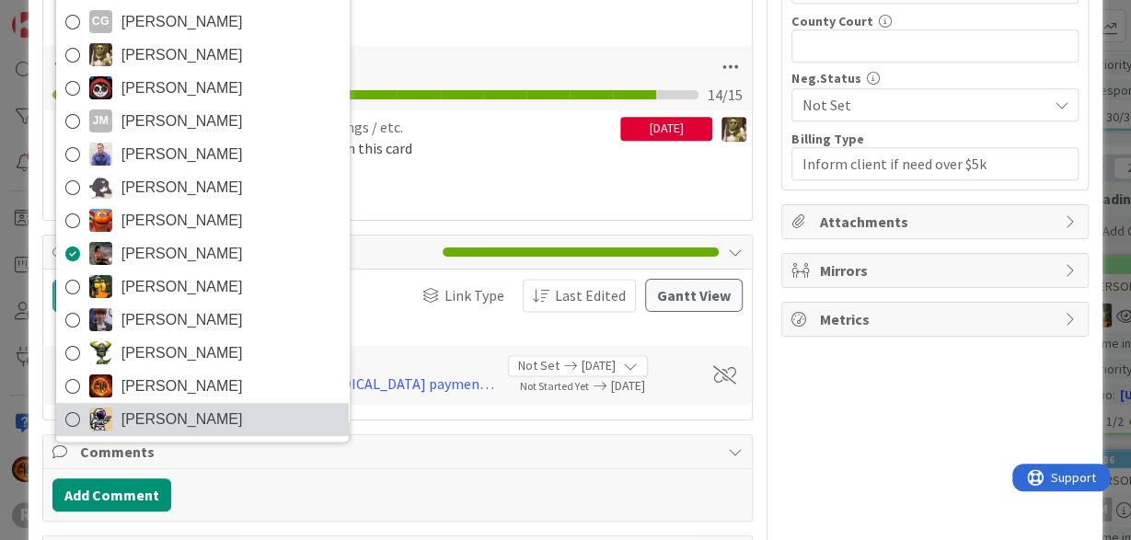
click at [153, 409] on span "[PERSON_NAME]" at bounding box center [181, 420] width 121 height 28
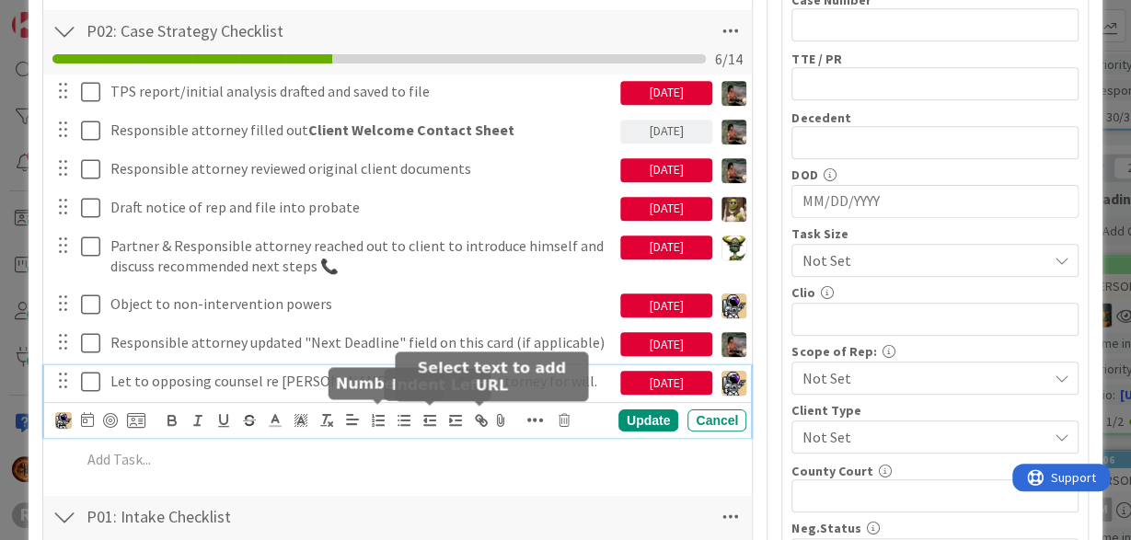
scroll to position [566, 0]
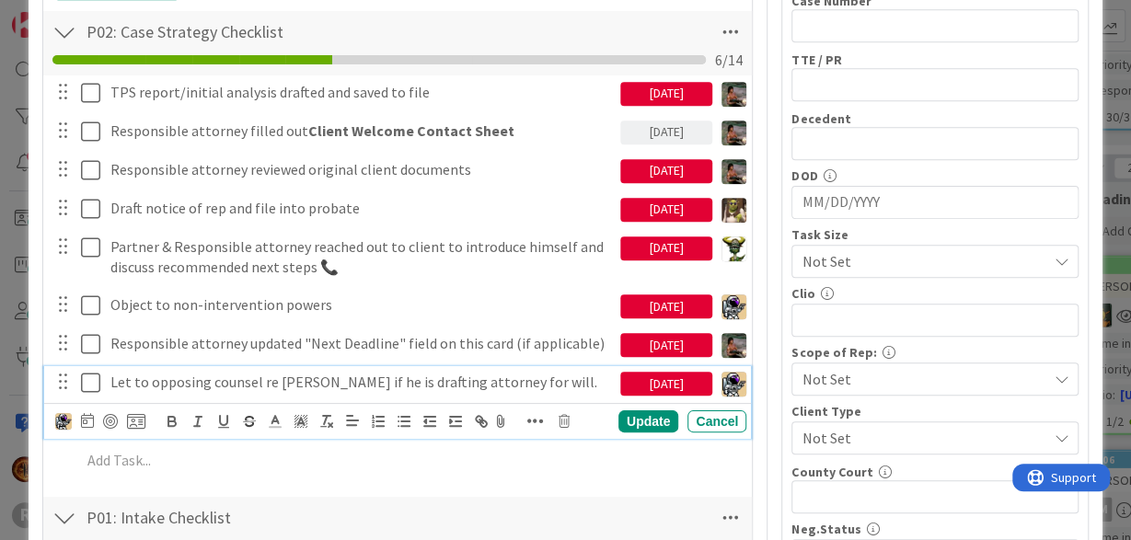
click at [130, 378] on p "Let to opposing counsel re [PERSON_NAME] if he is drafting attorney for will." at bounding box center [361, 382] width 502 height 21
click at [91, 421] on icon at bounding box center [87, 420] width 13 height 15
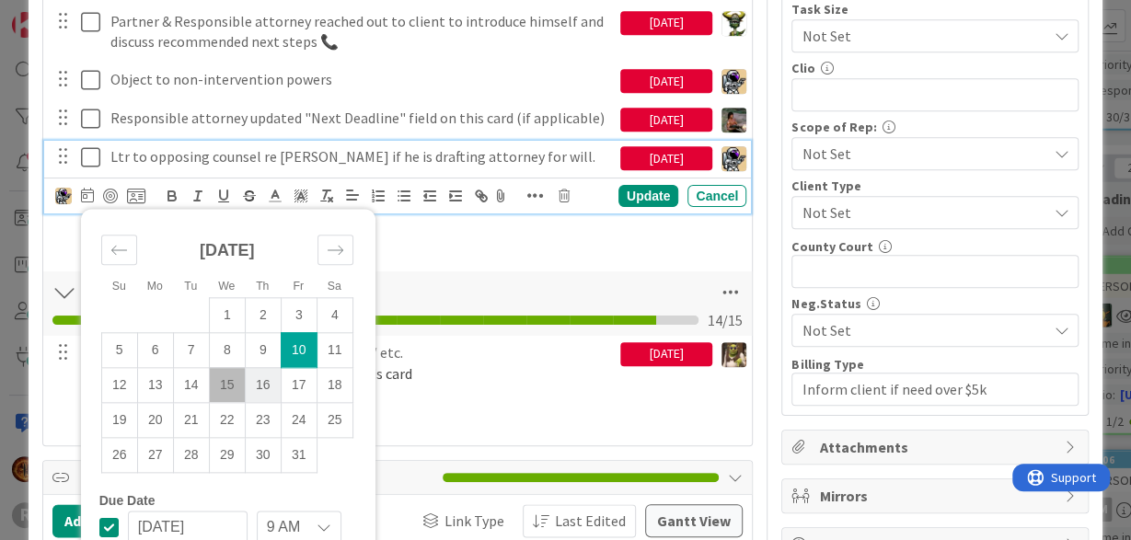
scroll to position [792, 0]
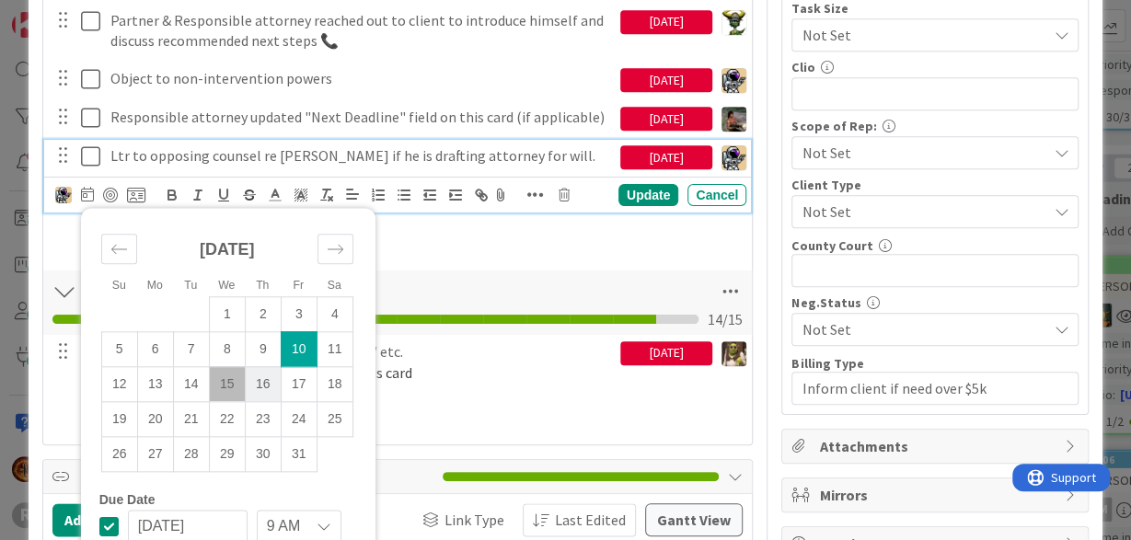
click at [263, 380] on td "16" at bounding box center [263, 383] width 36 height 35
type input "[DATE]"
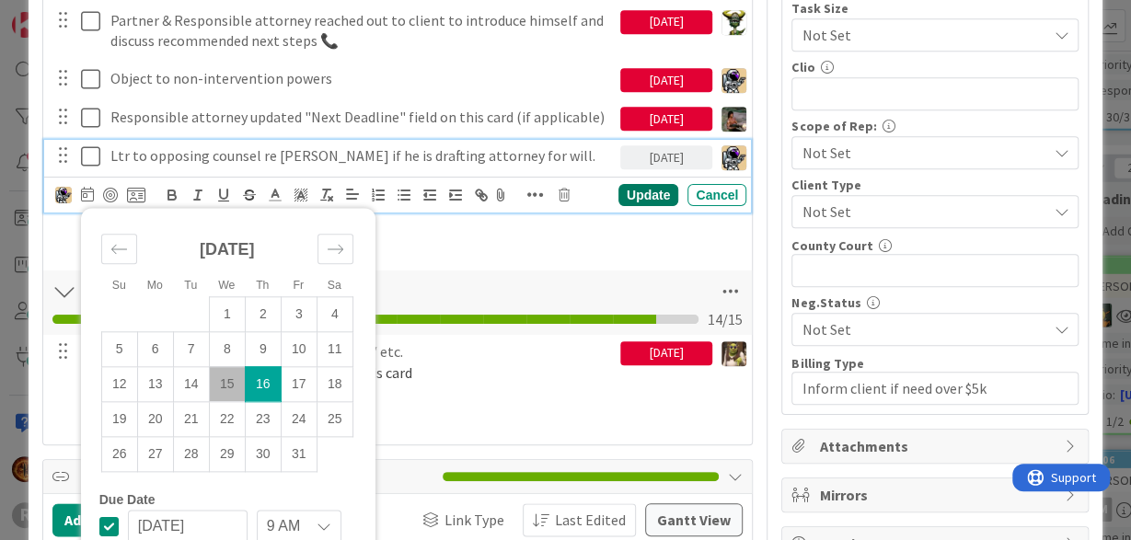
click at [643, 190] on div "Update" at bounding box center [648, 195] width 60 height 22
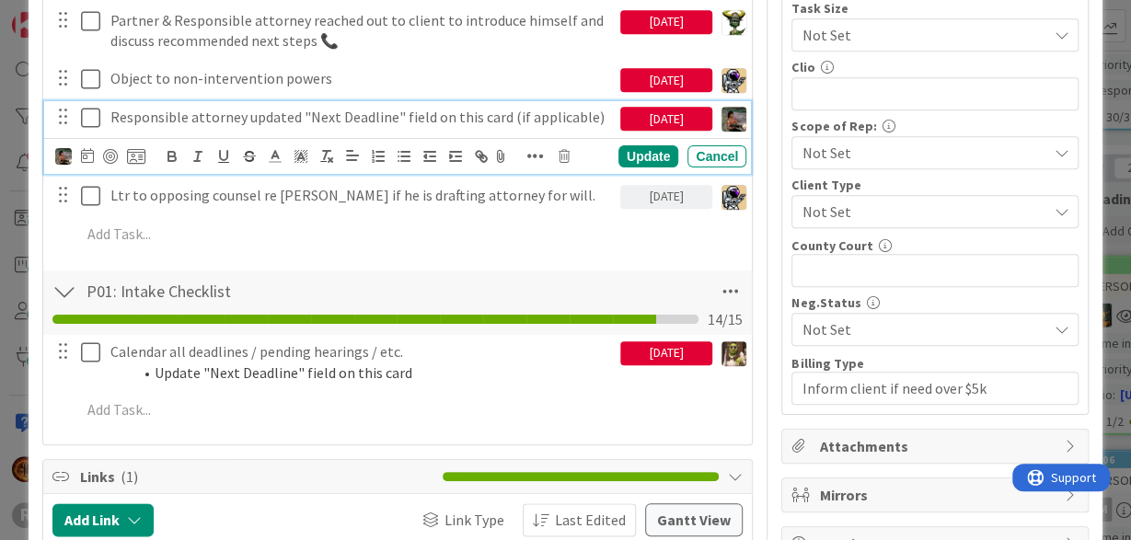
click at [468, 113] on p "Responsible attorney updated "Next Deadline" field on this card (if applicable)" at bounding box center [361, 117] width 502 height 21
click at [65, 150] on img at bounding box center [63, 156] width 17 height 17
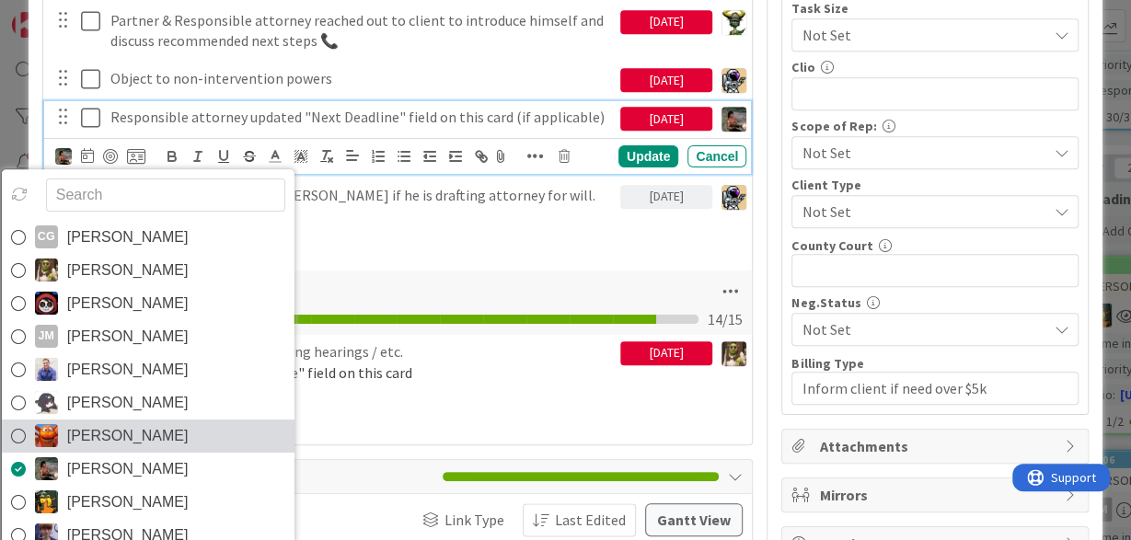
scroll to position [29, 0]
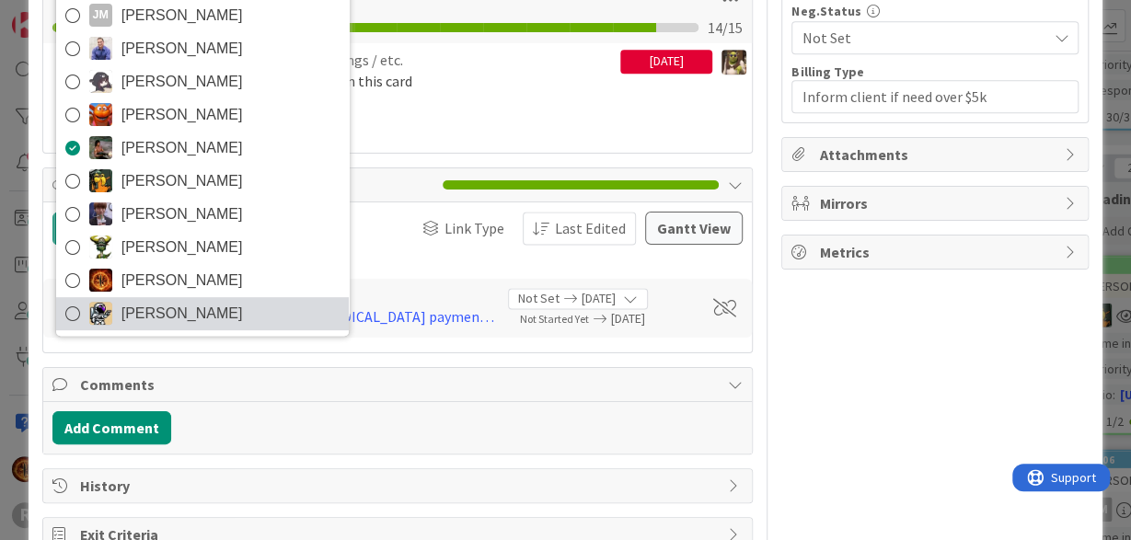
click at [108, 313] on img at bounding box center [100, 313] width 23 height 23
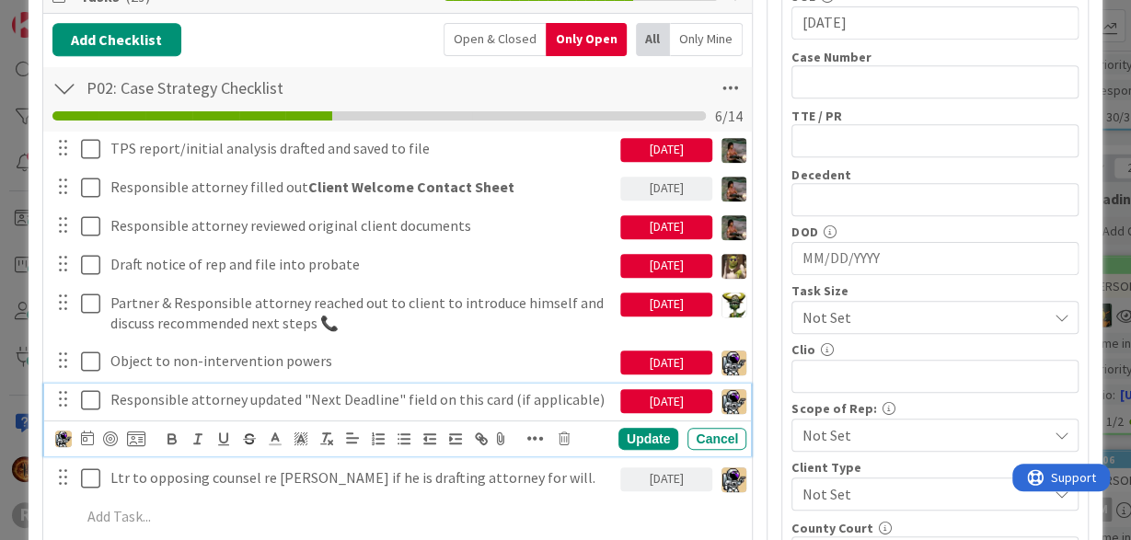
scroll to position [512, 0]
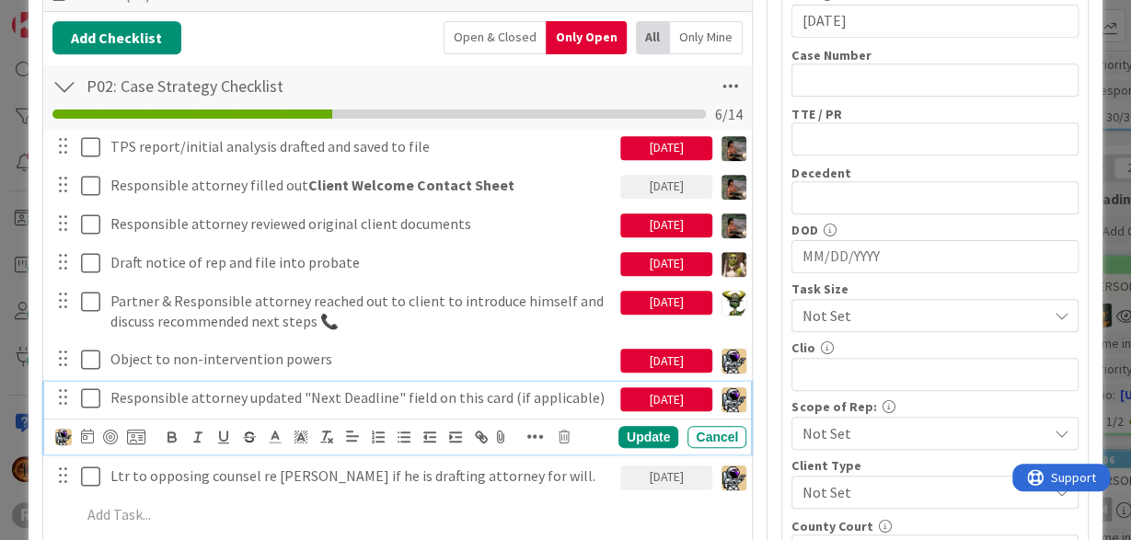
click at [93, 387] on icon at bounding box center [90, 398] width 19 height 22
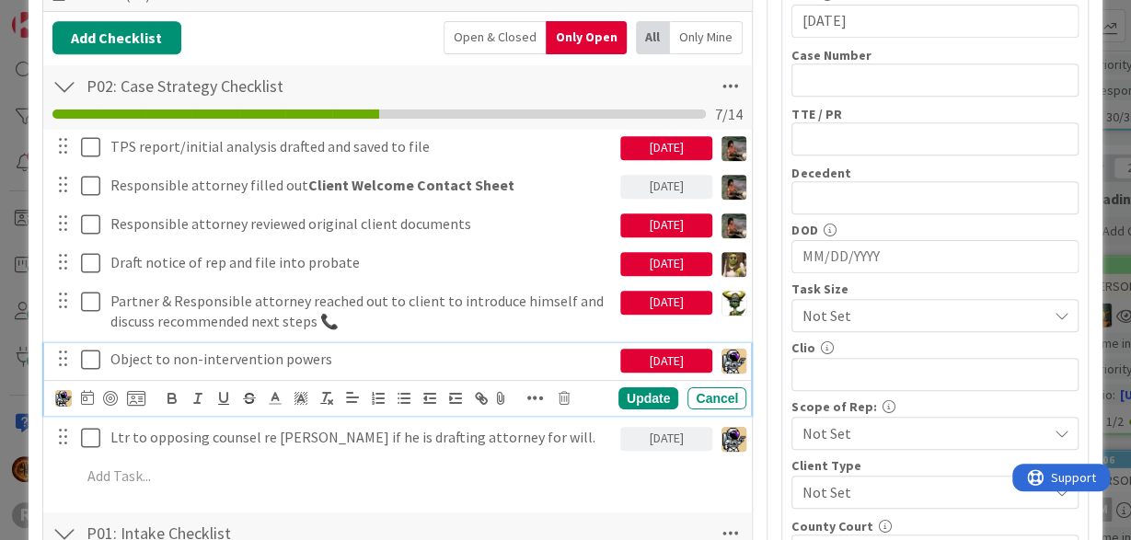
click at [249, 352] on p "Object to non-intervention powers" at bounding box center [361, 359] width 502 height 21
click at [63, 396] on img at bounding box center [63, 398] width 17 height 17
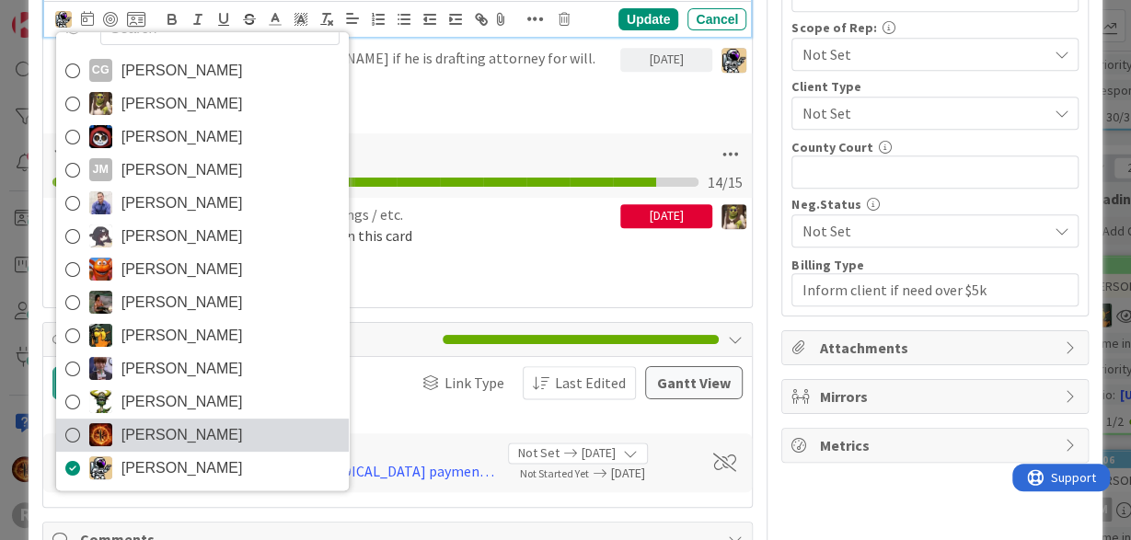
scroll to position [892, 0]
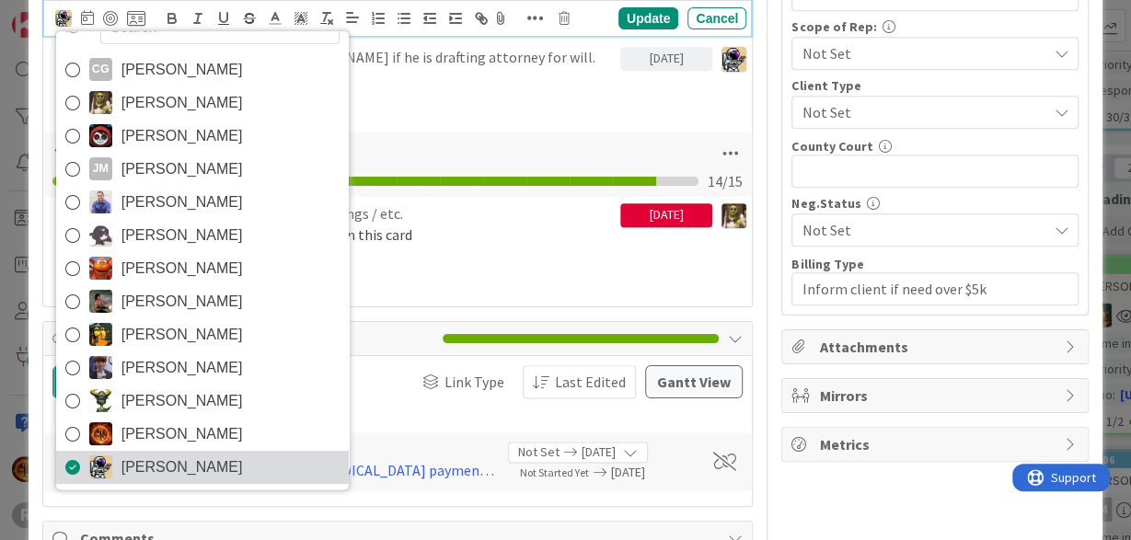
click at [95, 459] on img at bounding box center [100, 467] width 23 height 23
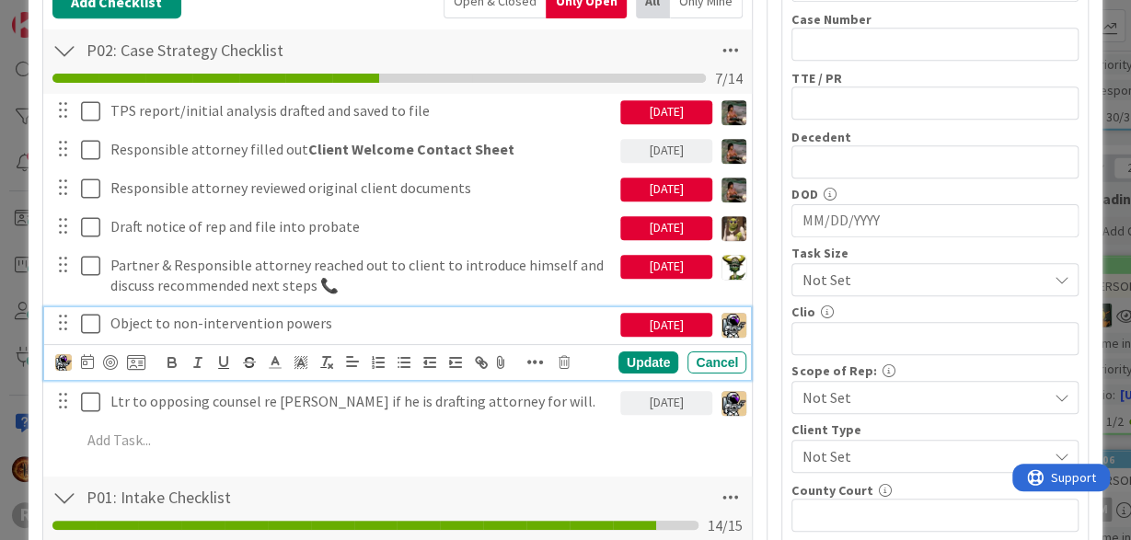
scroll to position [548, 0]
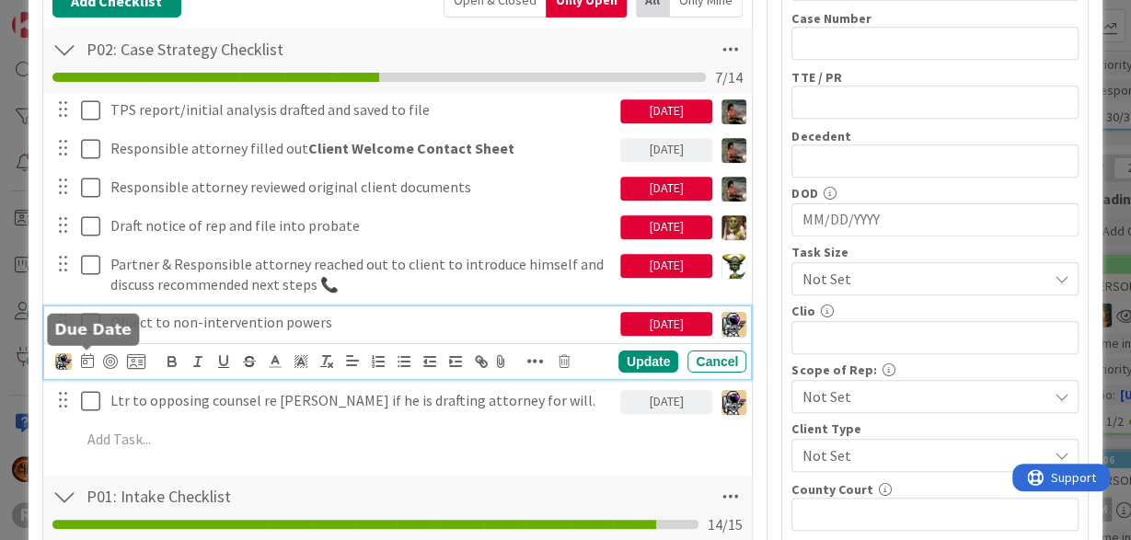
click at [91, 356] on icon at bounding box center [87, 360] width 13 height 15
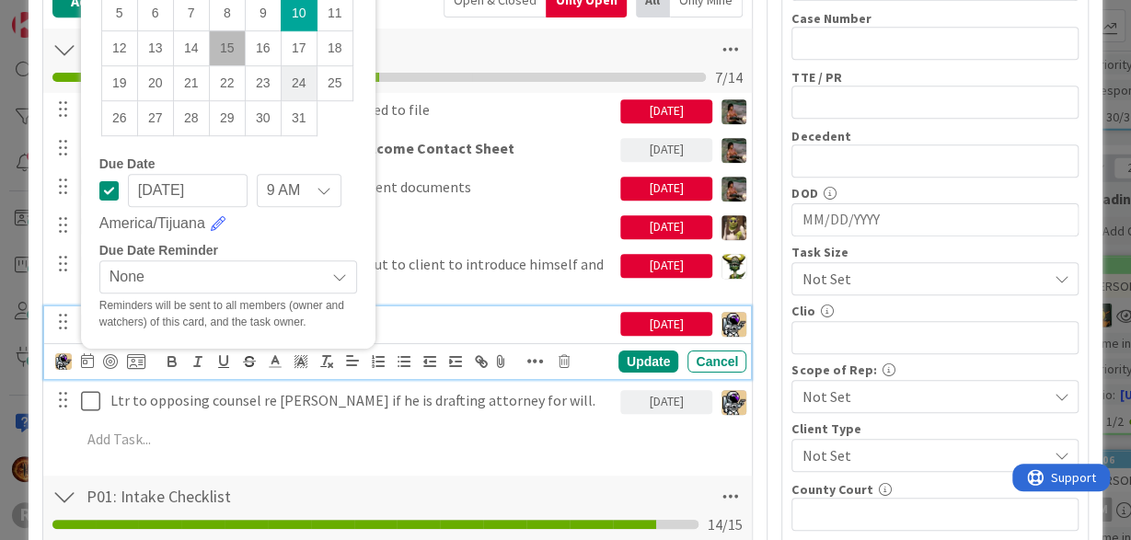
click at [294, 78] on td "24" at bounding box center [299, 82] width 36 height 35
type input "[DATE]"
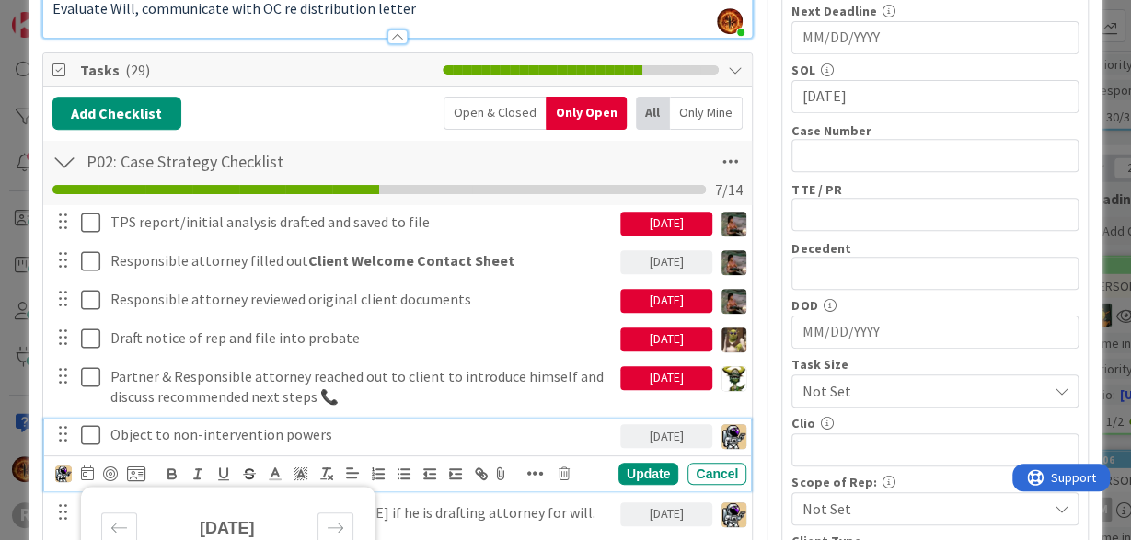
scroll to position [436, 0]
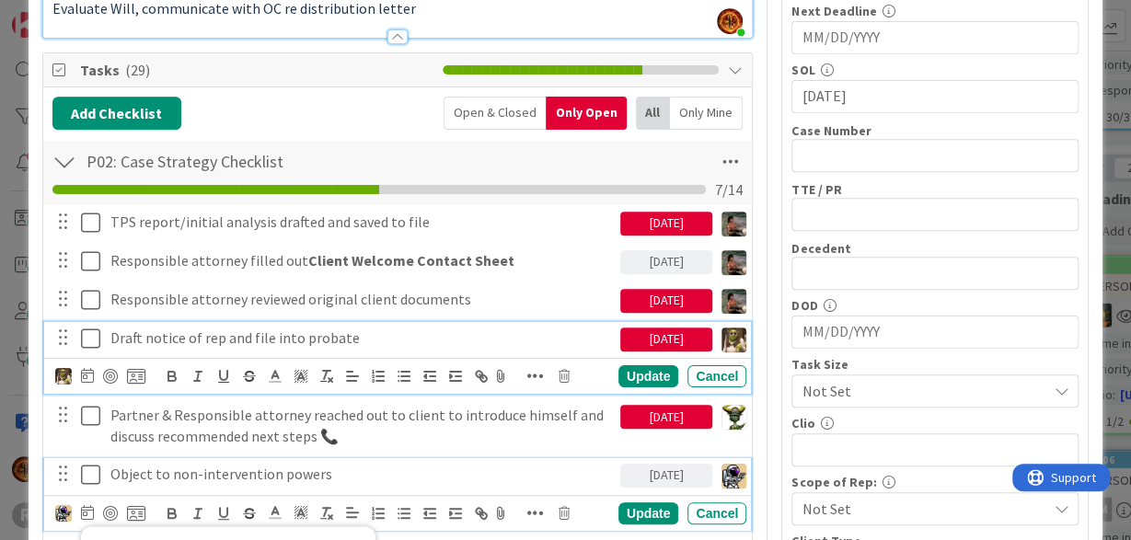
click at [236, 330] on p "Draft notice of rep and file into probate" at bounding box center [361, 338] width 502 height 21
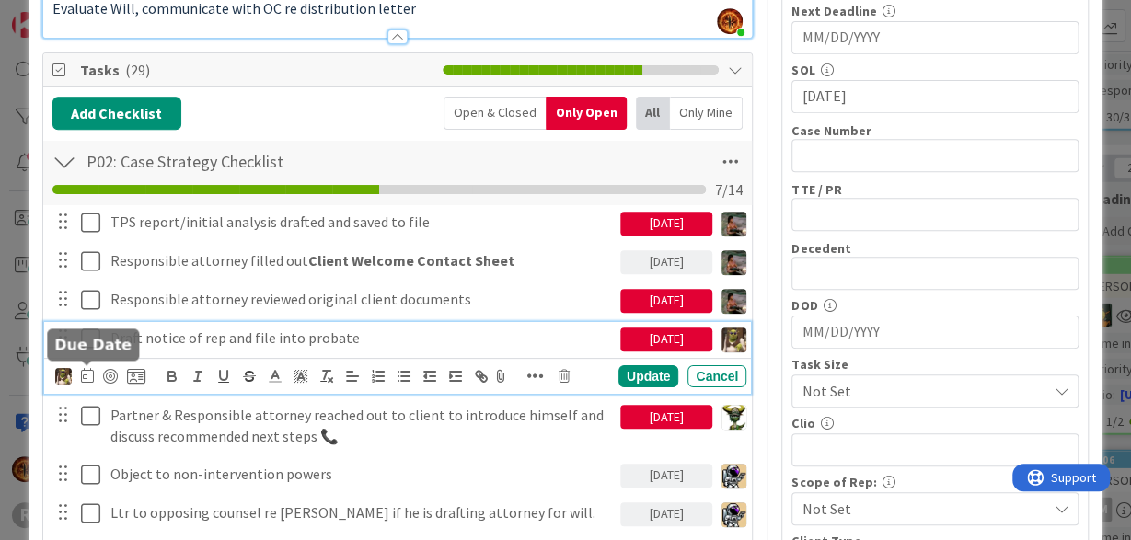
click at [86, 374] on icon at bounding box center [87, 375] width 13 height 15
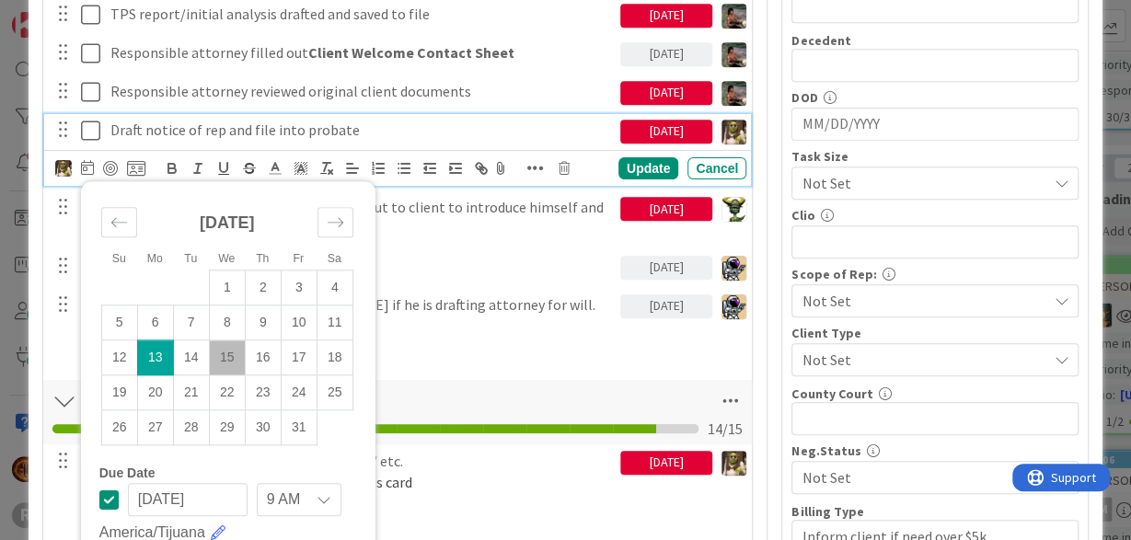
click at [533, 135] on p "Draft notice of rep and file into probate" at bounding box center [361, 130] width 502 height 21
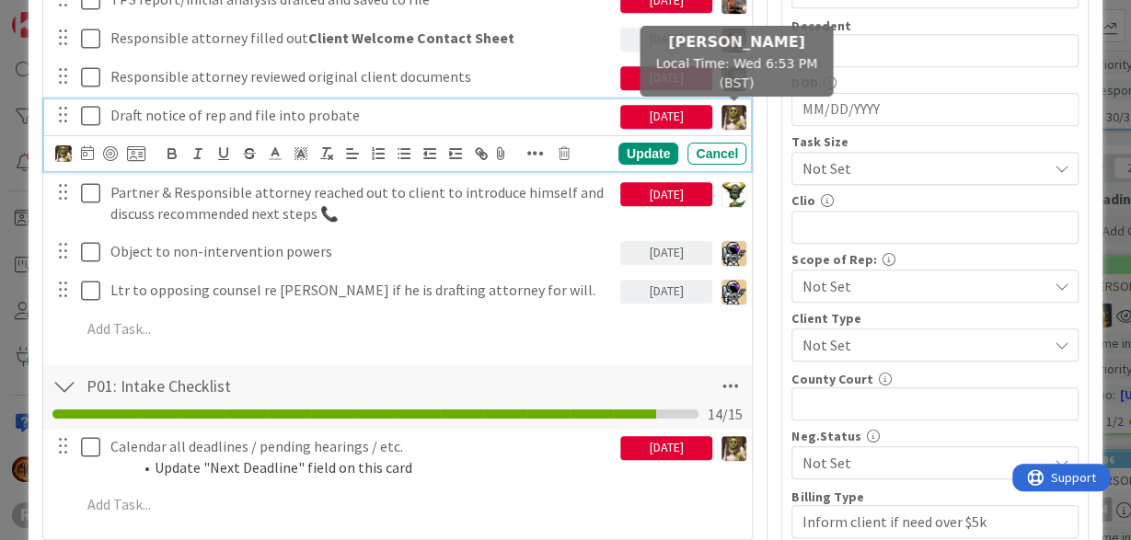
click at [730, 112] on img at bounding box center [733, 117] width 25 height 25
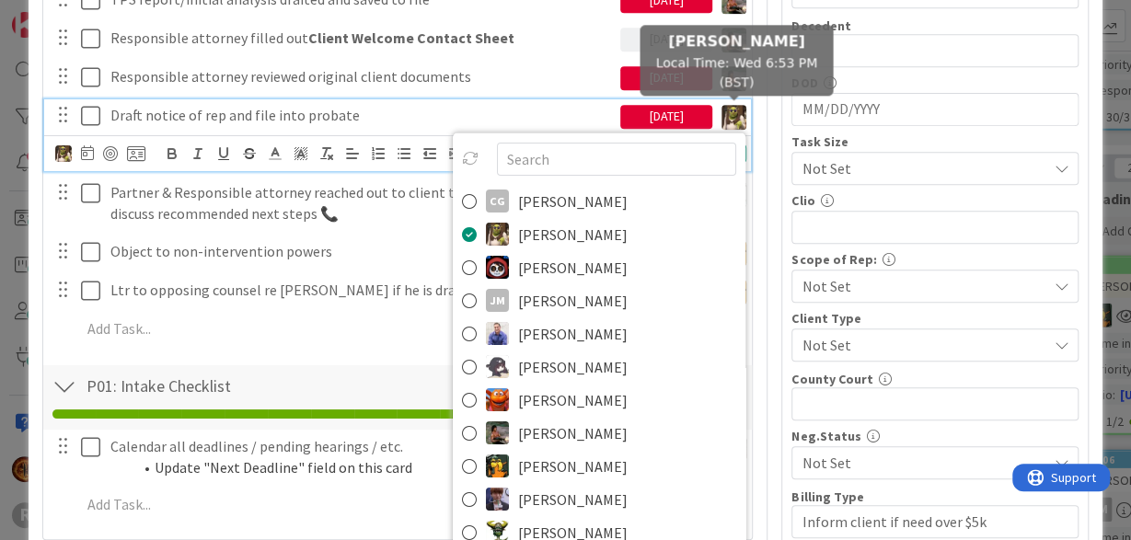
scroll to position [659, 0]
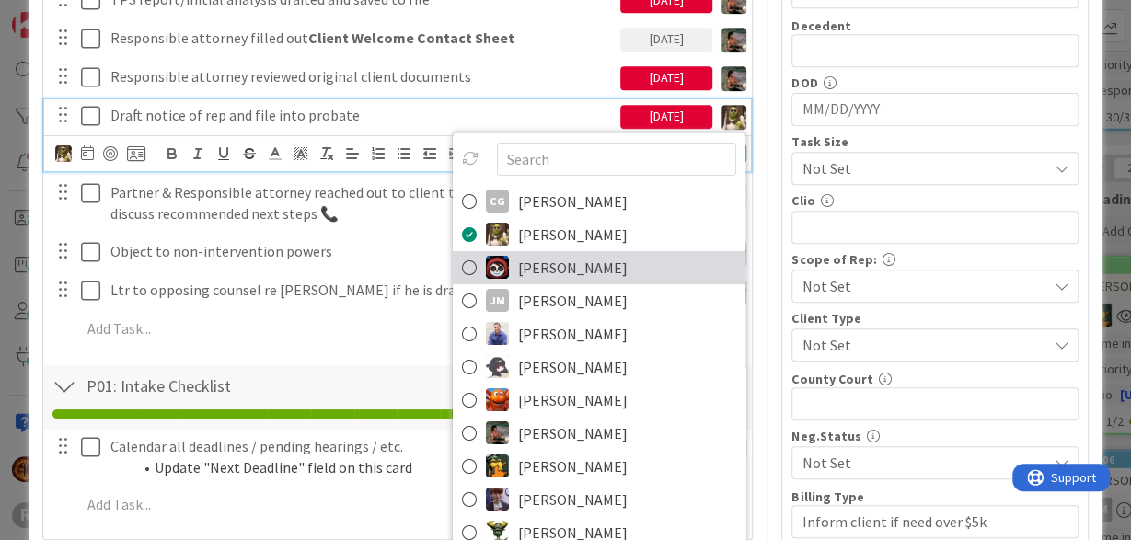
click at [549, 253] on span "[PERSON_NAME]" at bounding box center [573, 267] width 110 height 28
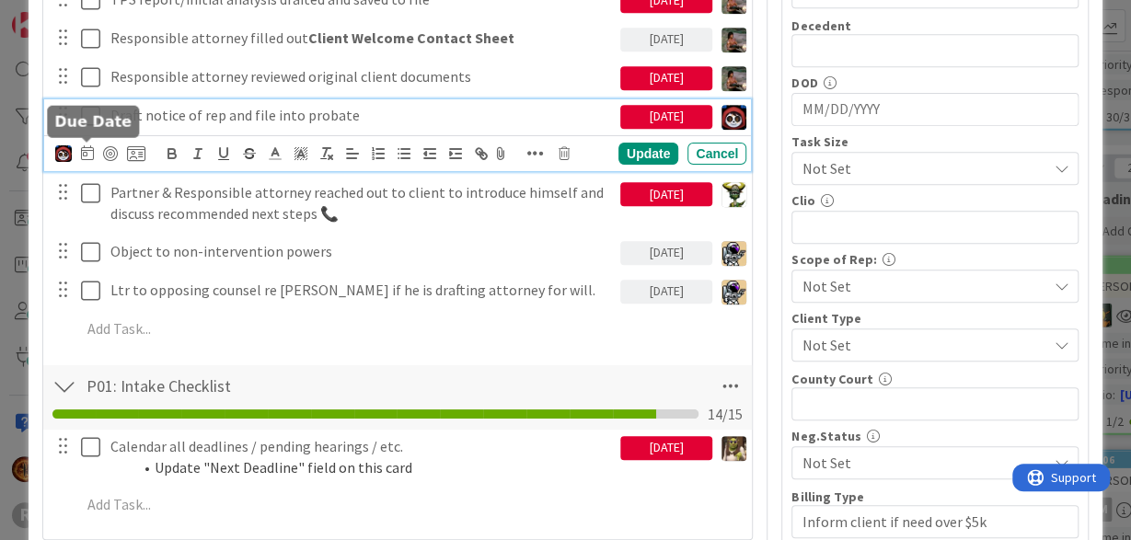
click at [87, 150] on icon at bounding box center [87, 152] width 13 height 15
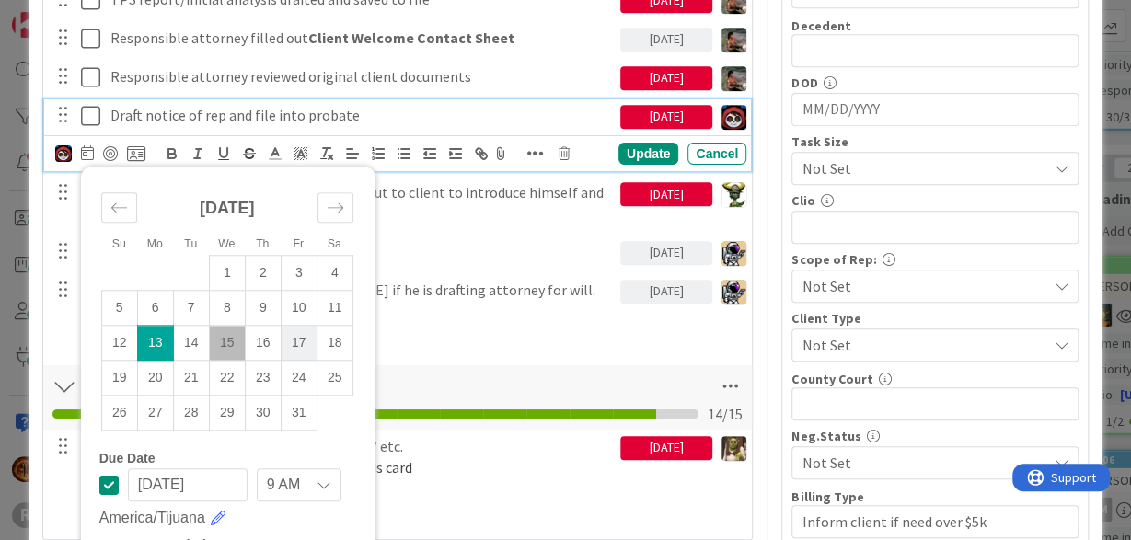
click at [310, 348] on td "17" at bounding box center [299, 343] width 36 height 35
type input "[DATE]"
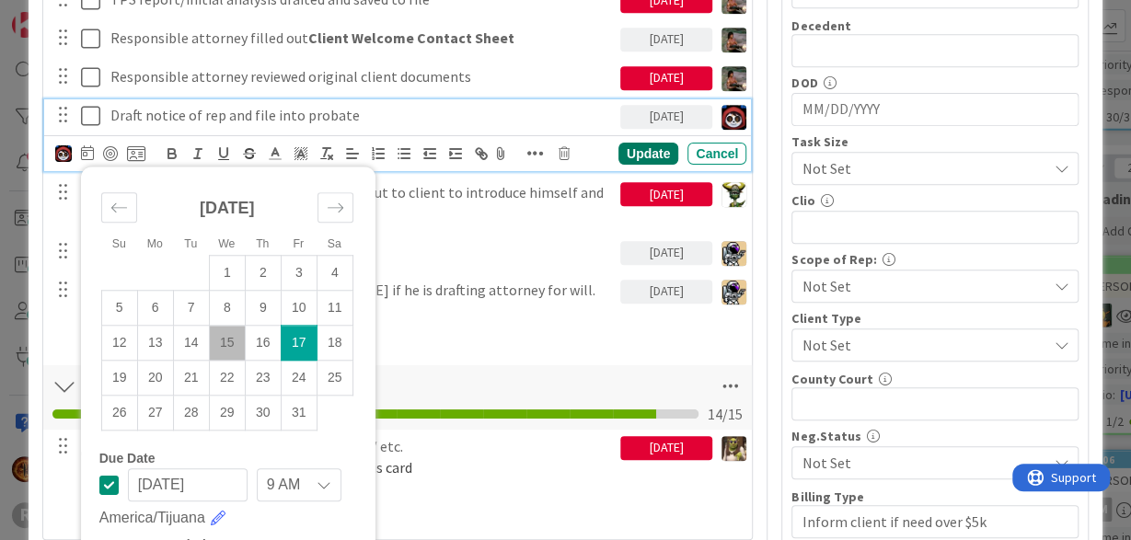
click at [662, 146] on div "Update" at bounding box center [648, 154] width 60 height 22
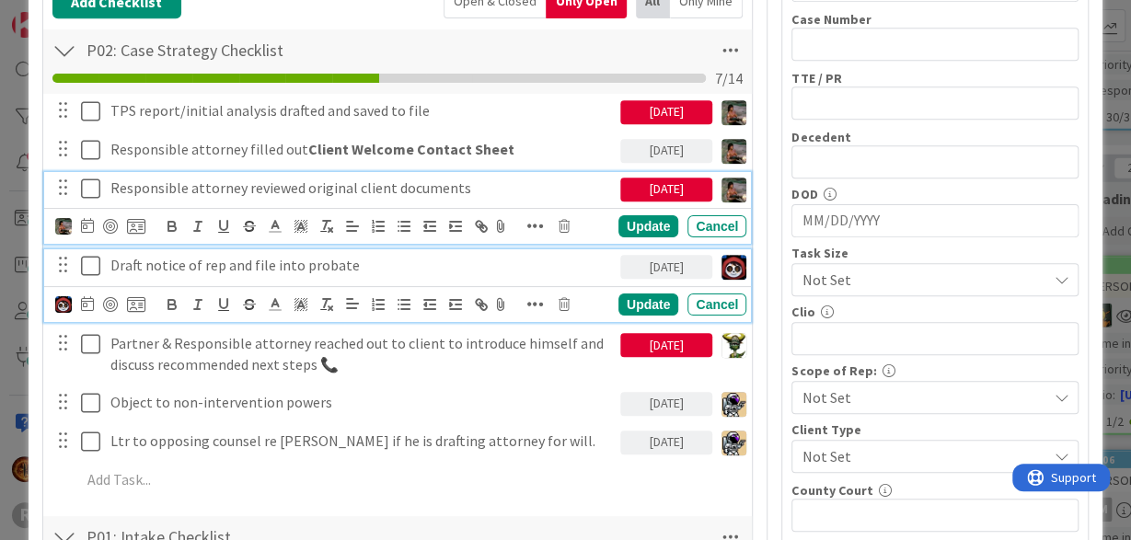
click at [464, 182] on p "Responsible attorney reviewed original client documents" at bounding box center [361, 188] width 502 height 21
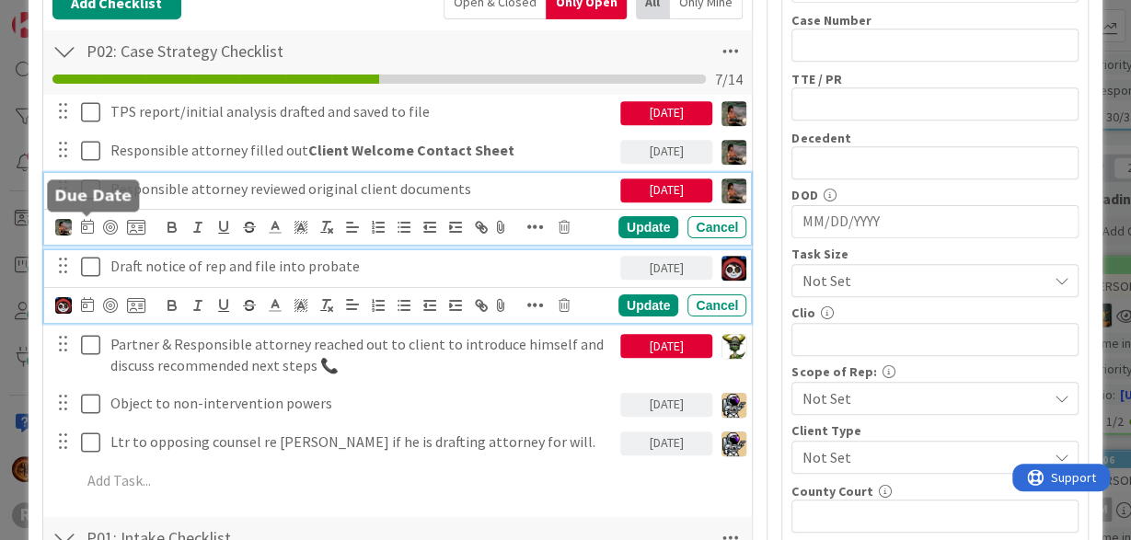
click at [87, 223] on icon at bounding box center [87, 226] width 13 height 15
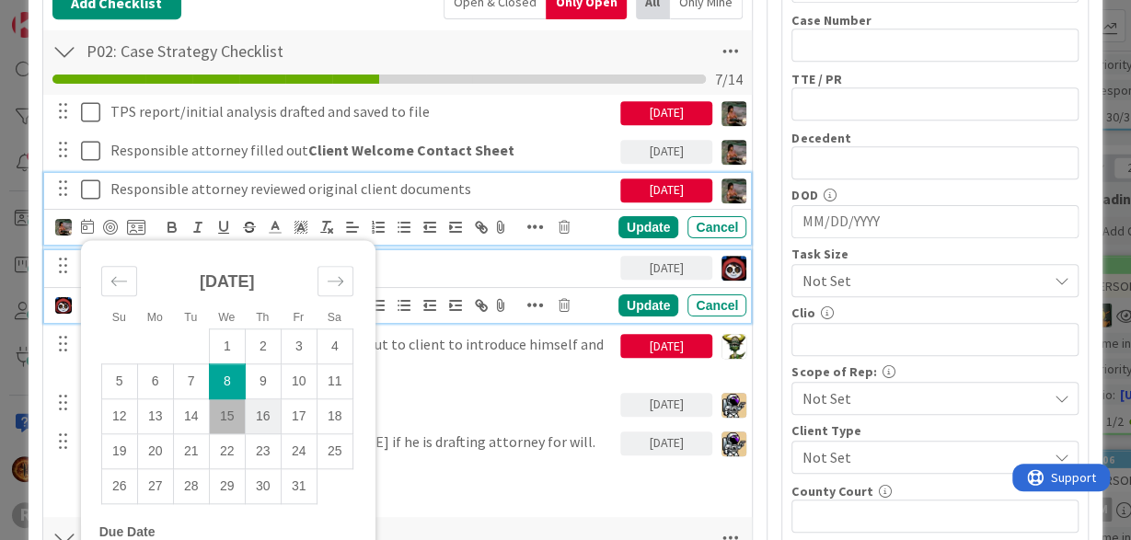
click at [268, 413] on td "16" at bounding box center [263, 416] width 36 height 35
type input "[DATE]"
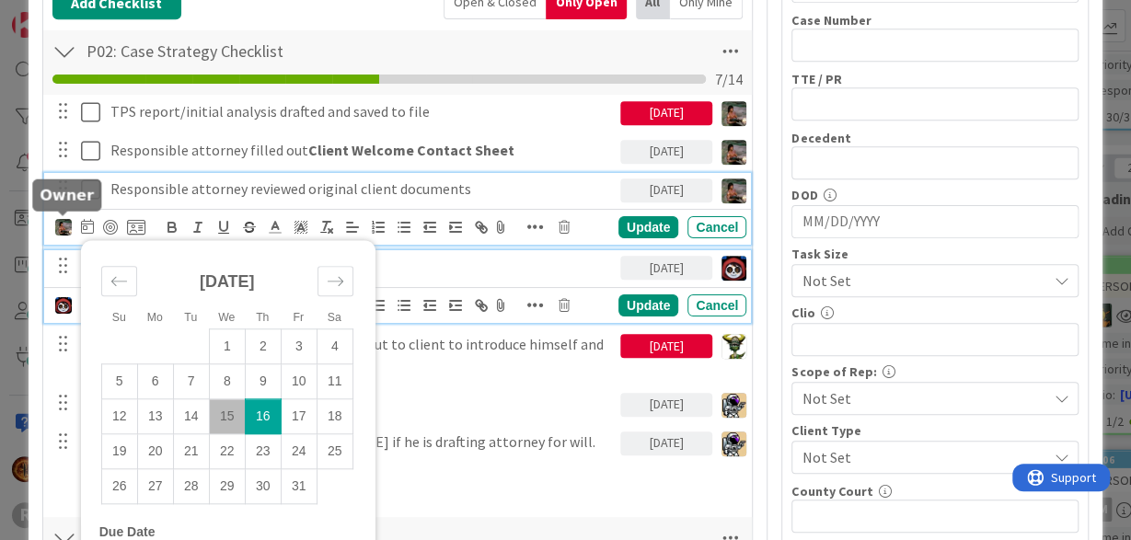
click at [56, 224] on img at bounding box center [63, 227] width 17 height 17
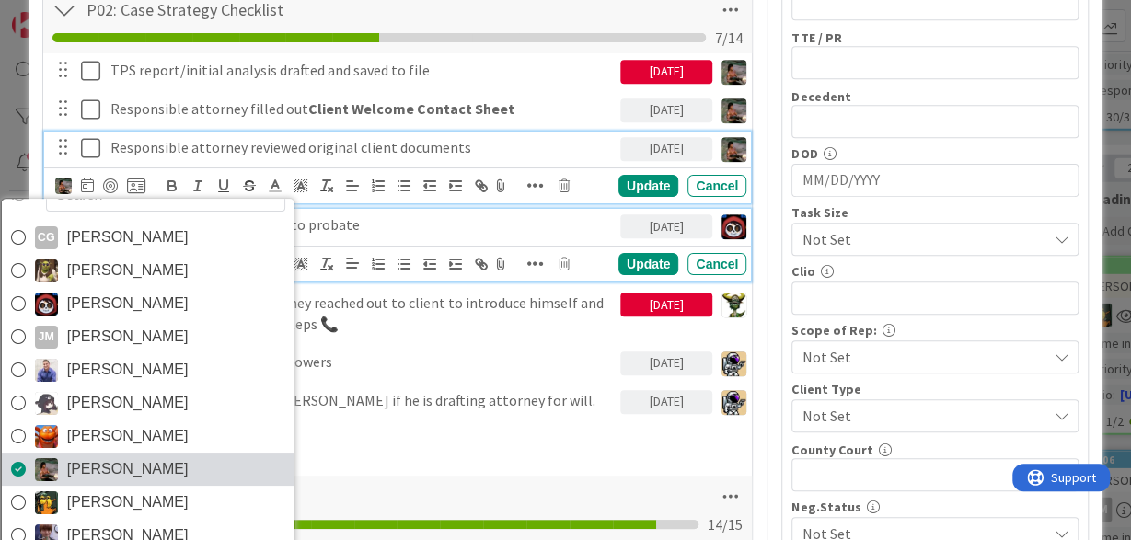
scroll to position [589, 0]
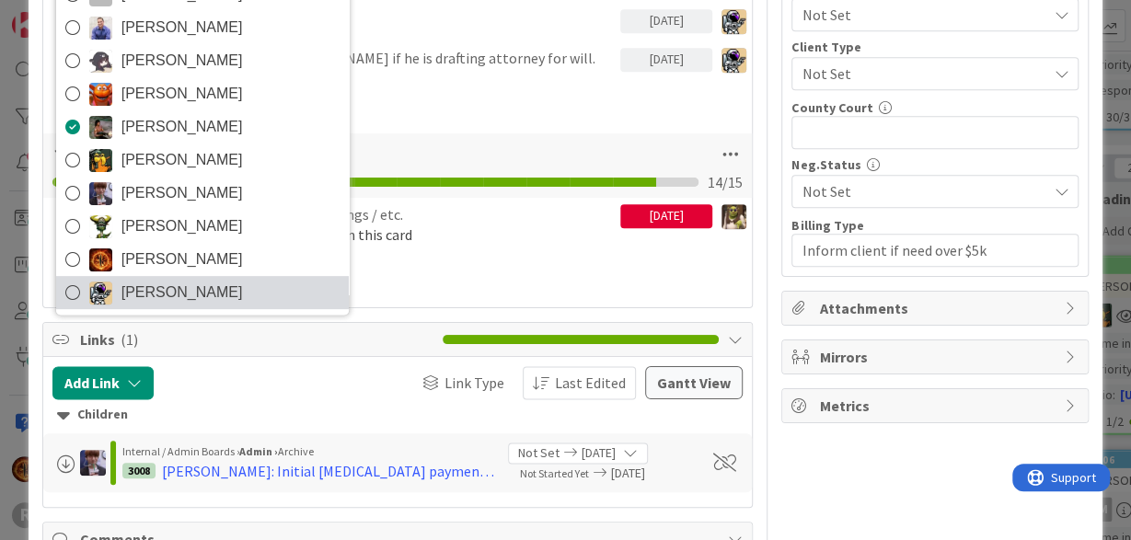
click at [146, 287] on span "[PERSON_NAME]" at bounding box center [181, 293] width 121 height 28
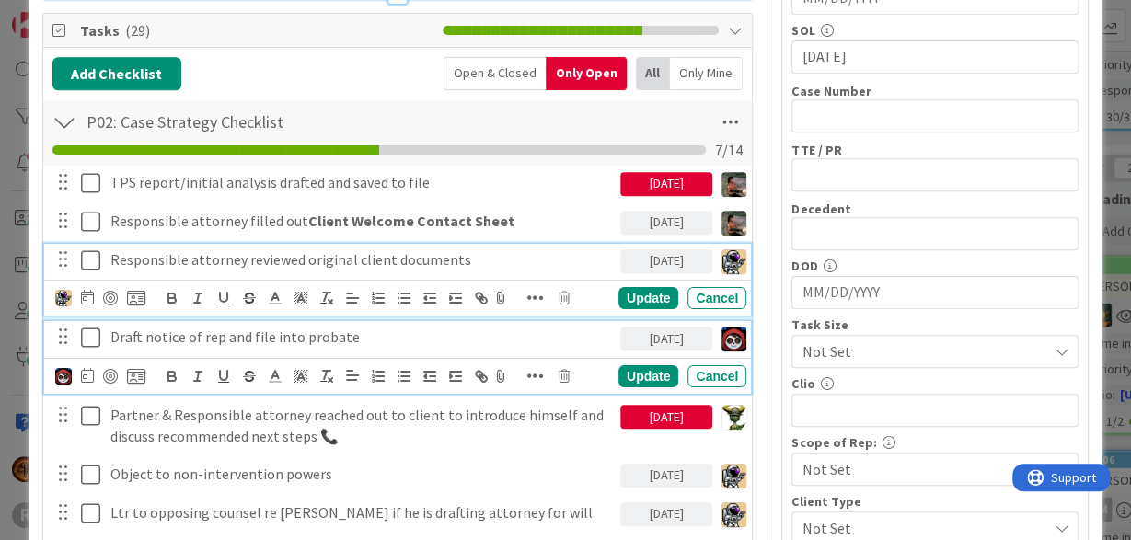
scroll to position [475, 0]
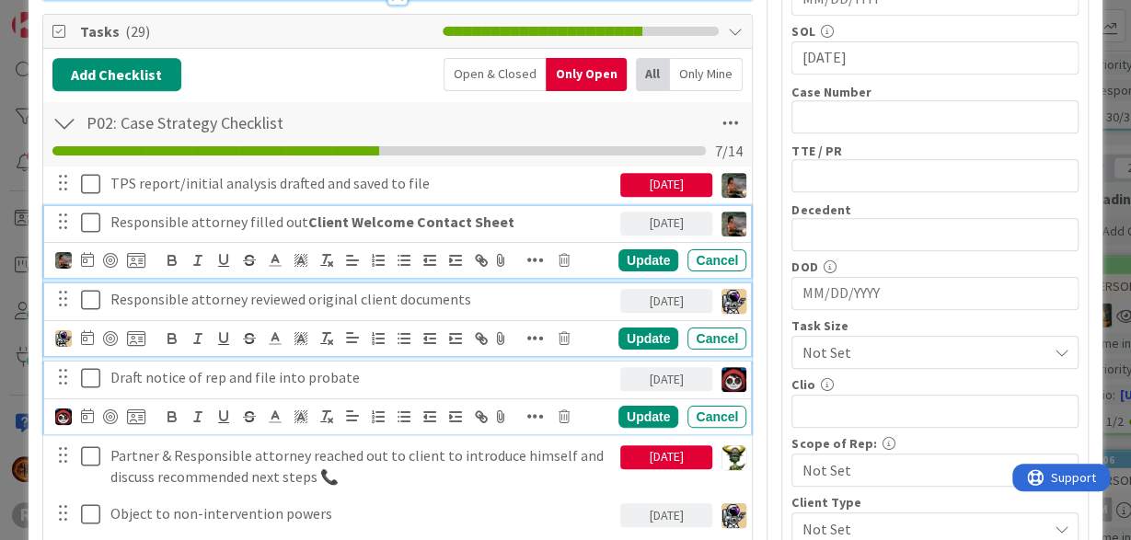
click at [159, 216] on p "Responsible attorney filled out Client Welcome Contact Sheet" at bounding box center [361, 222] width 502 height 21
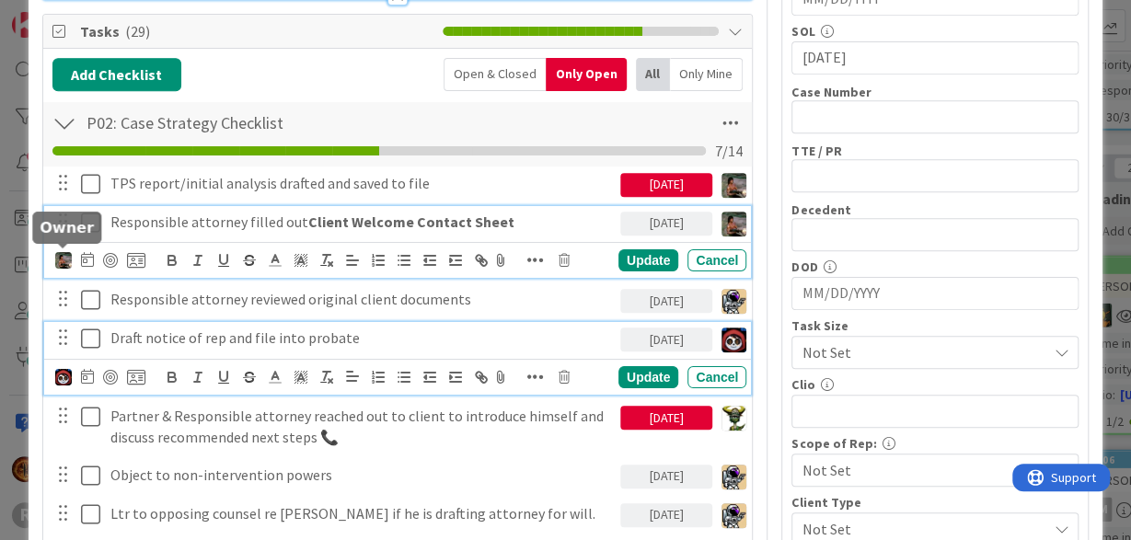
click at [62, 254] on img at bounding box center [63, 260] width 17 height 17
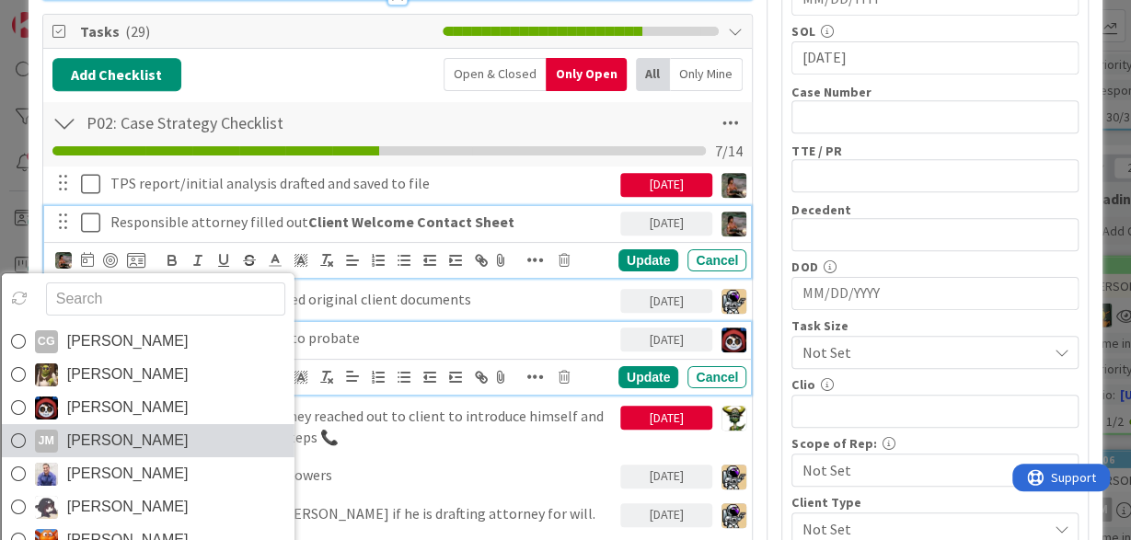
scroll to position [29, 0]
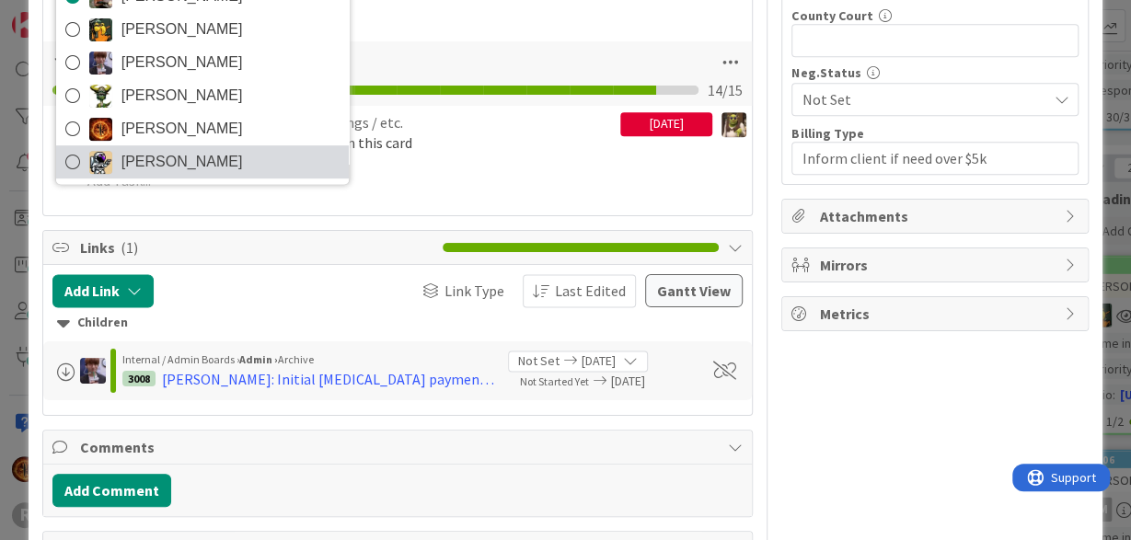
click at [132, 148] on span "[PERSON_NAME]" at bounding box center [181, 162] width 121 height 28
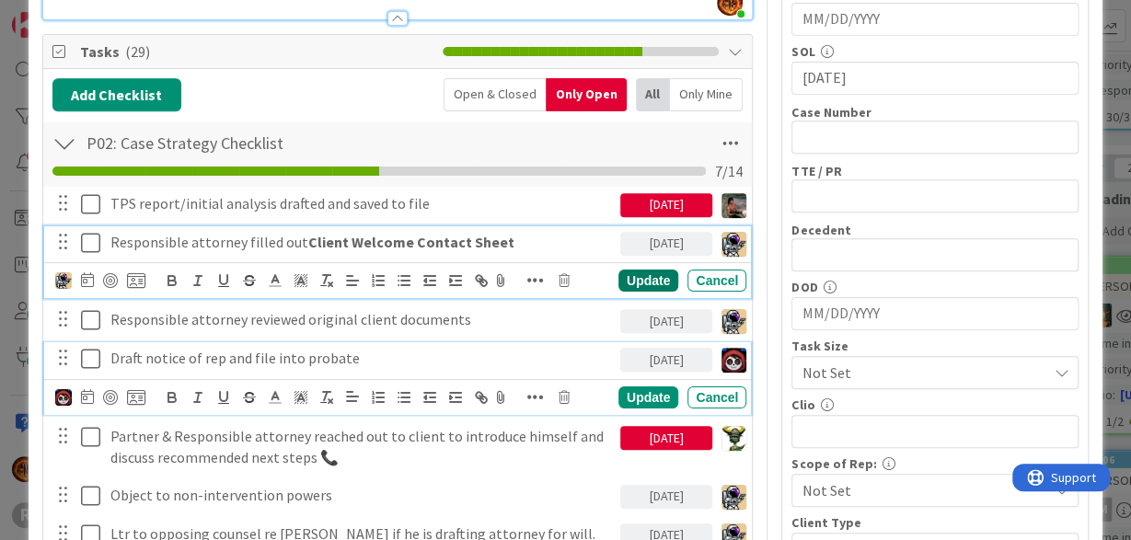
scroll to position [453, 0]
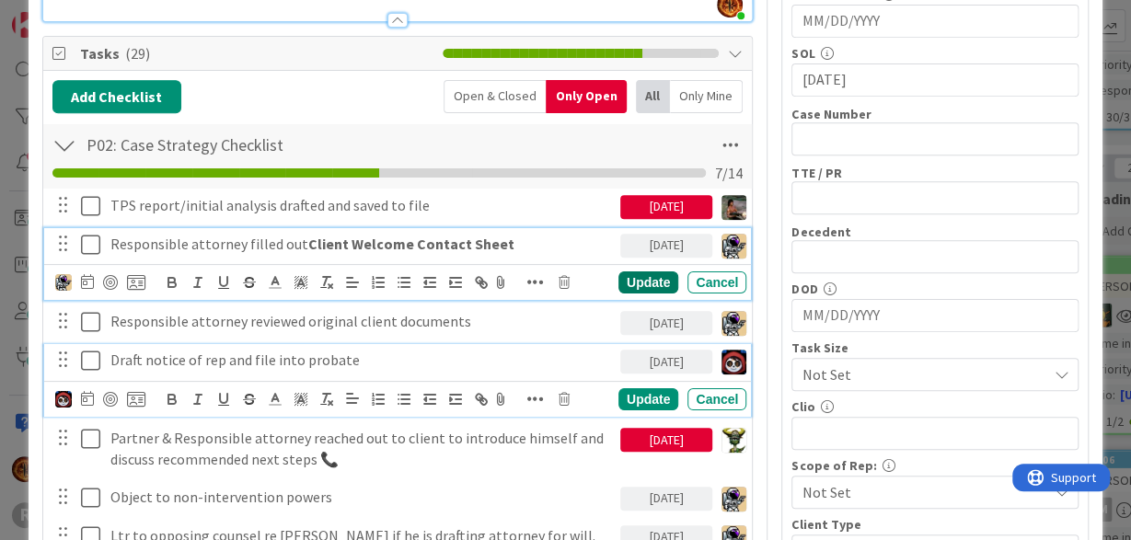
click at [640, 273] on div "Update" at bounding box center [648, 282] width 60 height 22
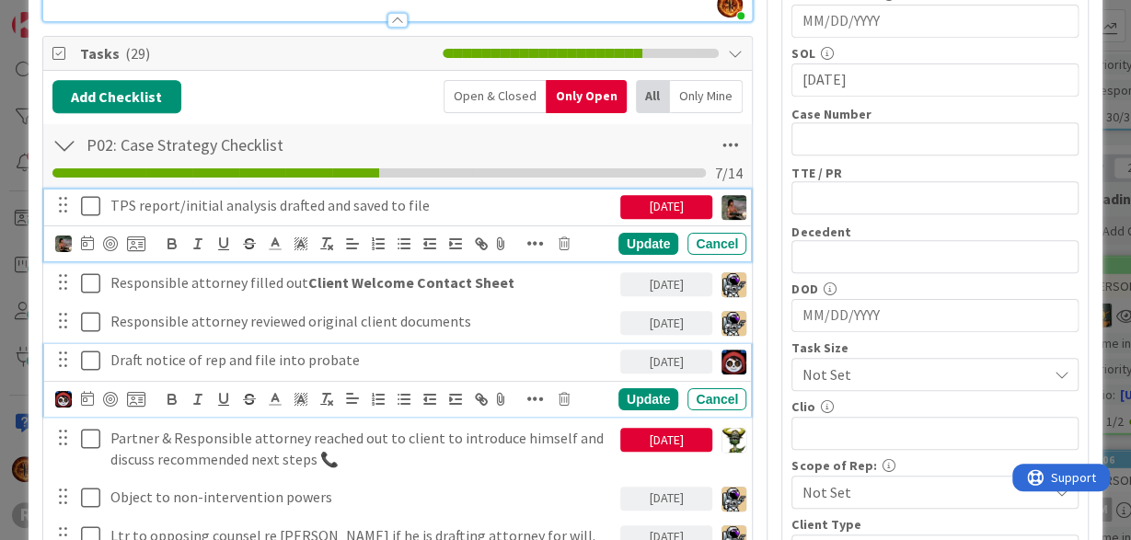
click at [178, 198] on p "TPS report/initial analysis drafted and saved to file" at bounding box center [361, 205] width 502 height 21
click at [60, 242] on img at bounding box center [63, 244] width 17 height 17
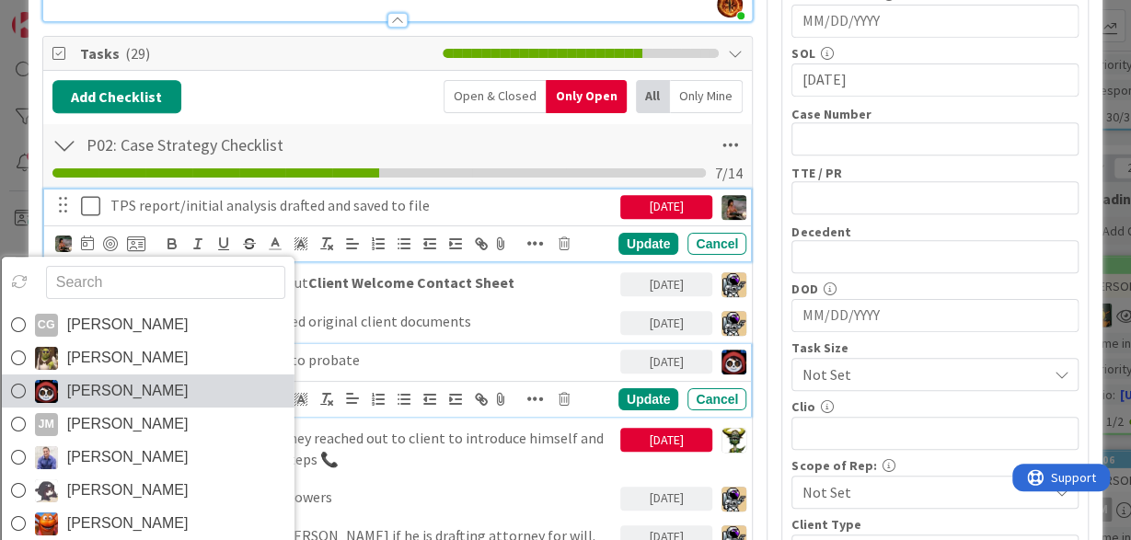
scroll to position [29, 0]
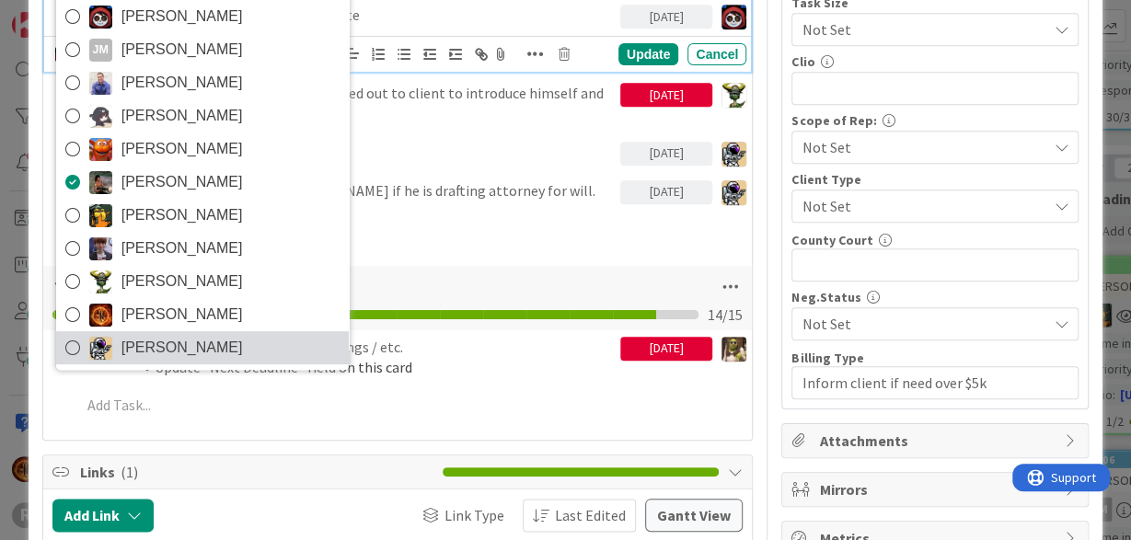
click at [157, 349] on span "[PERSON_NAME]" at bounding box center [181, 348] width 121 height 28
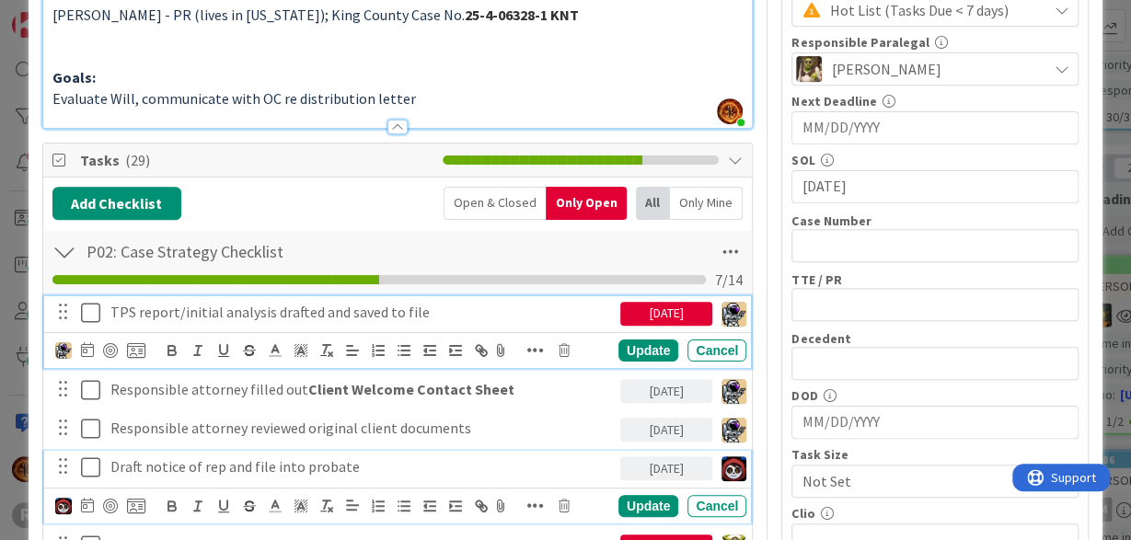
scroll to position [347, 0]
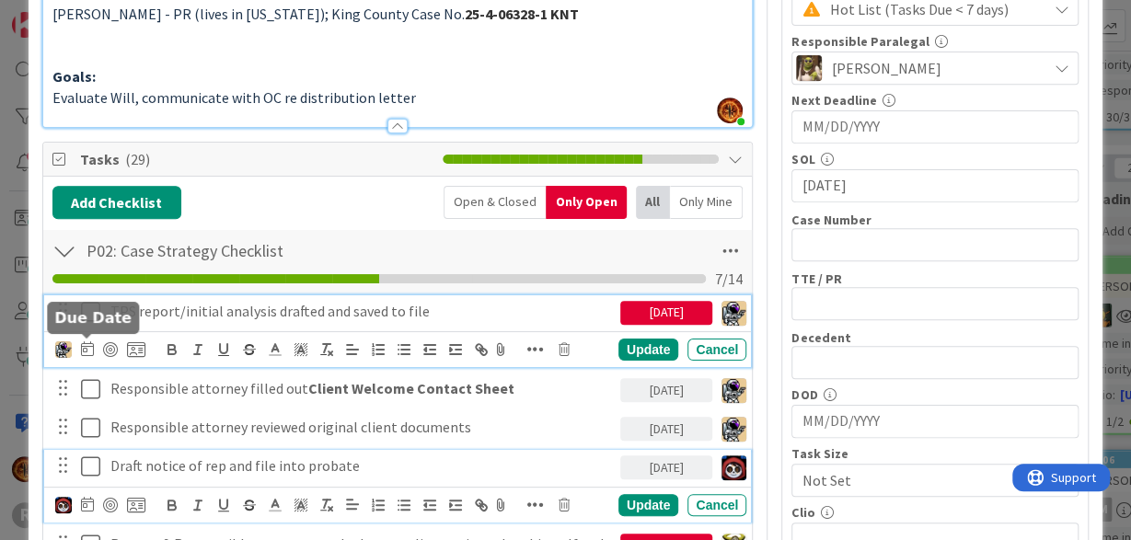
click at [86, 346] on icon at bounding box center [87, 348] width 13 height 15
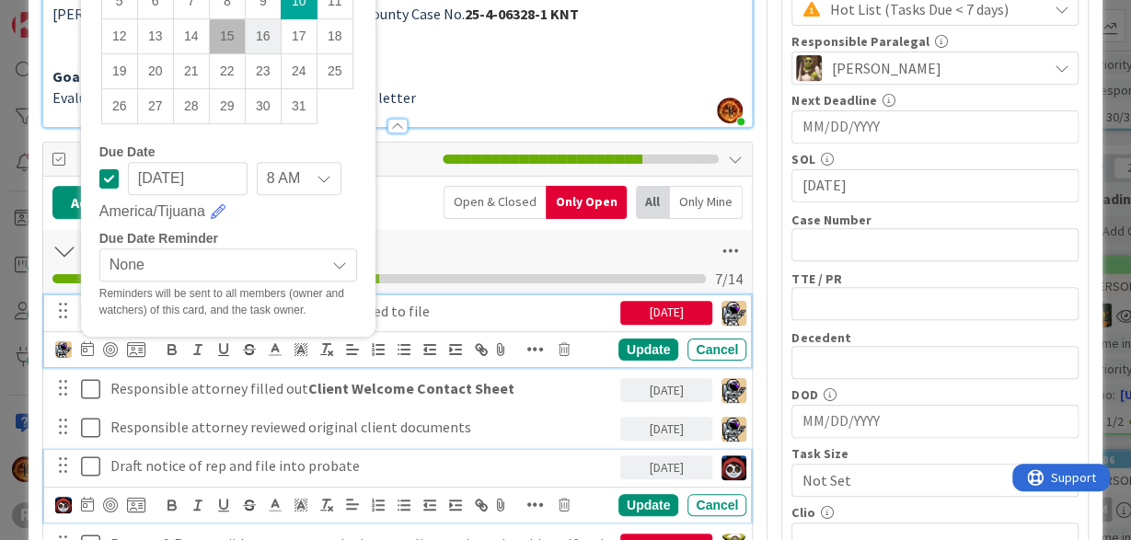
click at [268, 33] on td "16" at bounding box center [263, 36] width 36 height 35
type input "[DATE]"
drag, startPoint x: 638, startPoint y: 347, endPoint x: 610, endPoint y: 335, distance: 30.1
click at [636, 347] on div "Update" at bounding box center [648, 350] width 60 height 22
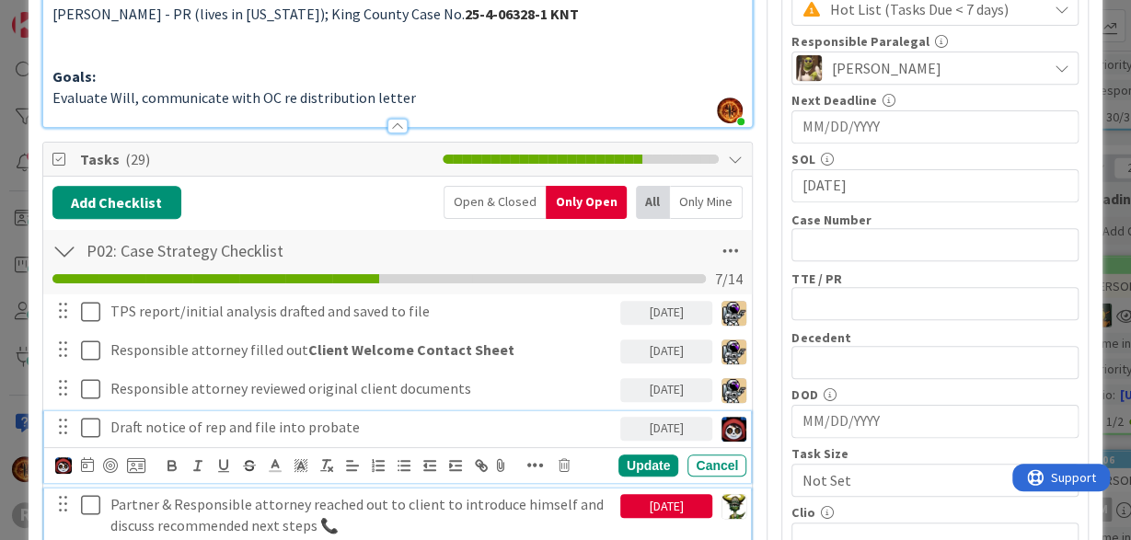
click at [181, 494] on p "Partner & Responsible attorney reached out to client to introduce himself and d…" at bounding box center [361, 514] width 502 height 41
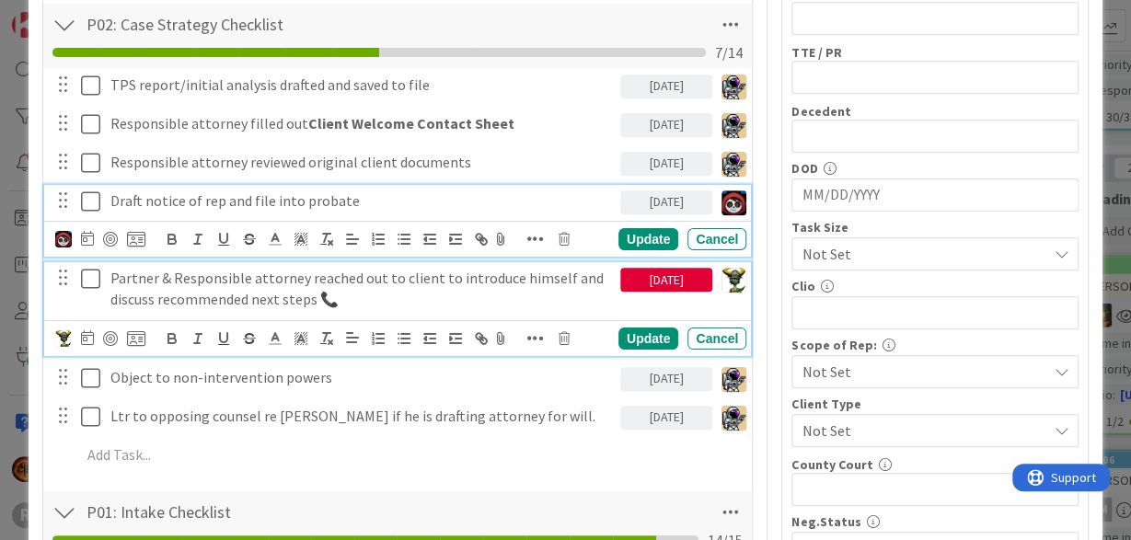
scroll to position [574, 0]
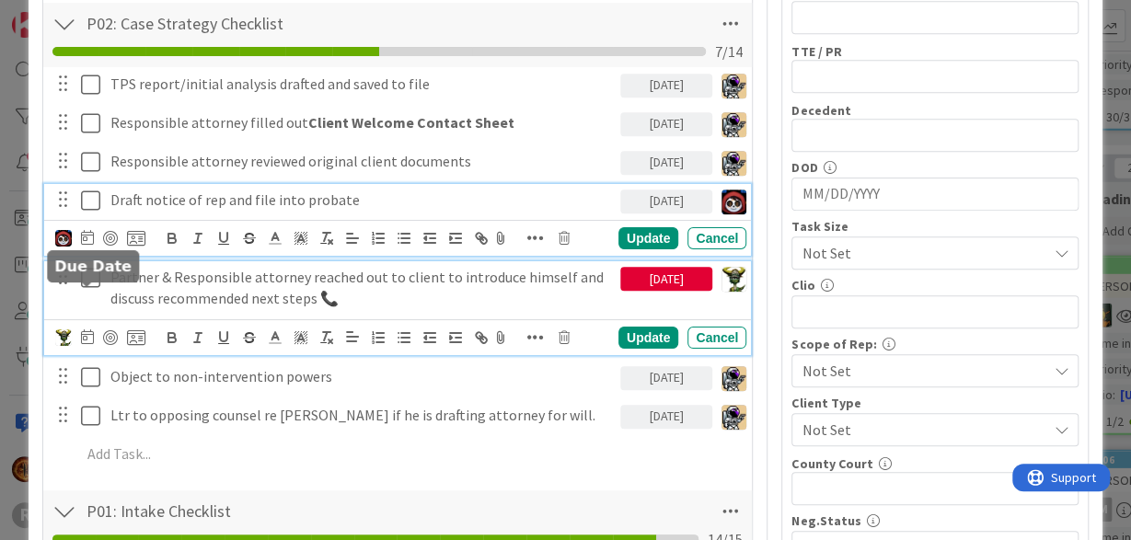
click at [86, 329] on icon at bounding box center [87, 336] width 13 height 15
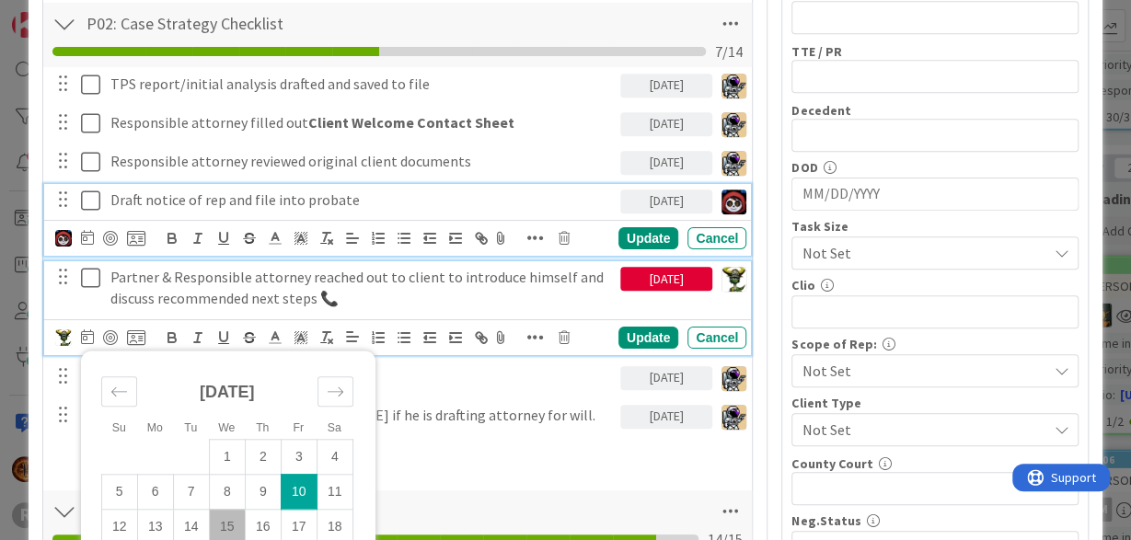
type input "[DATE]"
drag, startPoint x: 643, startPoint y: 297, endPoint x: 625, endPoint y: 292, distance: 19.2
click at [641, 327] on div "Update" at bounding box center [648, 338] width 60 height 22
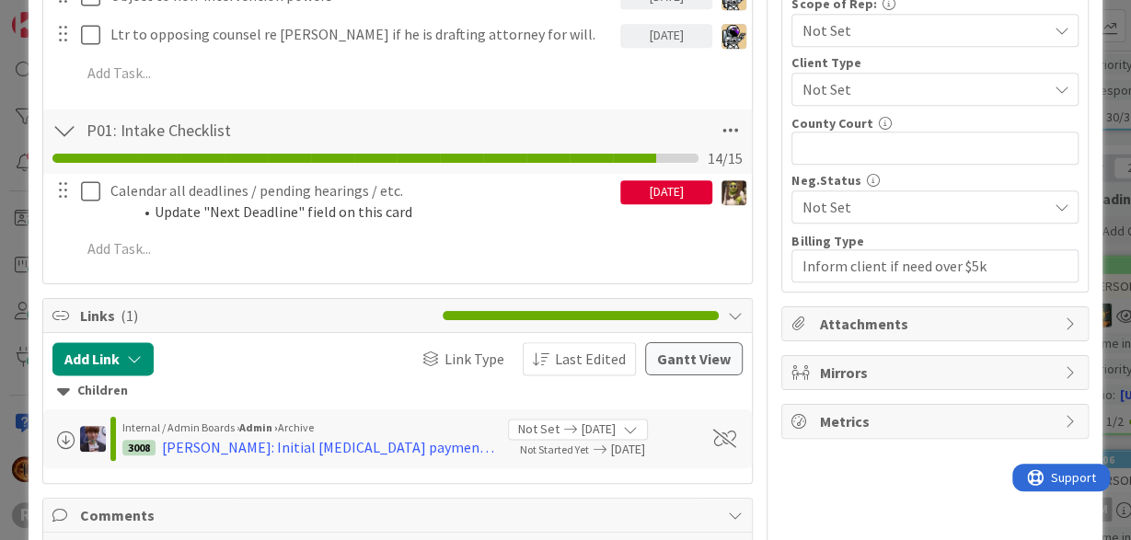
scroll to position [917, 0]
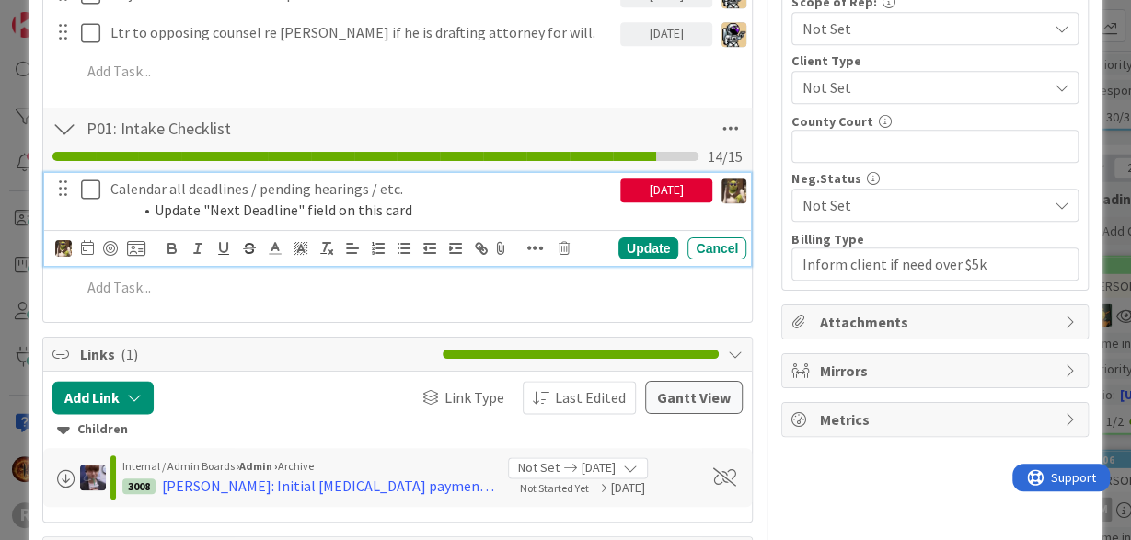
click at [244, 200] on li "Update "Next Deadline" field on this card" at bounding box center [373, 210] width 480 height 21
click at [60, 240] on img at bounding box center [63, 248] width 17 height 17
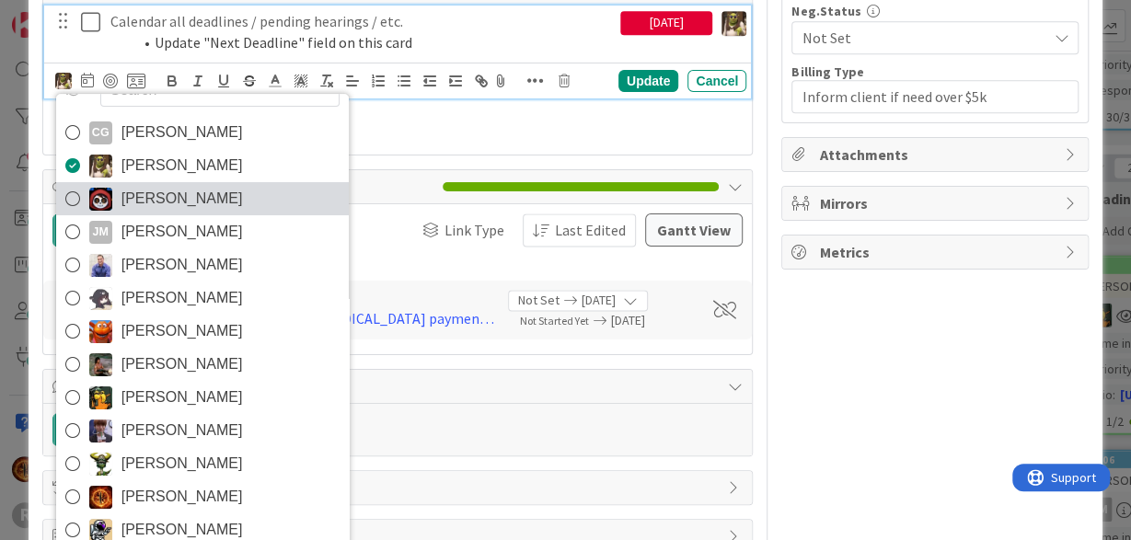
scroll to position [1091, 0]
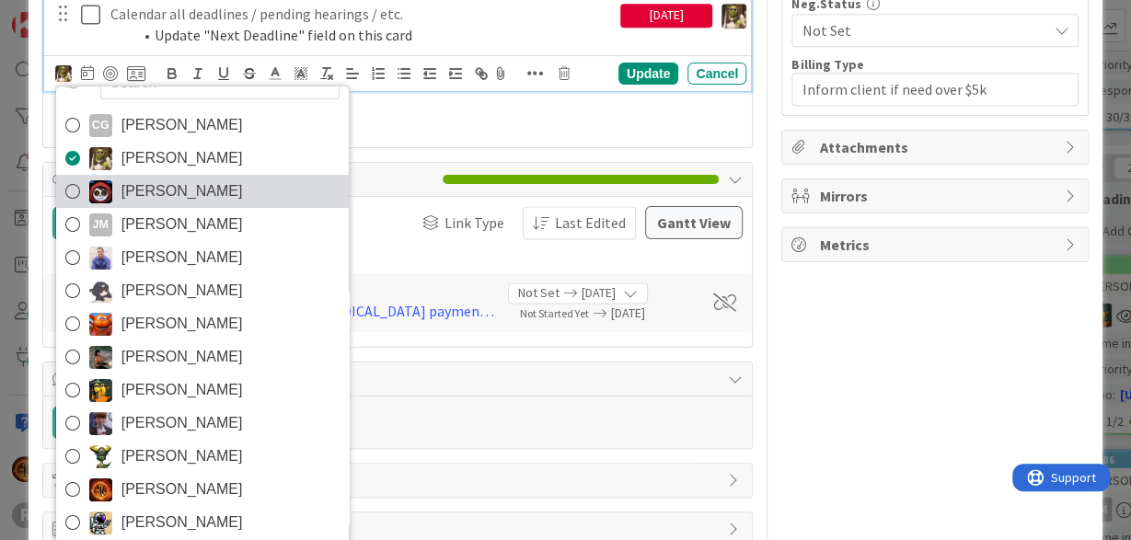
click at [133, 178] on span "[PERSON_NAME]" at bounding box center [181, 192] width 121 height 28
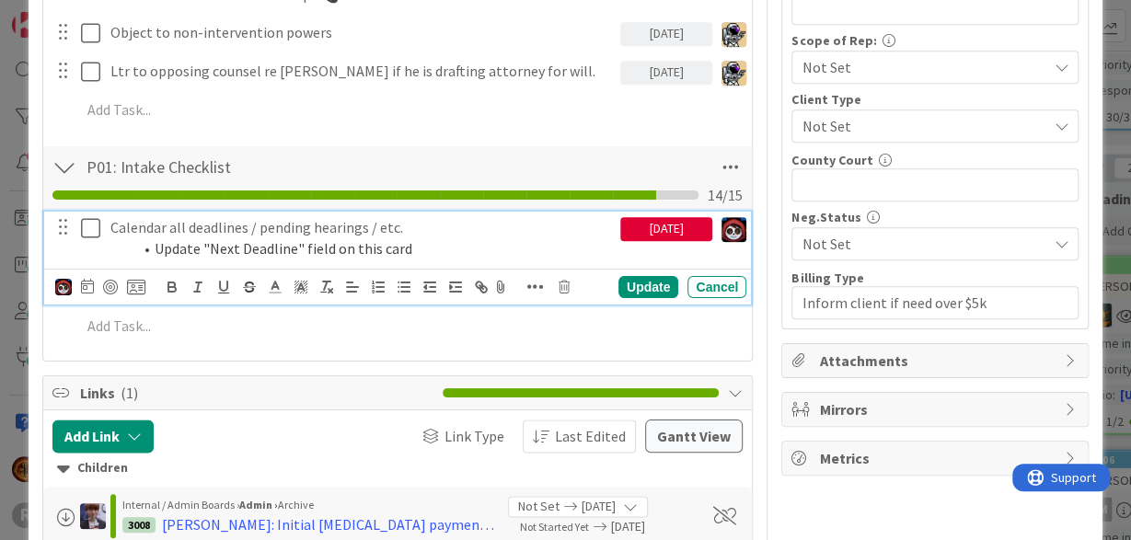
scroll to position [877, 0]
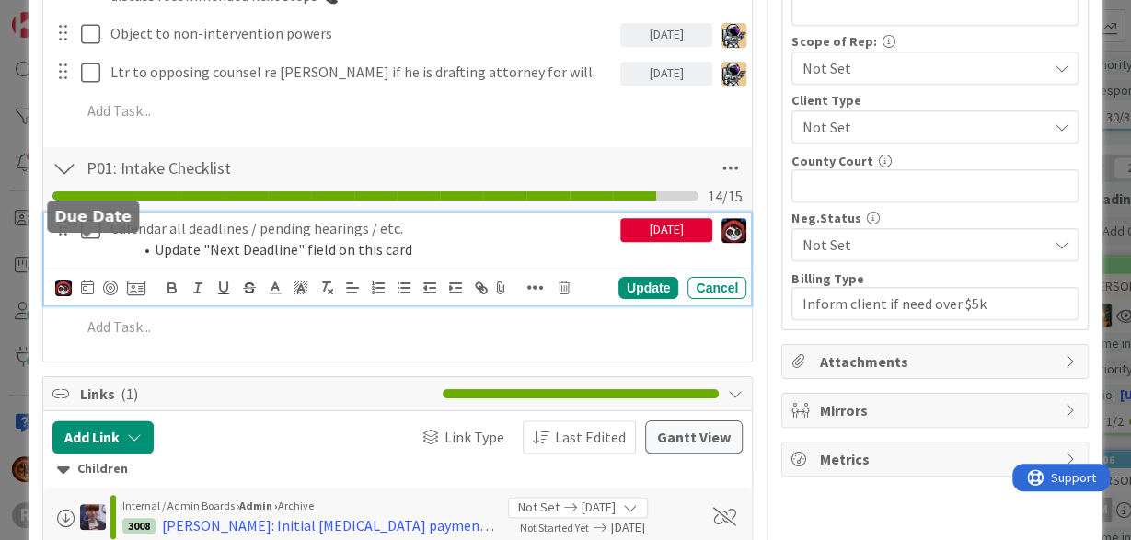
click at [87, 280] on icon at bounding box center [87, 287] width 13 height 15
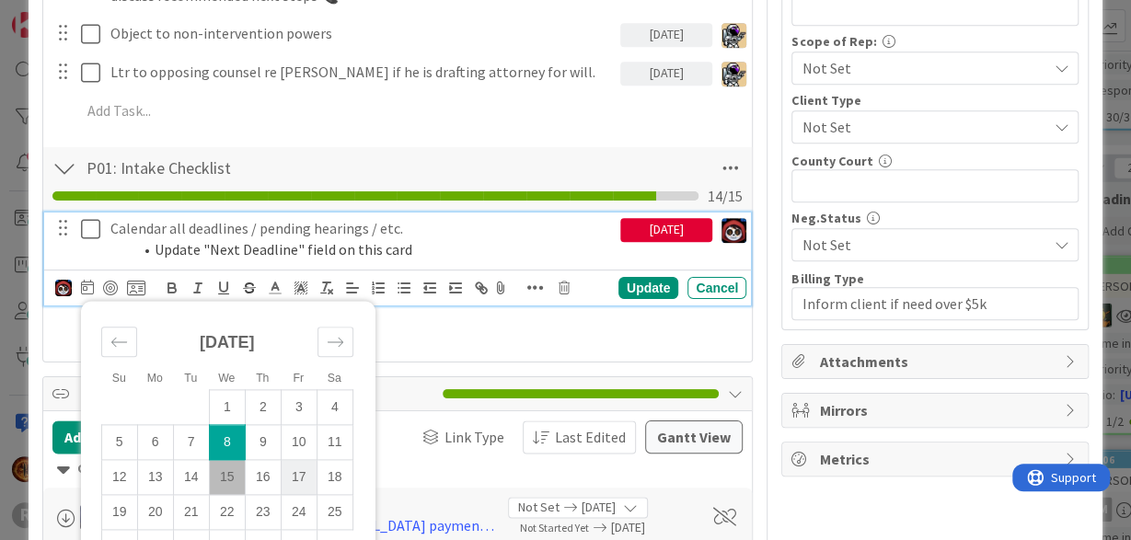
click at [301, 460] on td "17" at bounding box center [299, 477] width 36 height 35
type input "[DATE]"
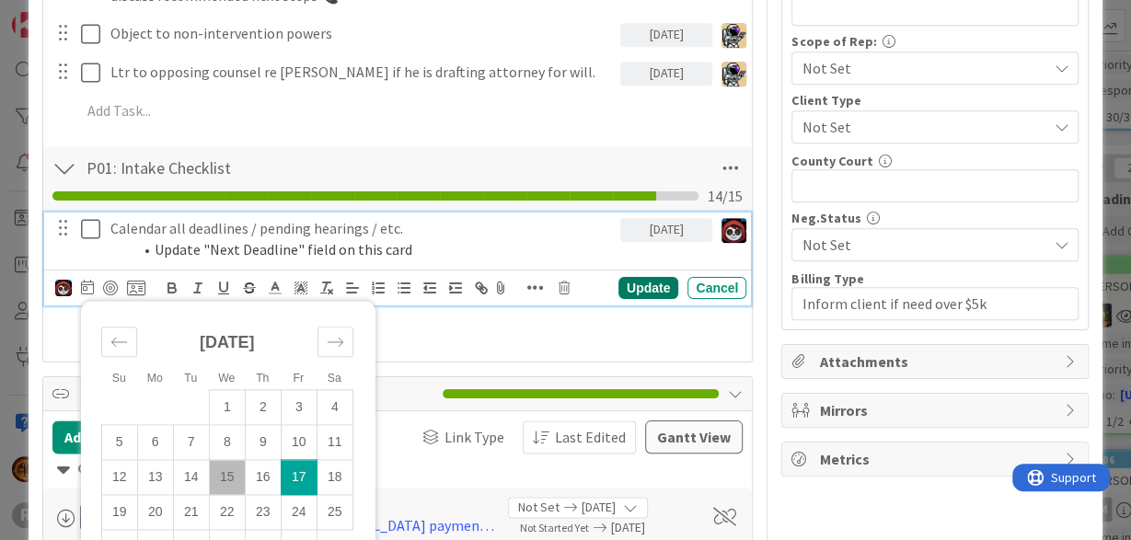
click at [642, 277] on div "Update" at bounding box center [648, 288] width 60 height 22
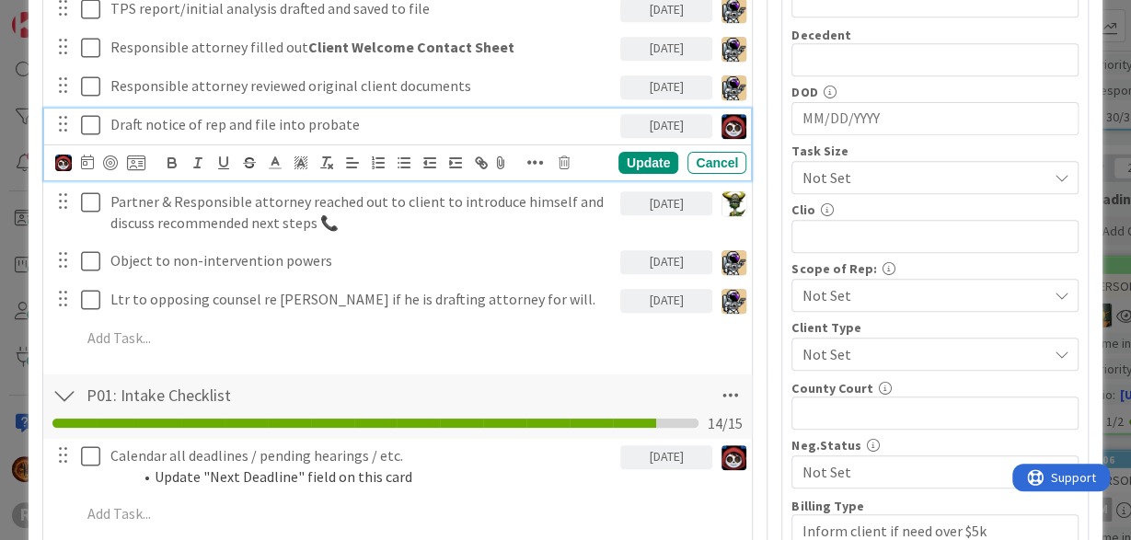
scroll to position [649, 0]
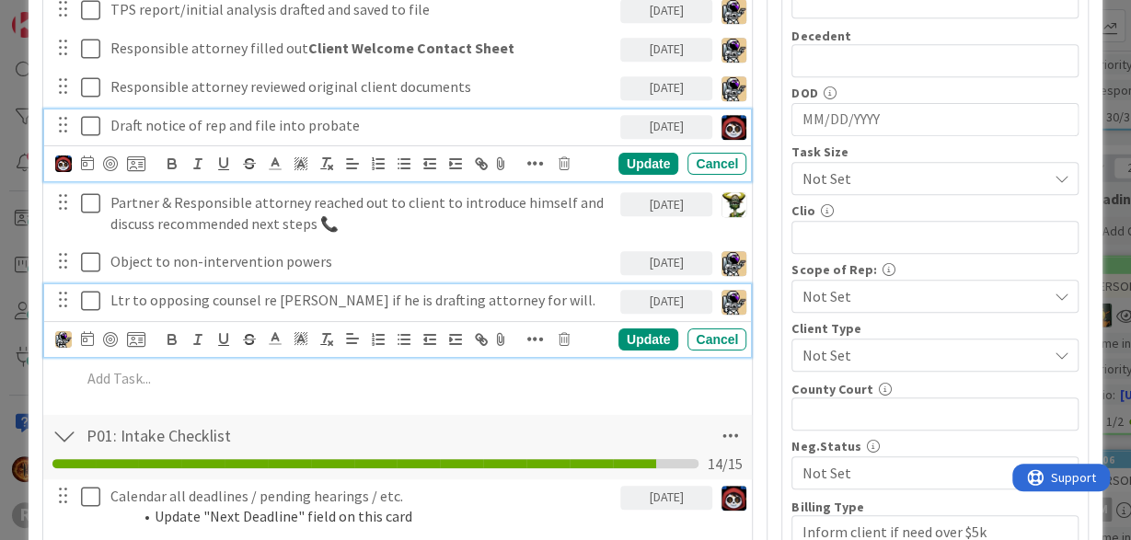
click at [240, 290] on p "Ltr to opposing counsel re [PERSON_NAME] if he is drafting attorney for will." at bounding box center [361, 300] width 502 height 21
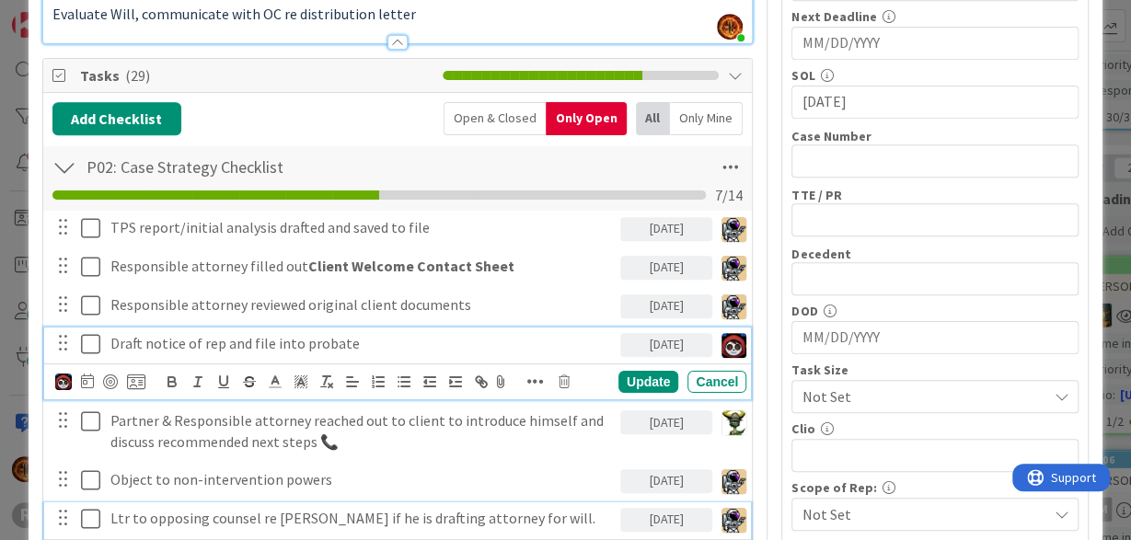
click at [334, 83] on span "Tasks ( 29 )" at bounding box center [257, 75] width 354 height 22
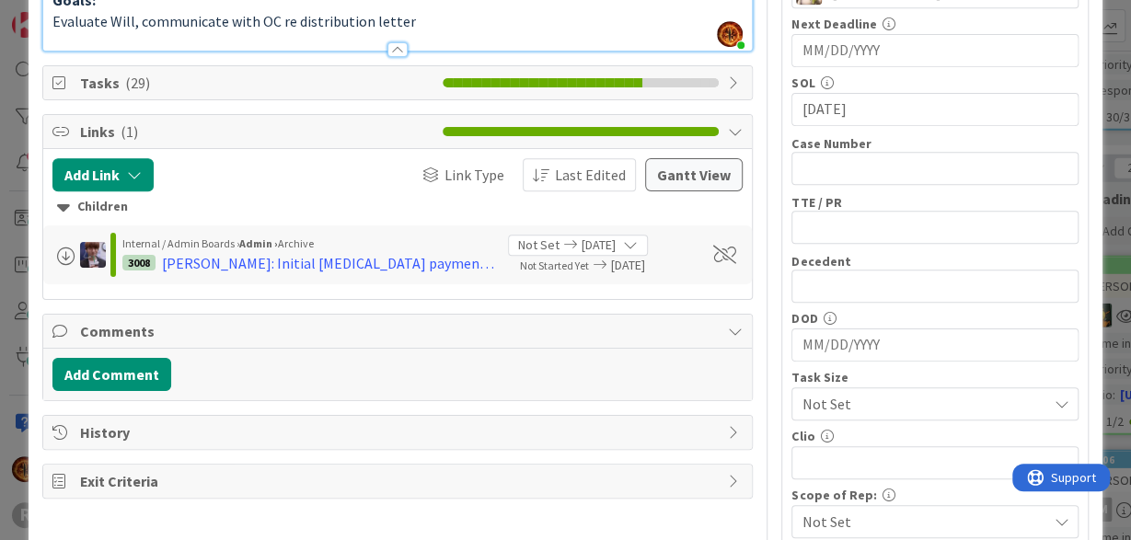
scroll to position [421, 0]
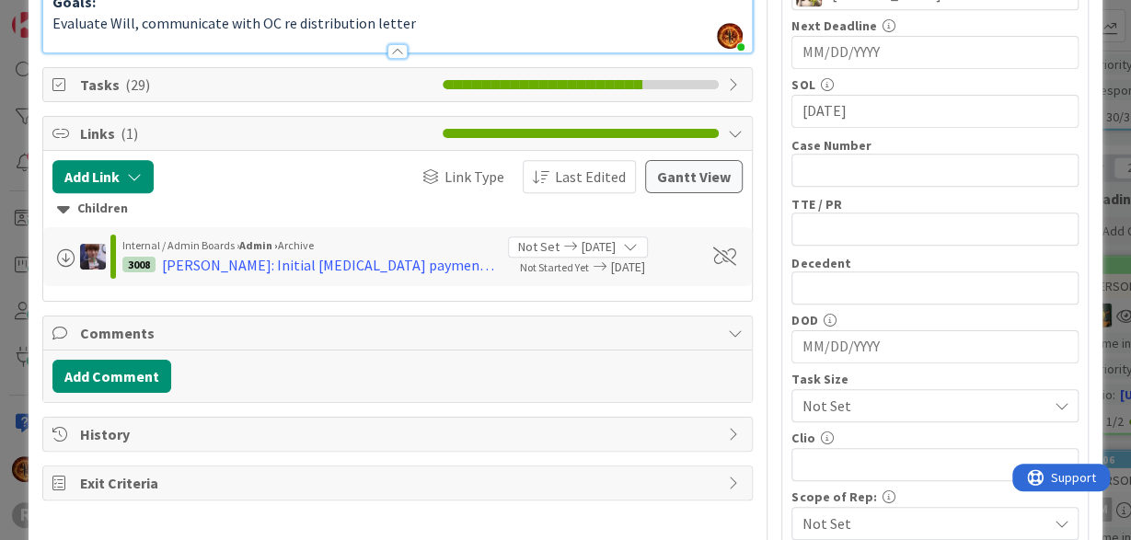
click at [382, 79] on span "Tasks ( 29 )" at bounding box center [257, 85] width 354 height 22
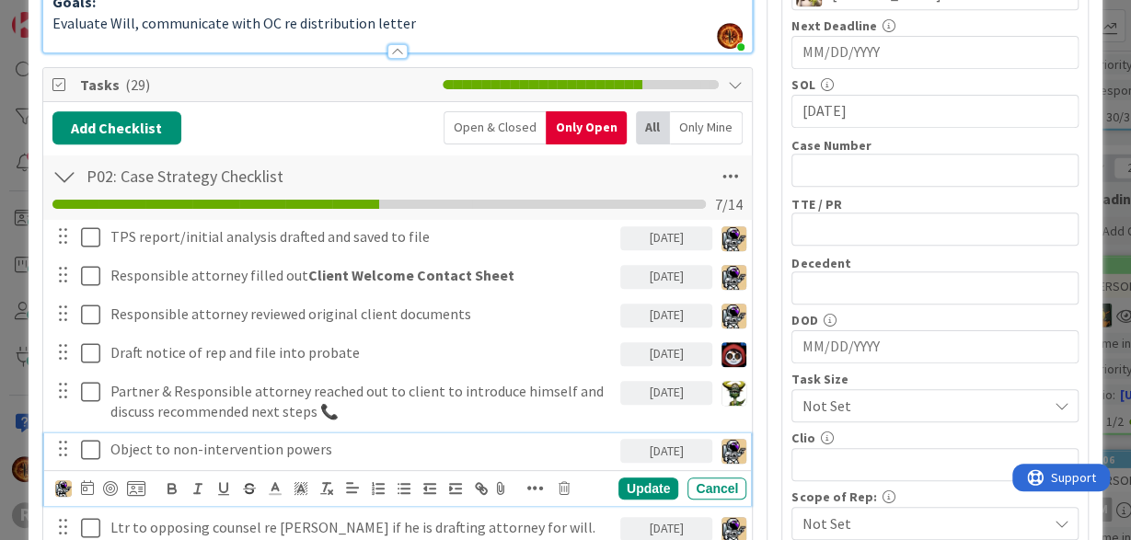
click at [349, 446] on p "Object to non-intervention powers" at bounding box center [361, 449] width 502 height 21
click at [367, 518] on p "Ltr to opposing counsel re [PERSON_NAME] if he is drafting attorney for will." at bounding box center [361, 527] width 502 height 21
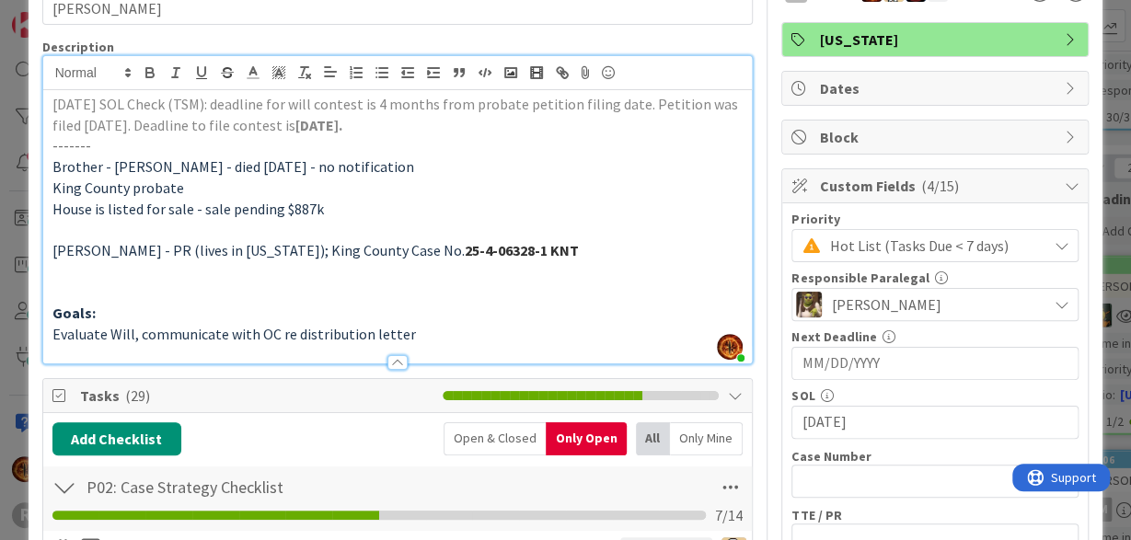
scroll to position [0, 0]
